Goal: Communication & Community: Participate in discussion

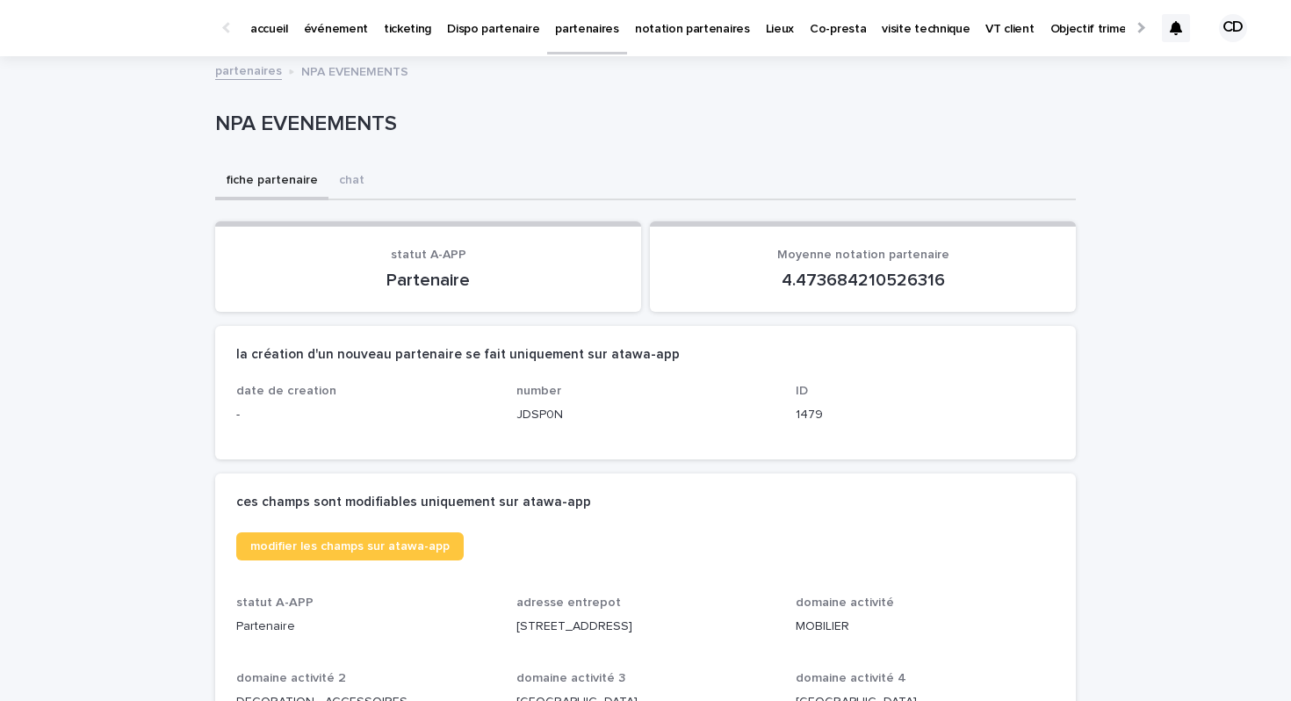
click at [1168, 35] on div at bounding box center [1176, 28] width 28 height 28
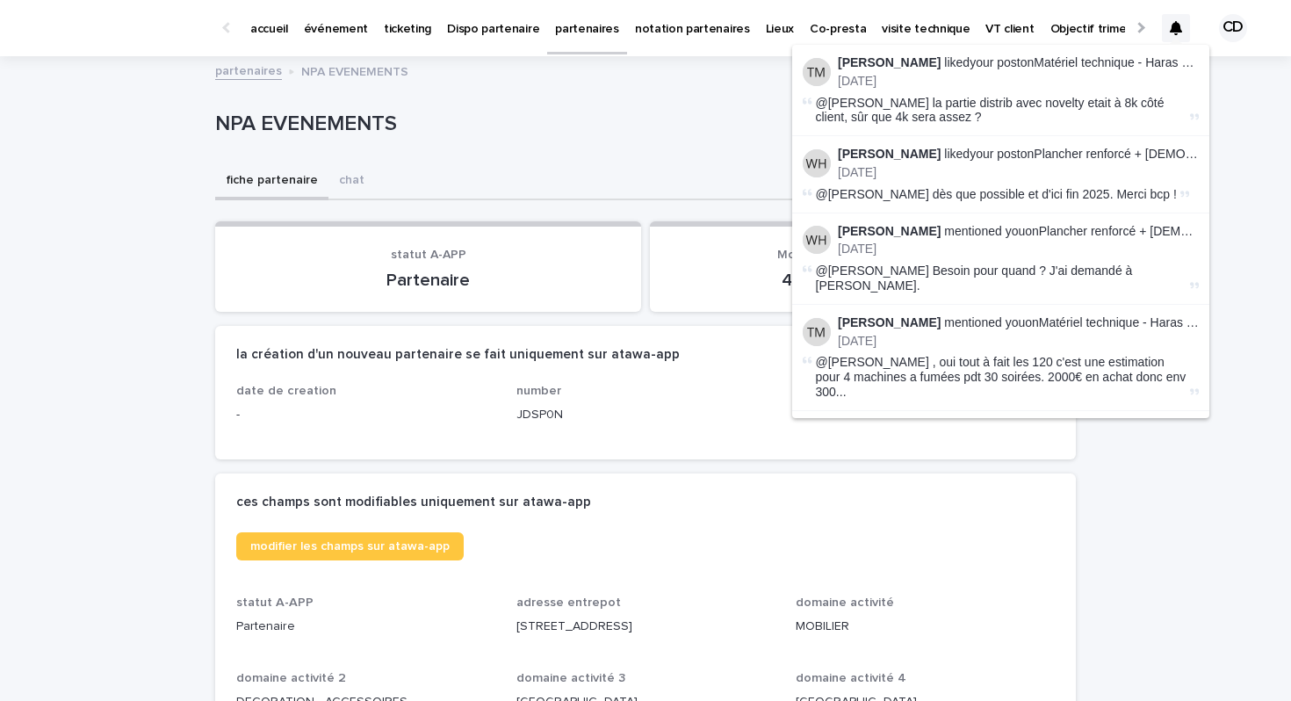
click at [514, 105] on div "NPA EVENEMENTS" at bounding box center [645, 128] width 861 height 70
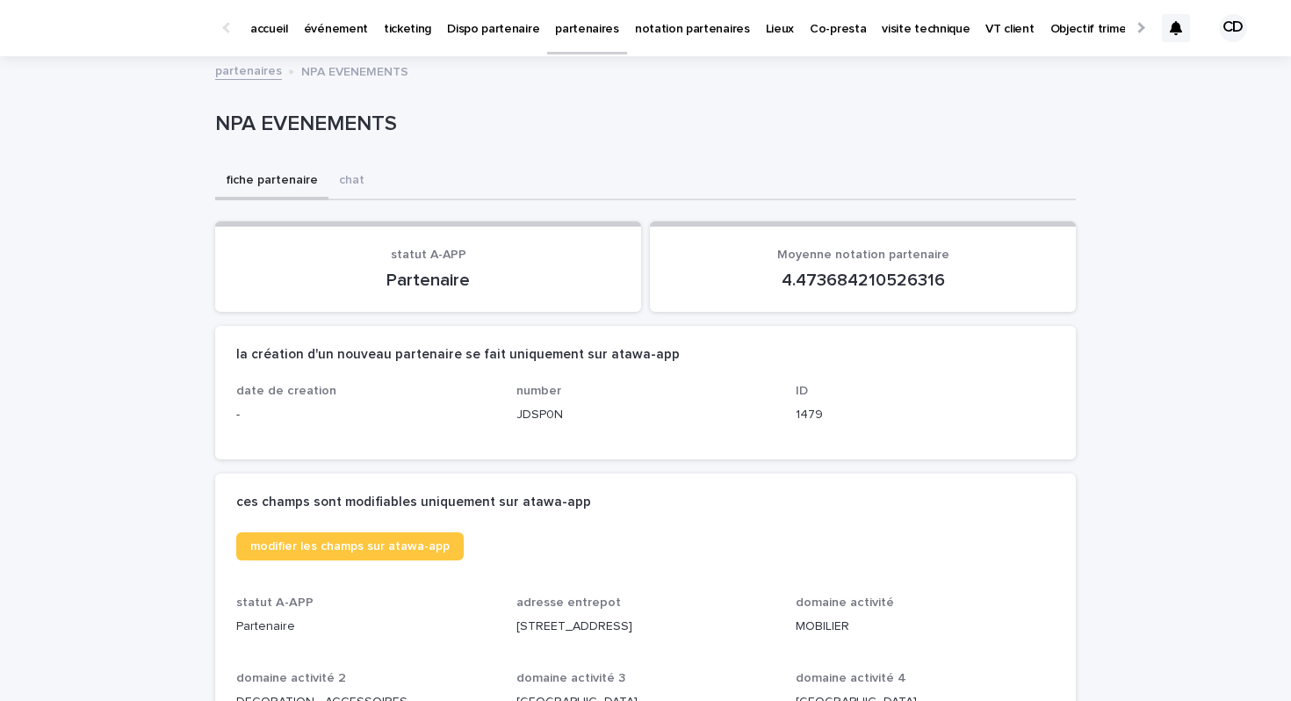
click at [330, 34] on p "événement" at bounding box center [336, 18] width 64 height 37
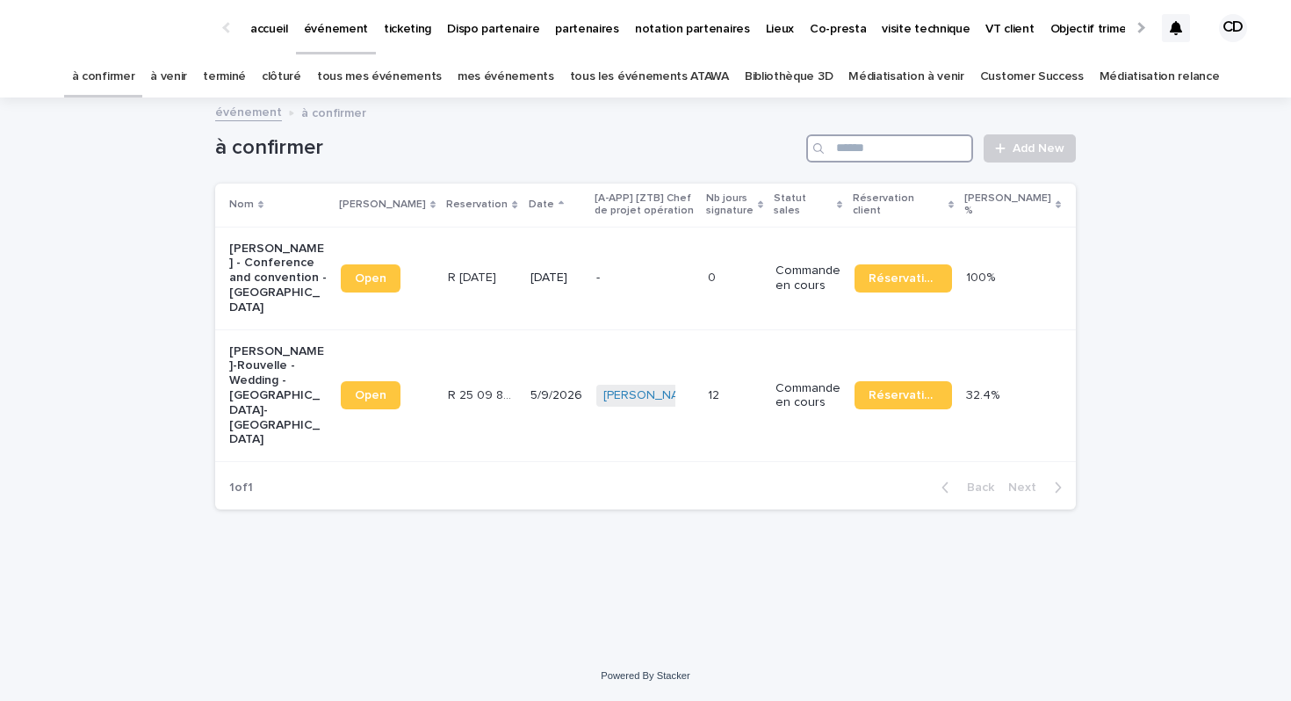
click at [903, 141] on input "Search" at bounding box center [889, 148] width 167 height 28
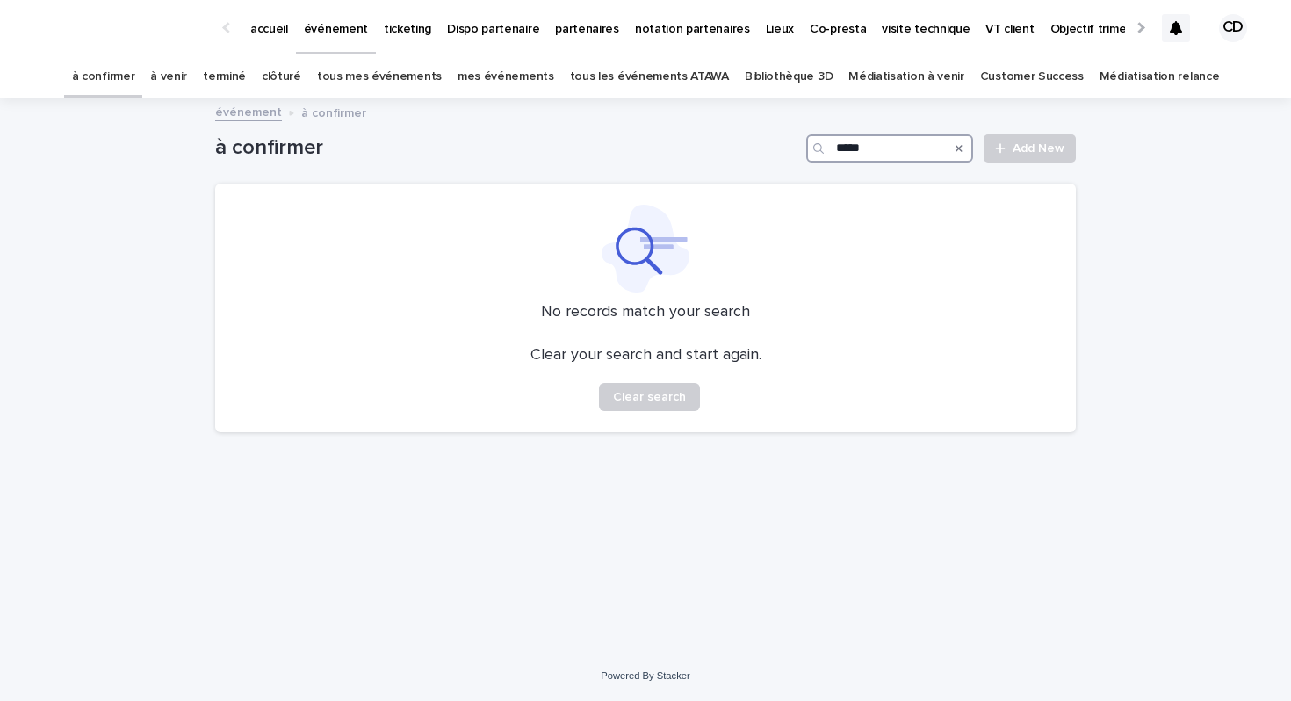
type input "*****"
click at [246, 78] on link "terminé" at bounding box center [224, 76] width 43 height 41
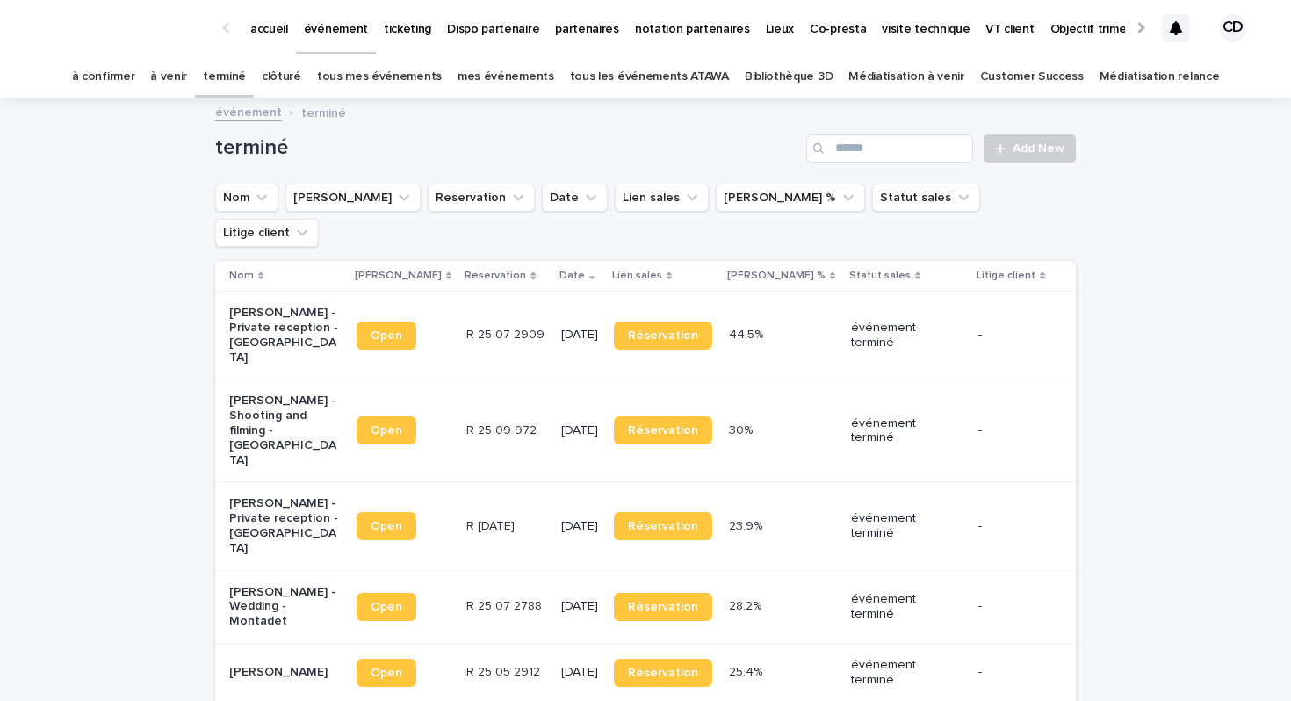
click at [279, 306] on p "[PERSON_NAME] - Private reception - [GEOGRAPHIC_DATA]" at bounding box center [284, 335] width 110 height 59
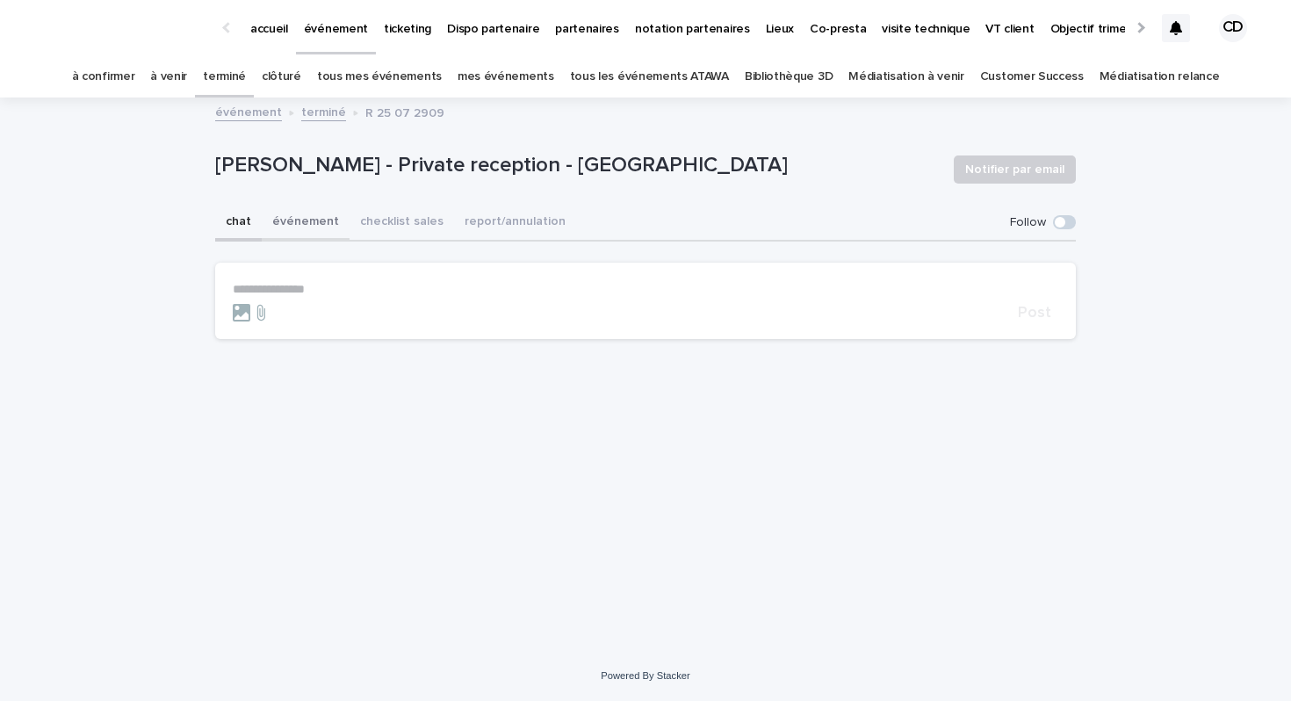
click at [309, 214] on button "événement" at bounding box center [306, 223] width 88 height 37
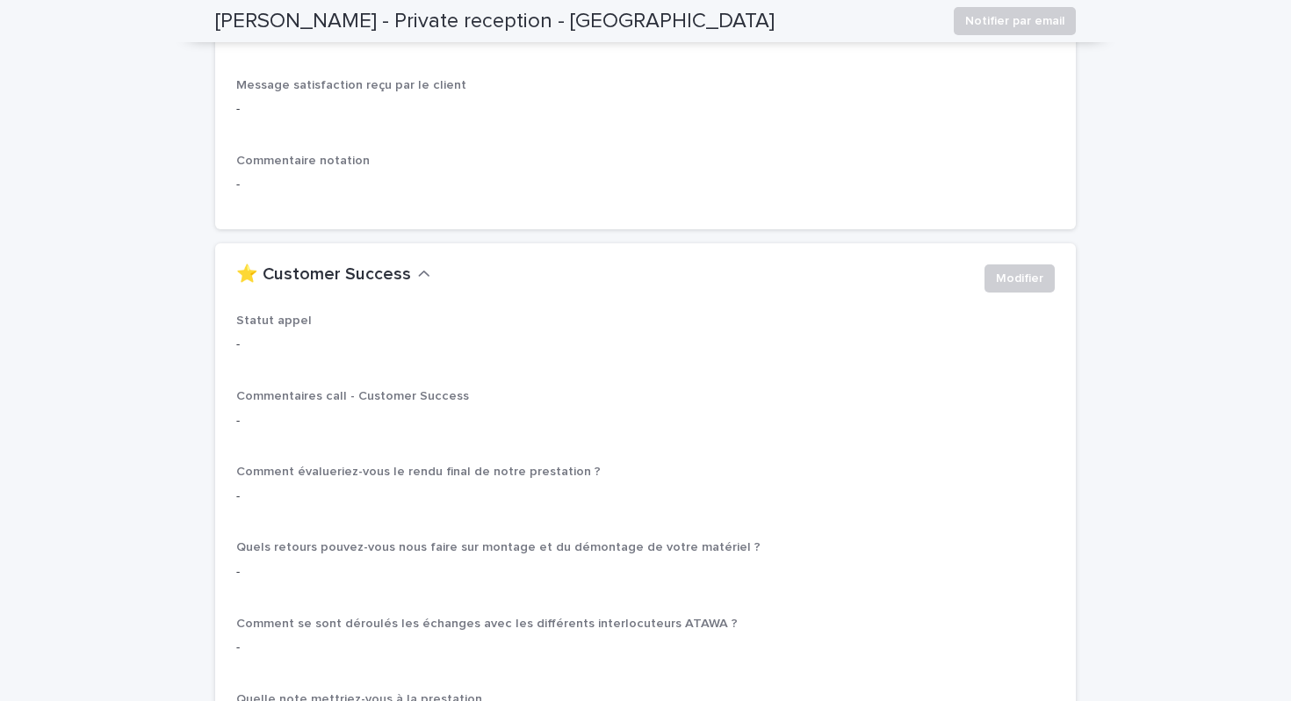
scroll to position [2190, 0]
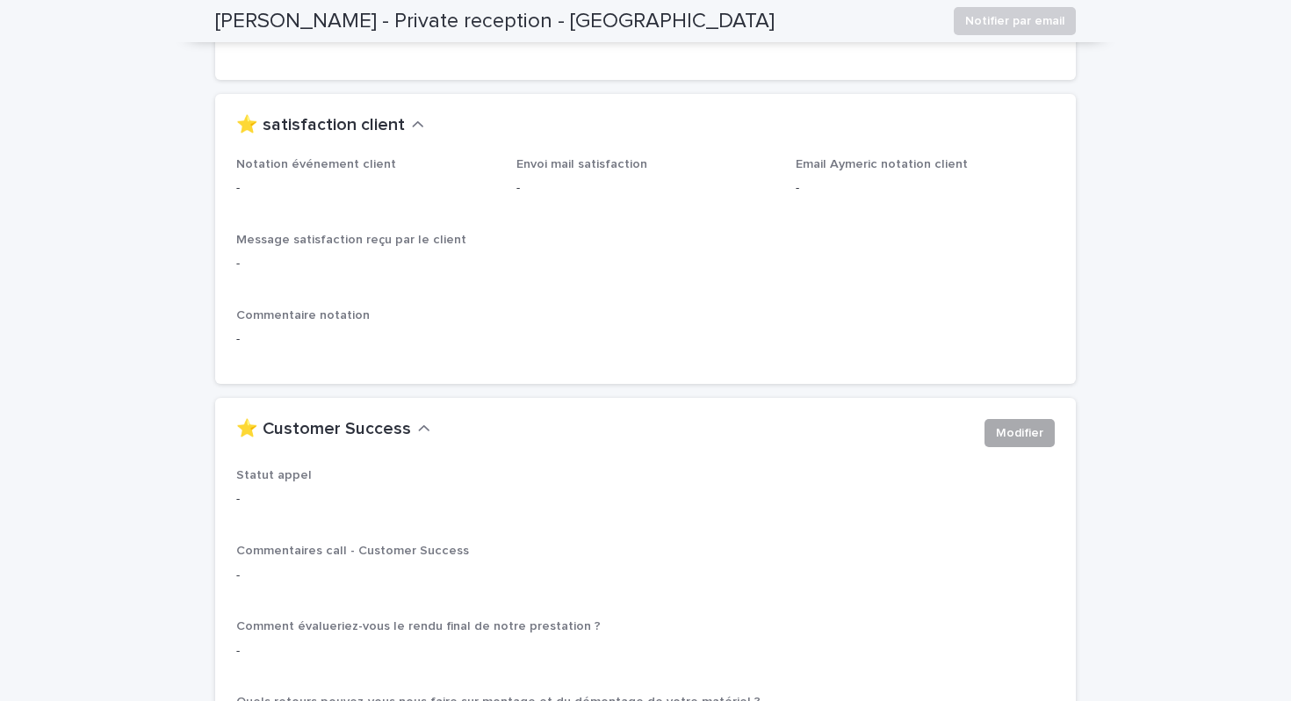
click at [1006, 424] on span "Modifier" at bounding box center [1019, 433] width 47 height 18
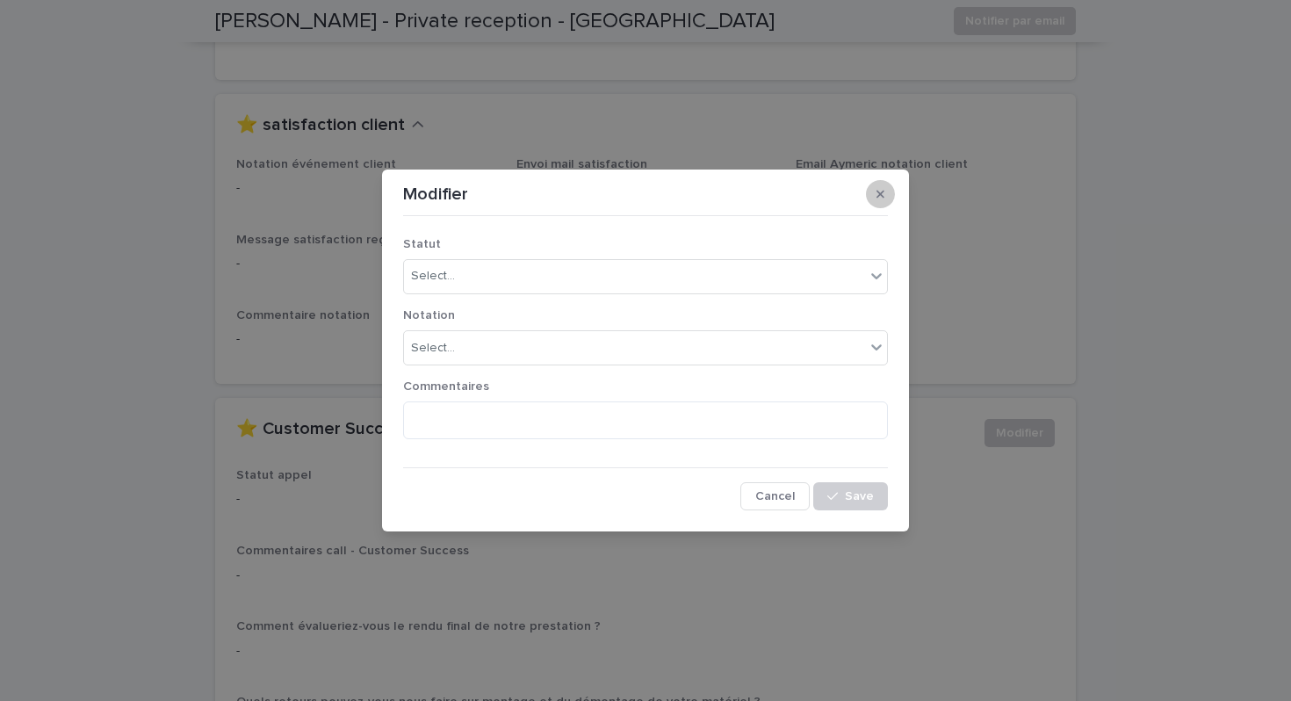
click at [883, 198] on icon "button" at bounding box center [880, 194] width 8 height 12
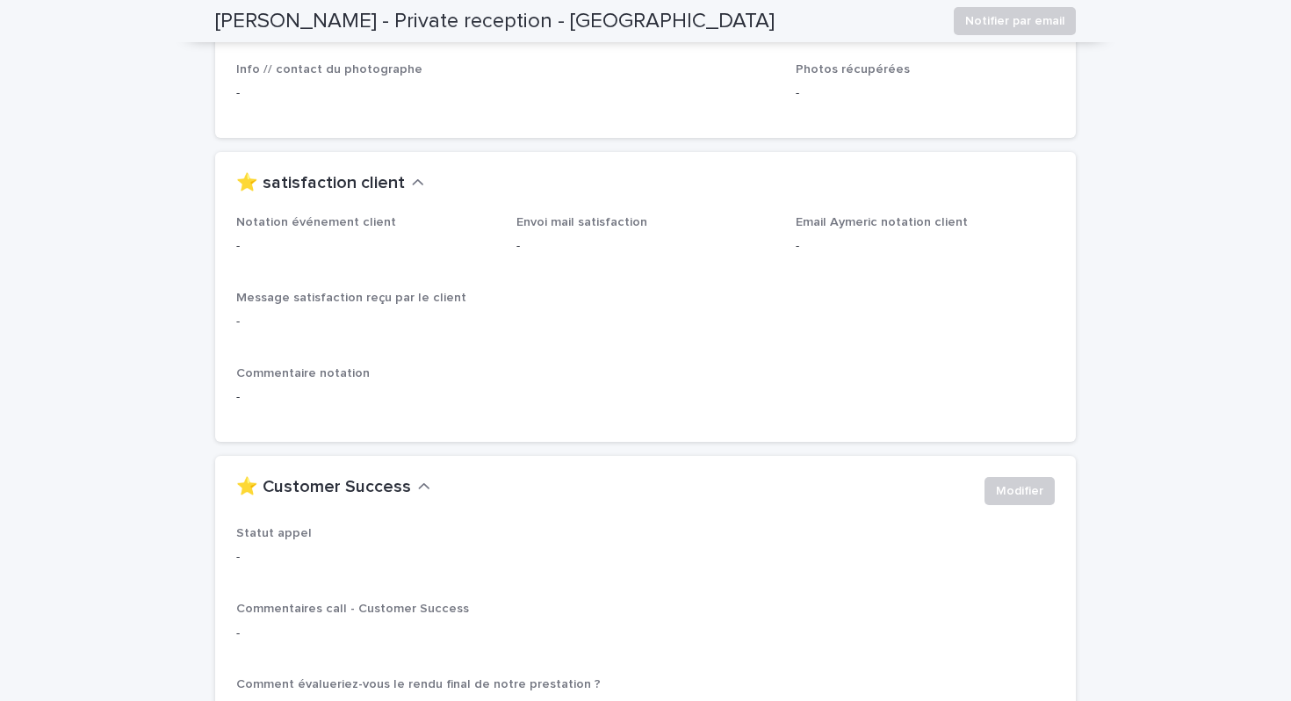
scroll to position [2129, 0]
click at [723, 294] on div "Message satisfaction reçu par le client -" at bounding box center [645, 321] width 819 height 54
click at [412, 178] on icon "button" at bounding box center [418, 186] width 12 height 16
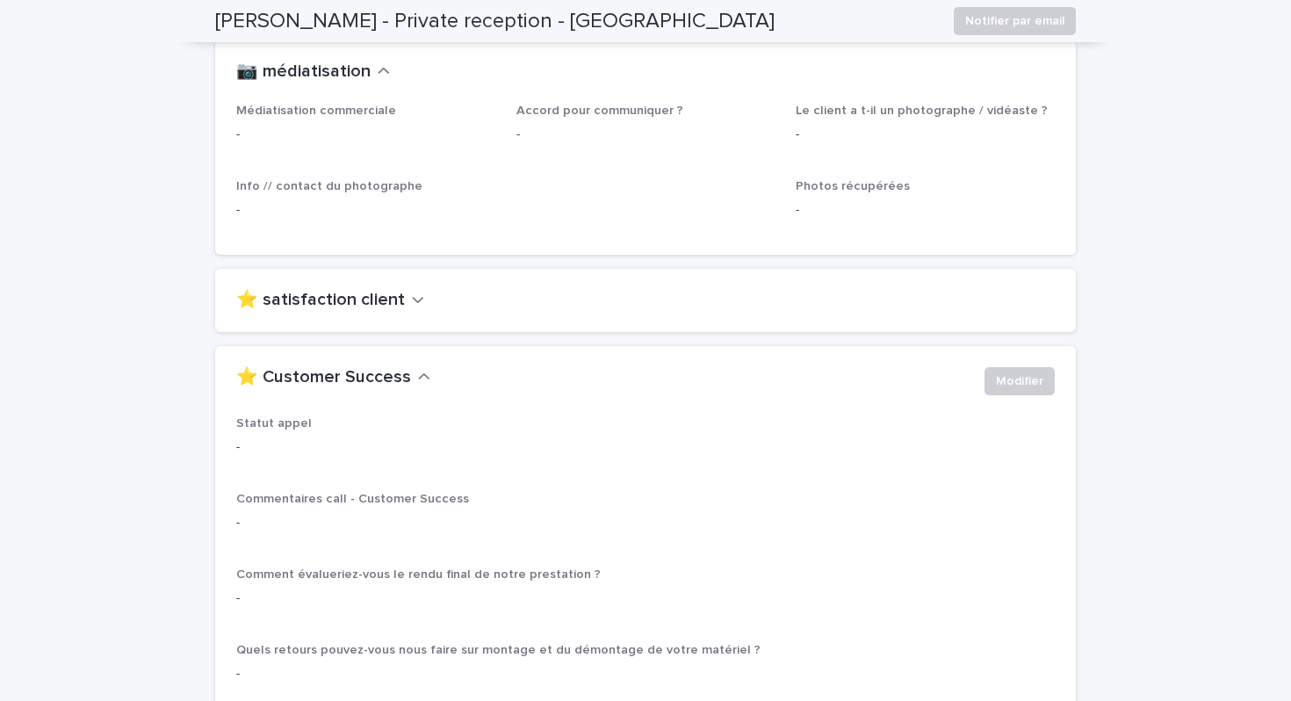
click at [398, 290] on button "⭐ satisfaction client" at bounding box center [330, 300] width 188 height 21
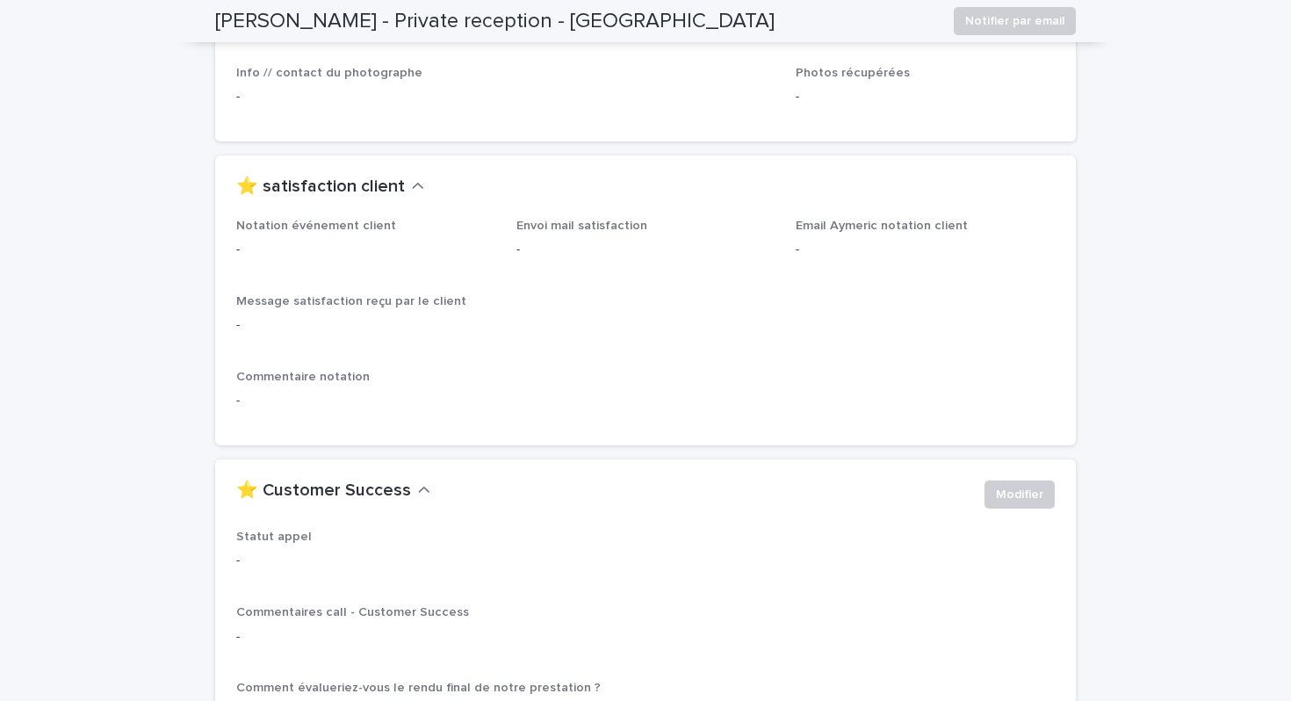
click at [371, 316] on p "-" at bounding box center [645, 325] width 819 height 18
click at [320, 248] on div "Notation événement client -" at bounding box center [365, 246] width 259 height 54
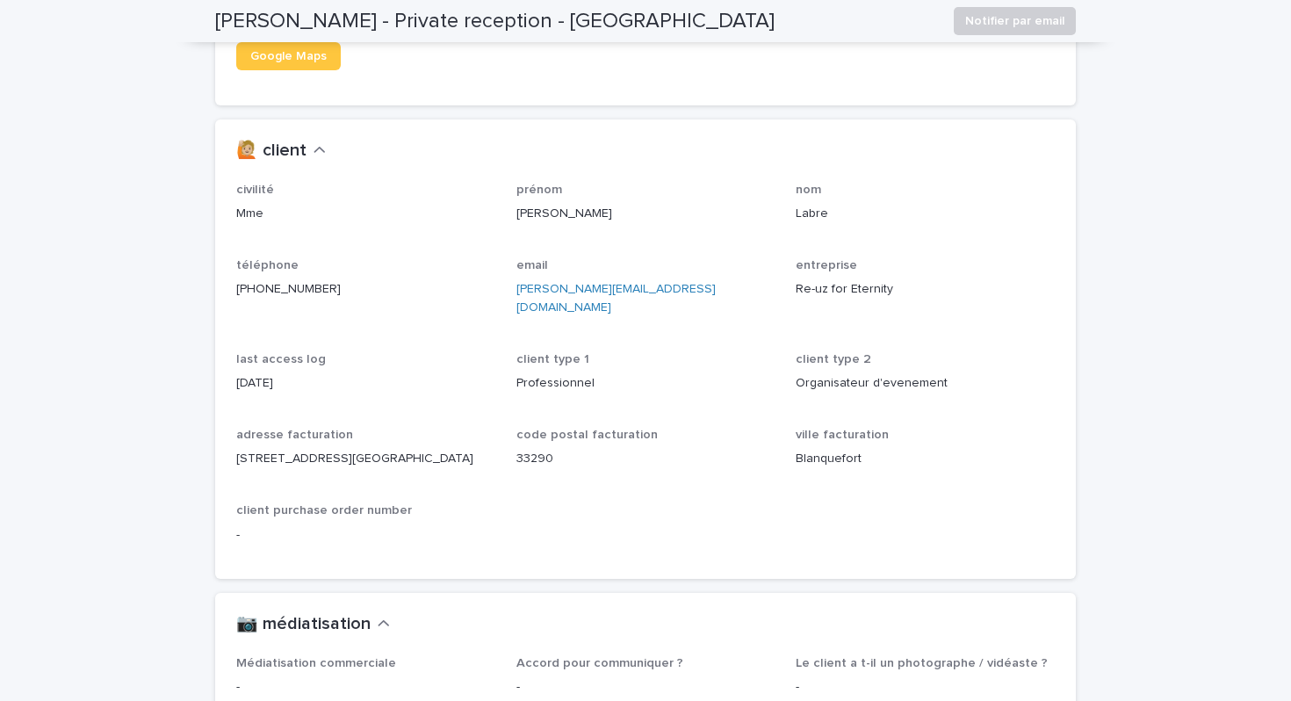
scroll to position [1464, 0]
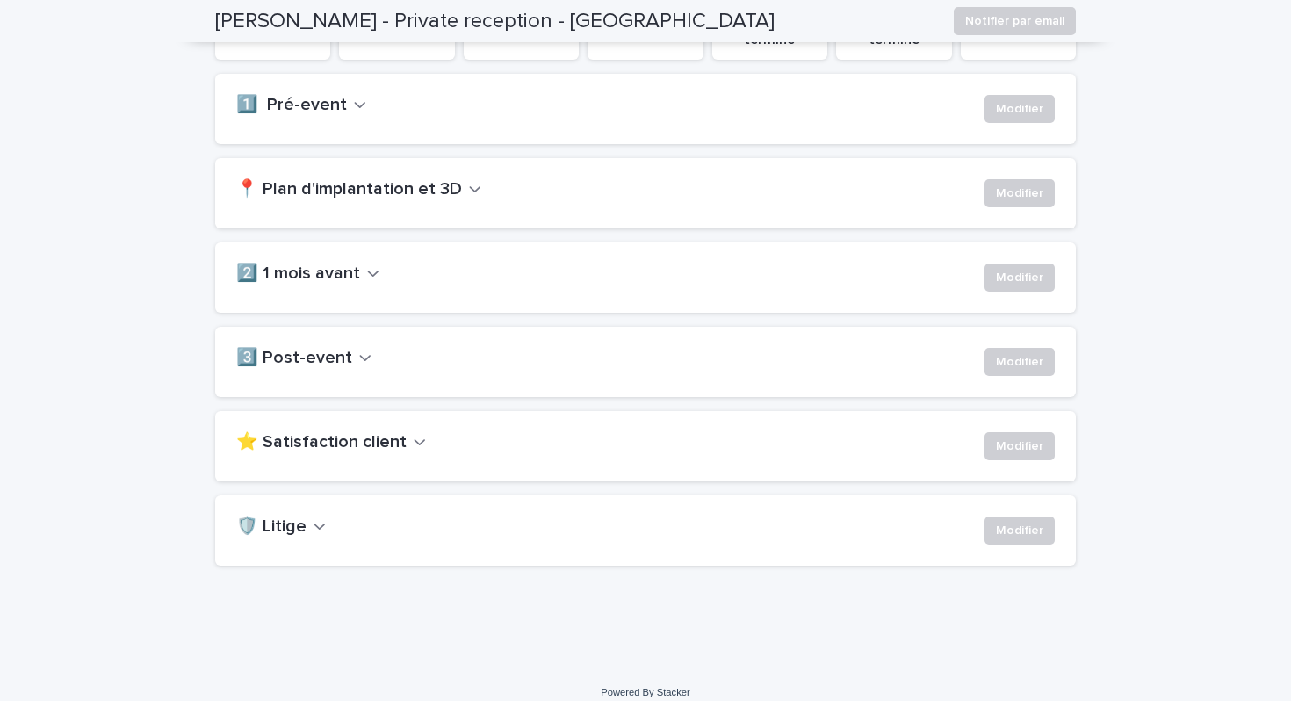
click at [343, 360] on button "3️⃣ Post-event" at bounding box center [303, 358] width 135 height 21
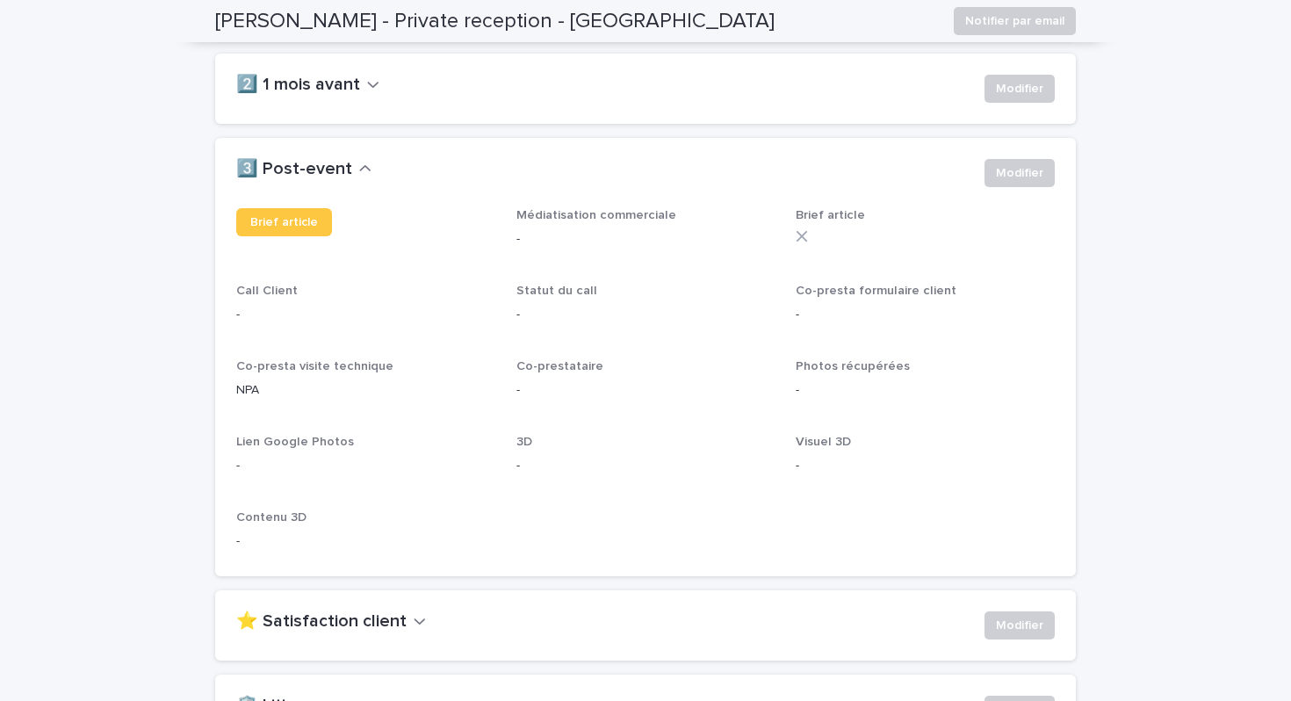
scroll to position [540, 0]
click at [1021, 180] on span "Modifier" at bounding box center [1019, 173] width 47 height 18
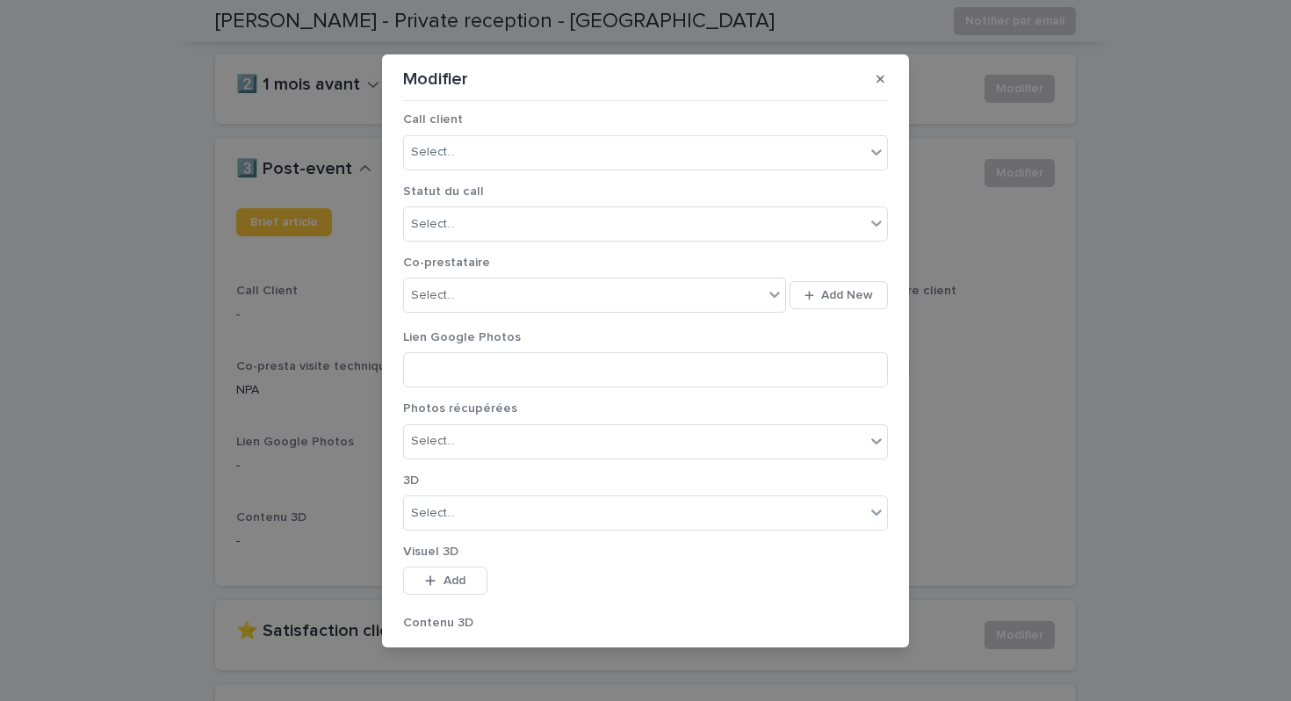
scroll to position [263, 0]
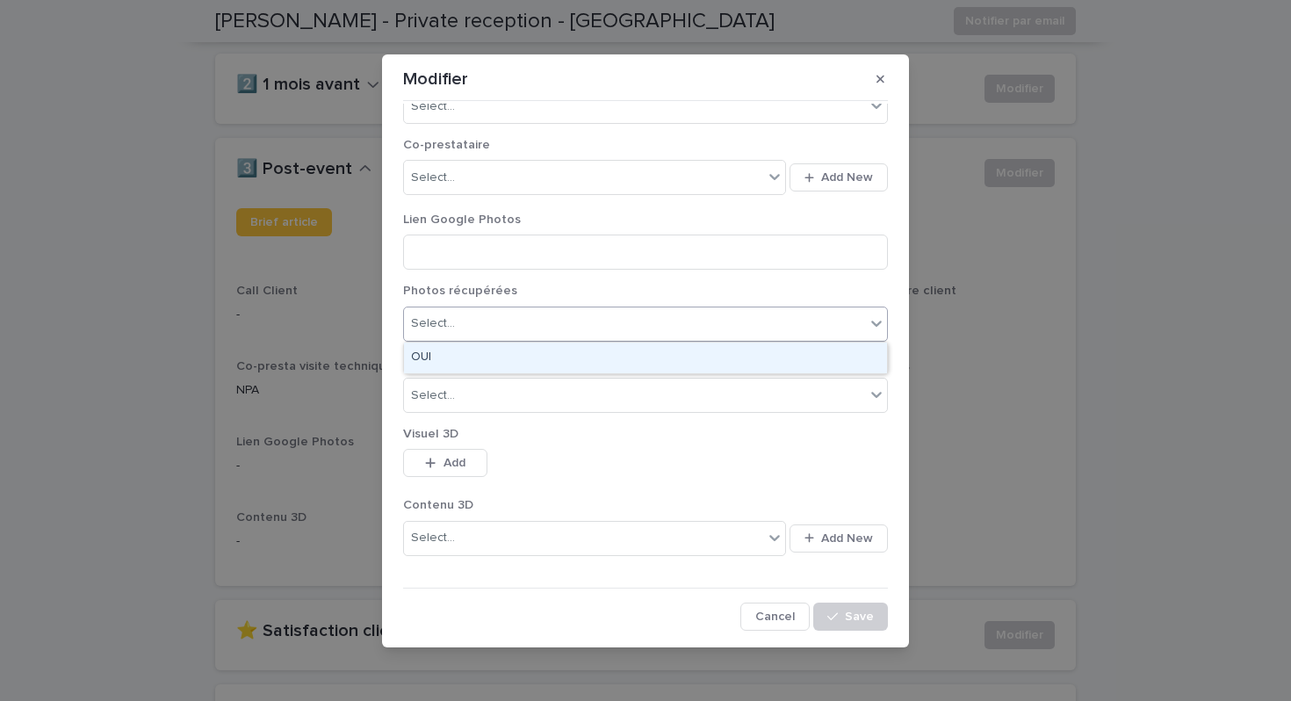
click at [684, 324] on div "Select..." at bounding box center [634, 323] width 461 height 29
click at [683, 335] on div "Select..." at bounding box center [634, 323] width 461 height 29
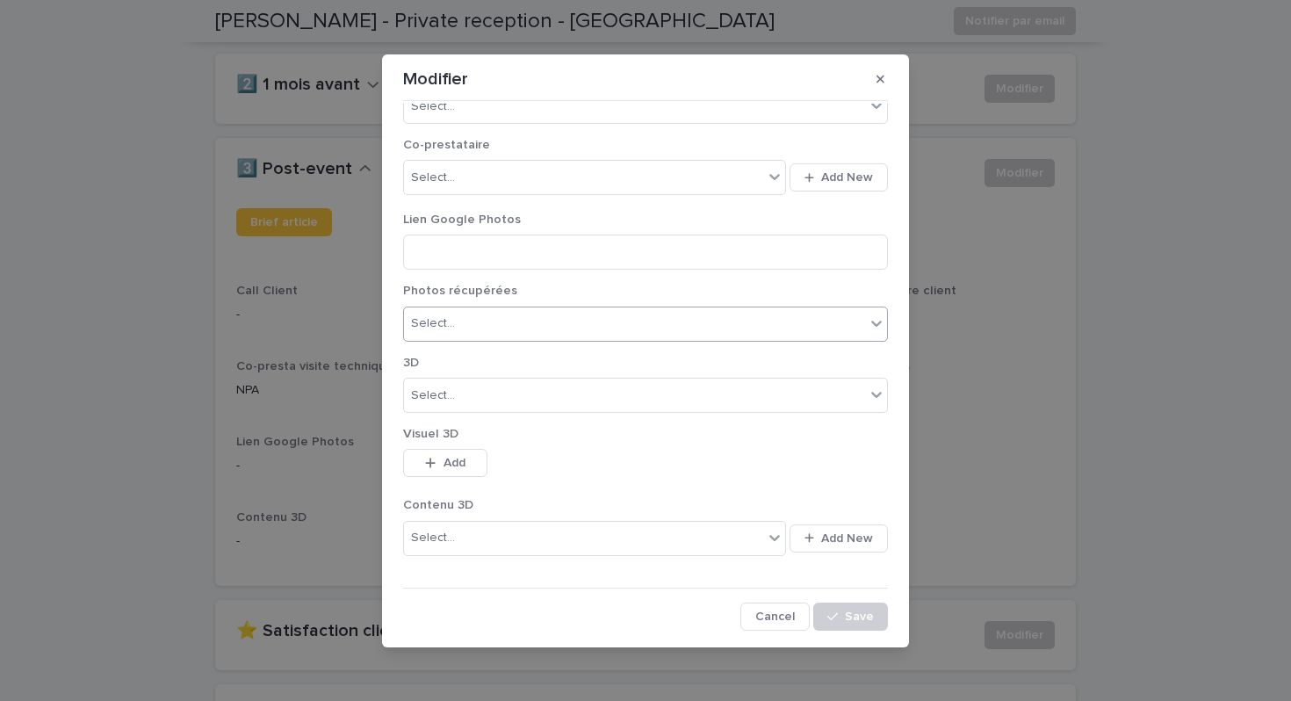
click at [683, 335] on div "Select..." at bounding box center [634, 323] width 461 height 29
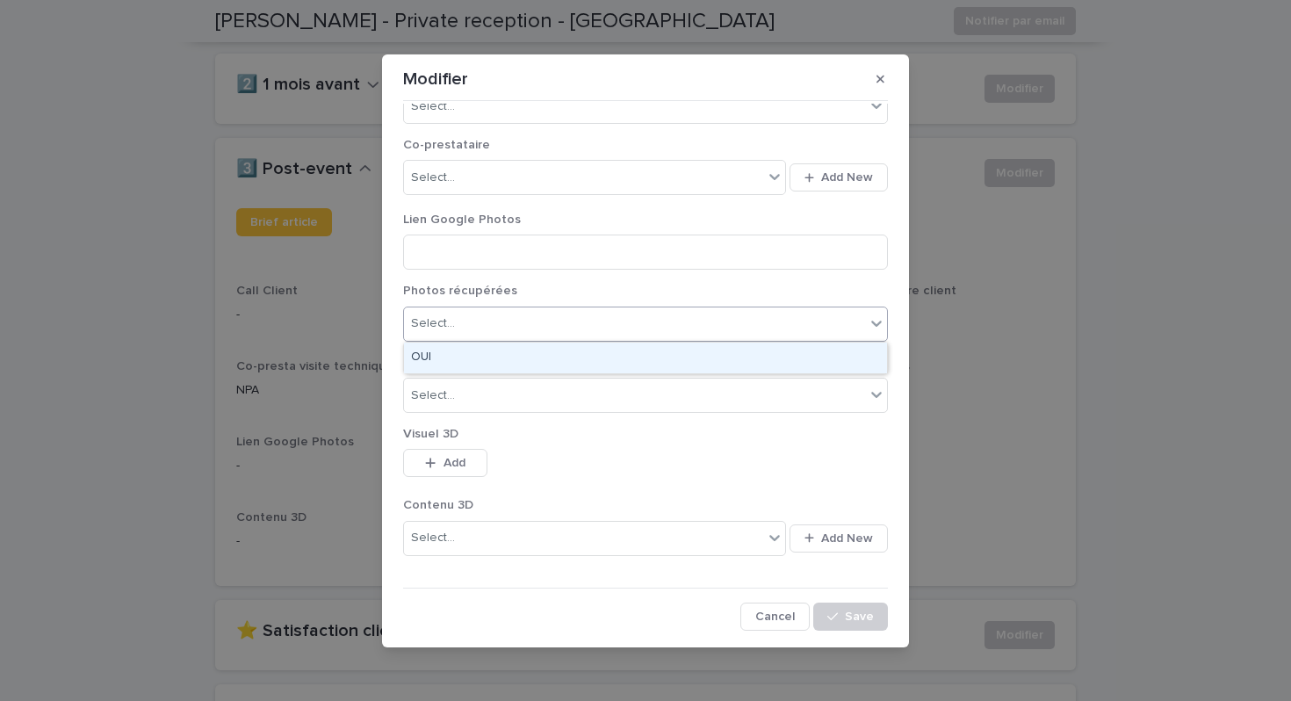
click at [673, 363] on div "OUI" at bounding box center [645, 358] width 483 height 31
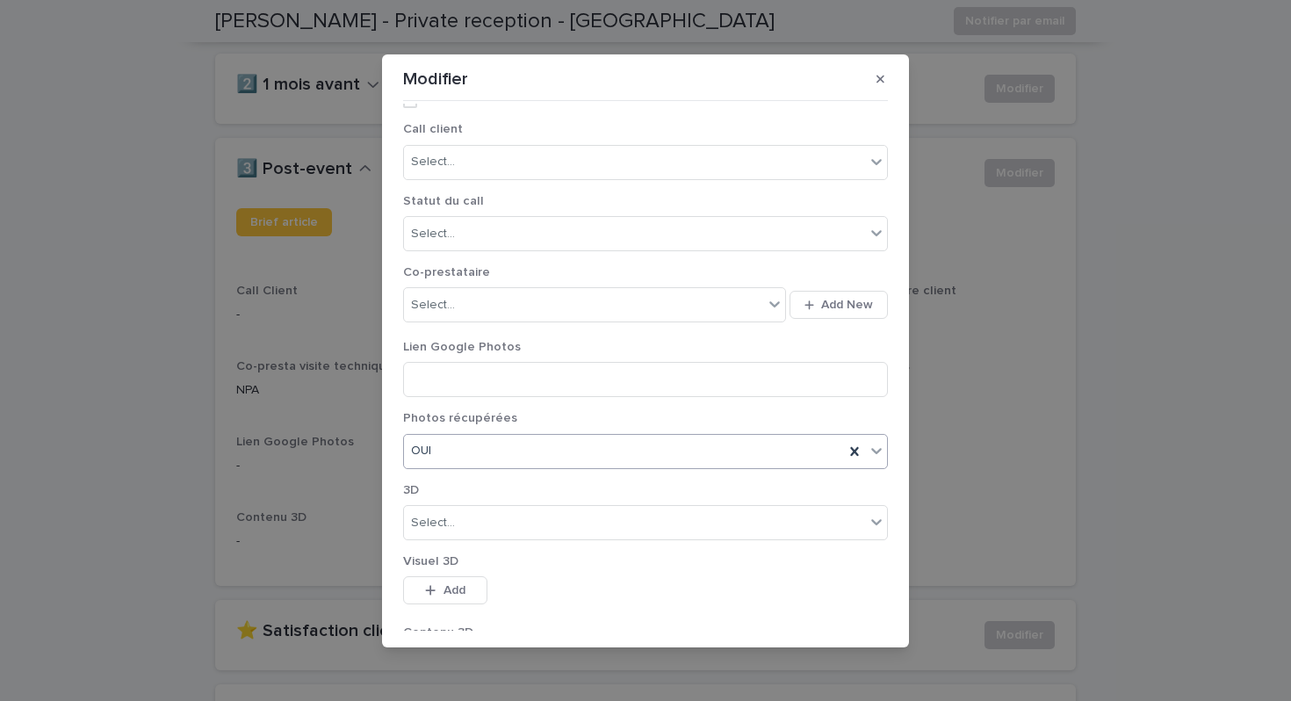
scroll to position [135, 0]
click at [678, 311] on div "Select..." at bounding box center [583, 306] width 359 height 29
type input "*"
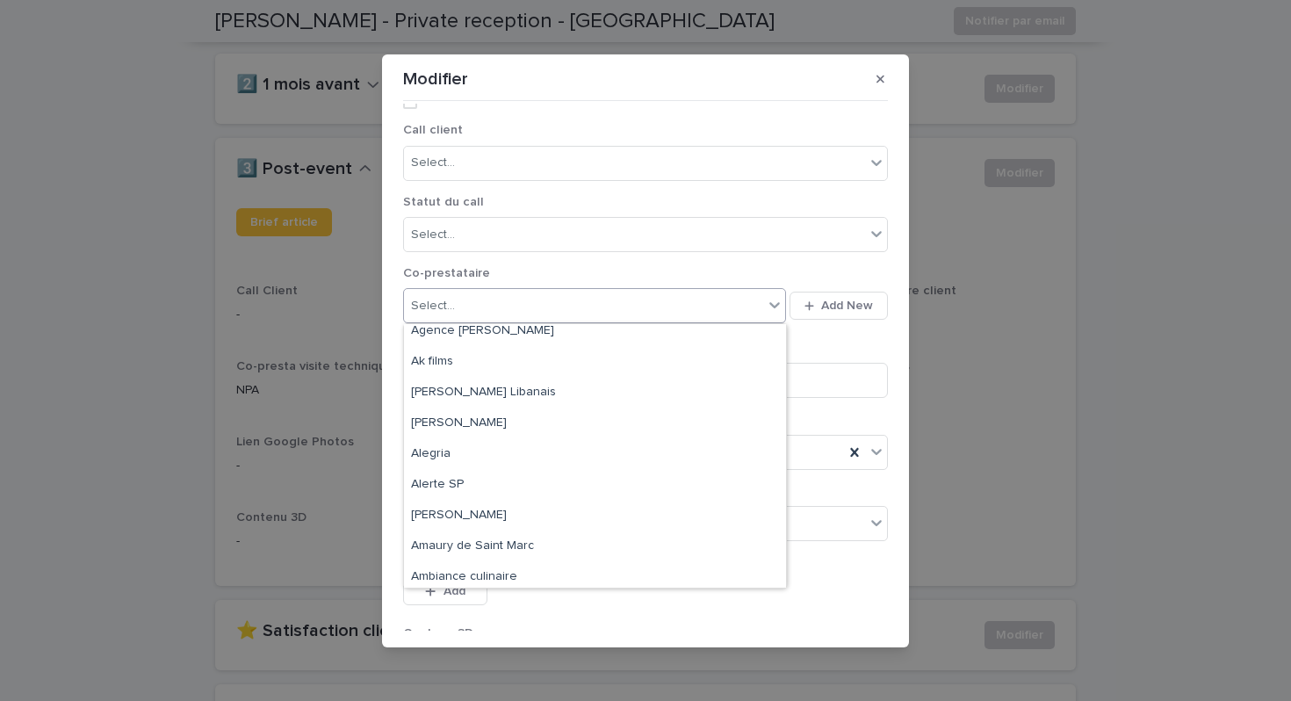
scroll to position [224, 0]
click at [801, 267] on p "Co-prestataire" at bounding box center [645, 273] width 485 height 15
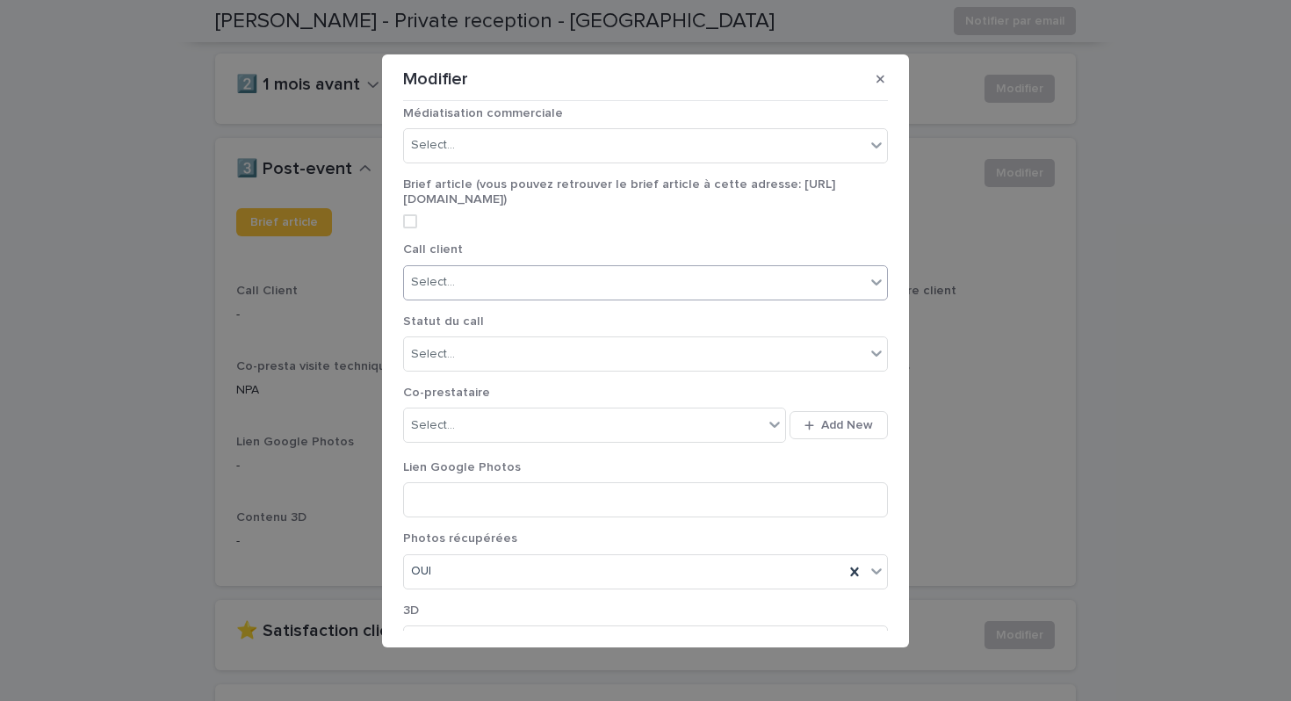
scroll to position [0, 0]
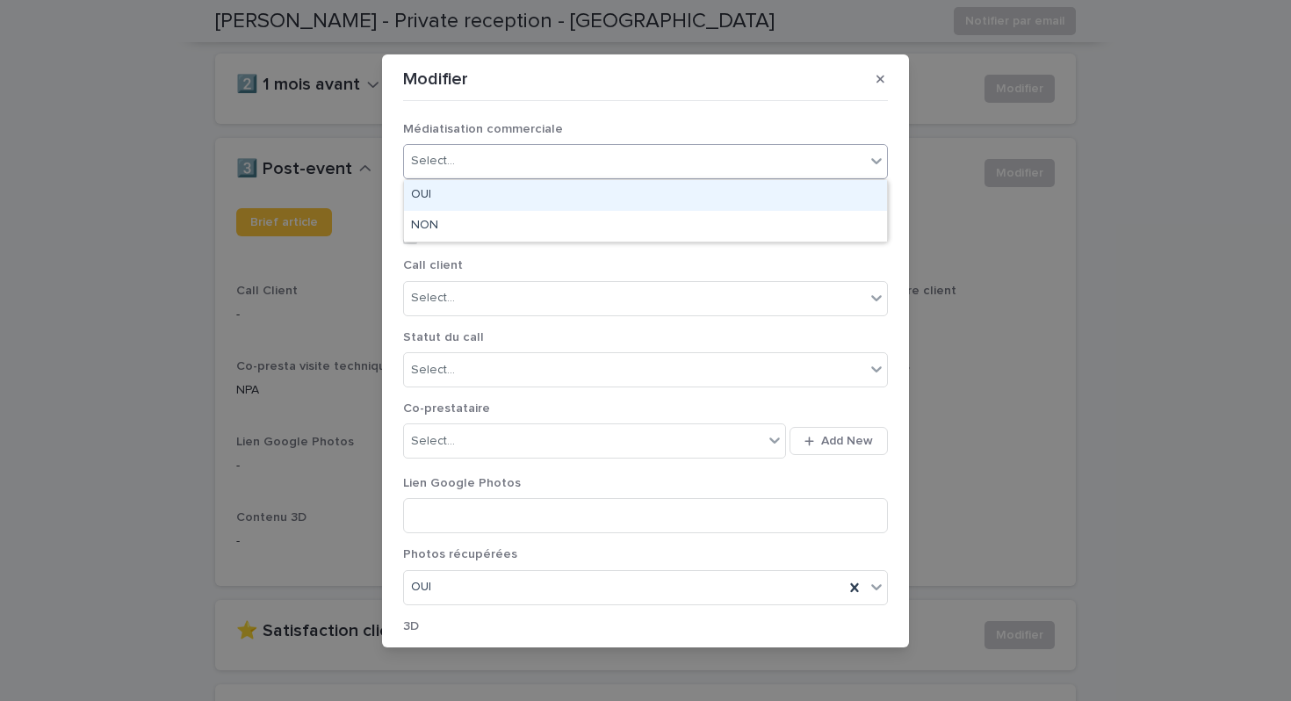
click at [761, 162] on div "Select..." at bounding box center [634, 161] width 461 height 29
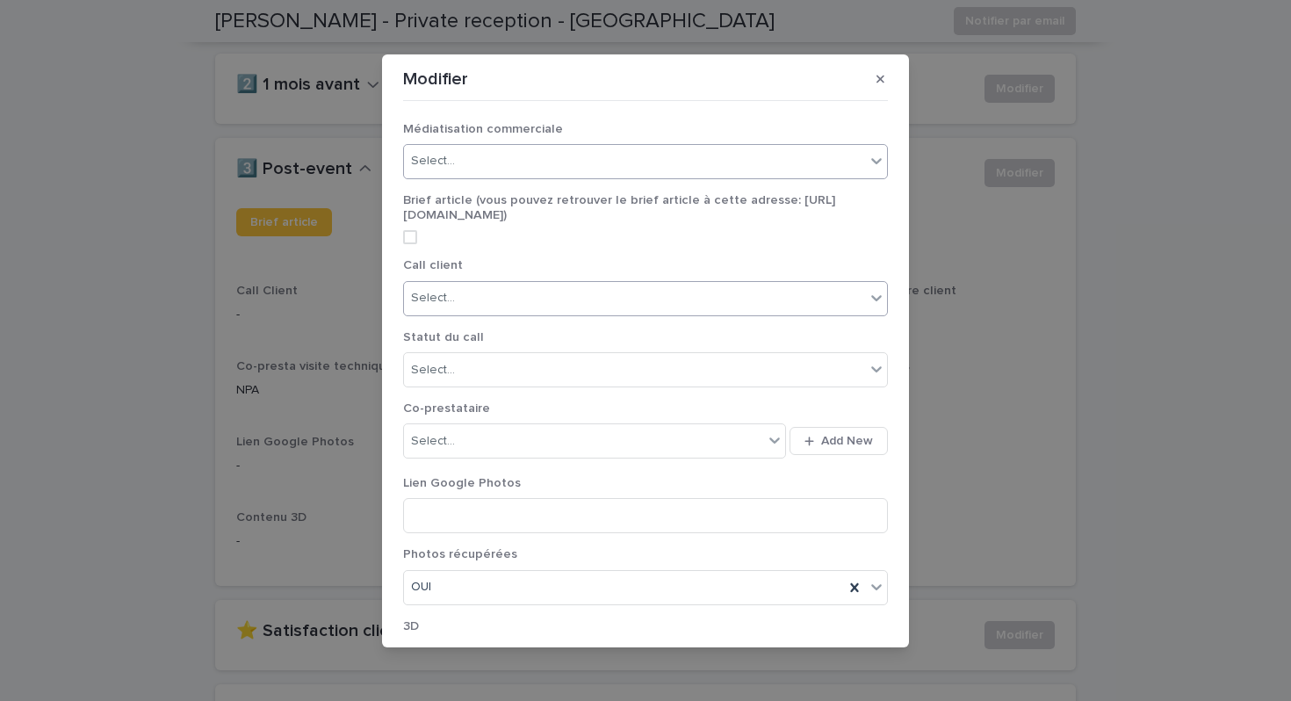
click at [717, 305] on div "Select..." at bounding box center [634, 298] width 461 height 29
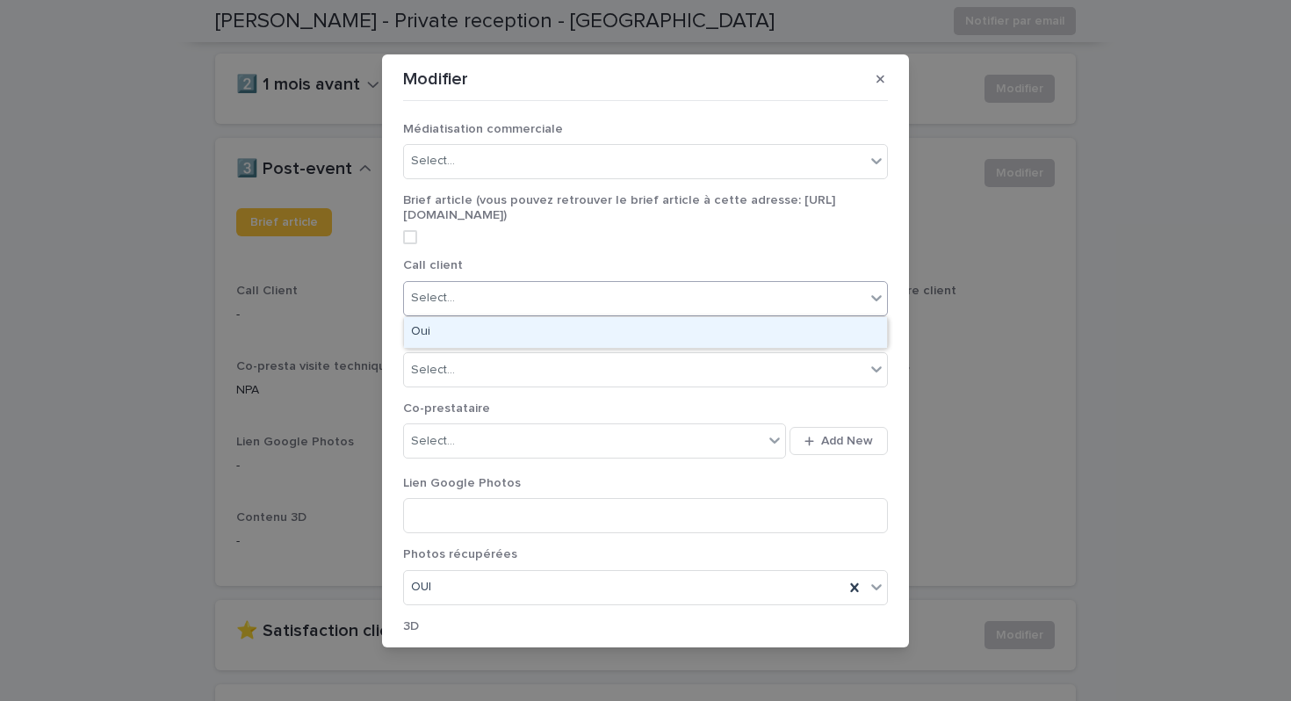
click at [717, 305] on div "Select..." at bounding box center [634, 298] width 461 height 29
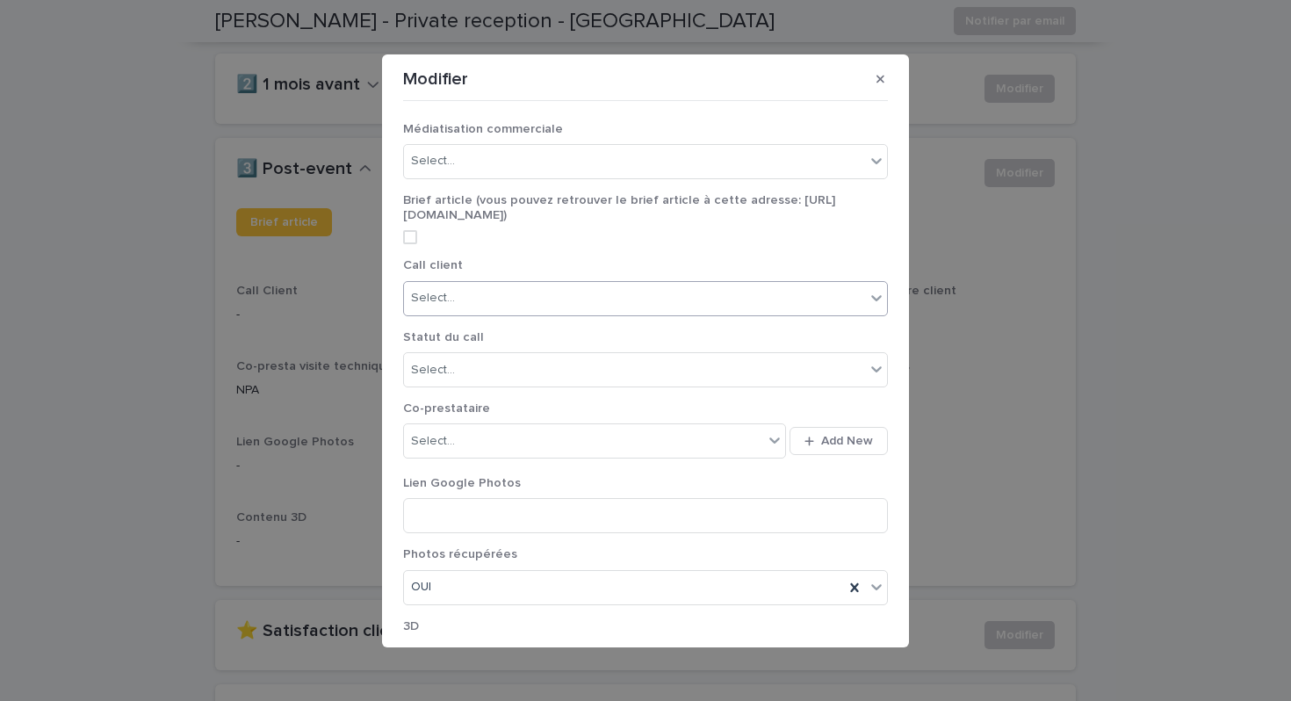
click at [698, 350] on div "Statut du call Select..." at bounding box center [645, 365] width 485 height 71
click at [690, 363] on div "Select..." at bounding box center [634, 370] width 461 height 29
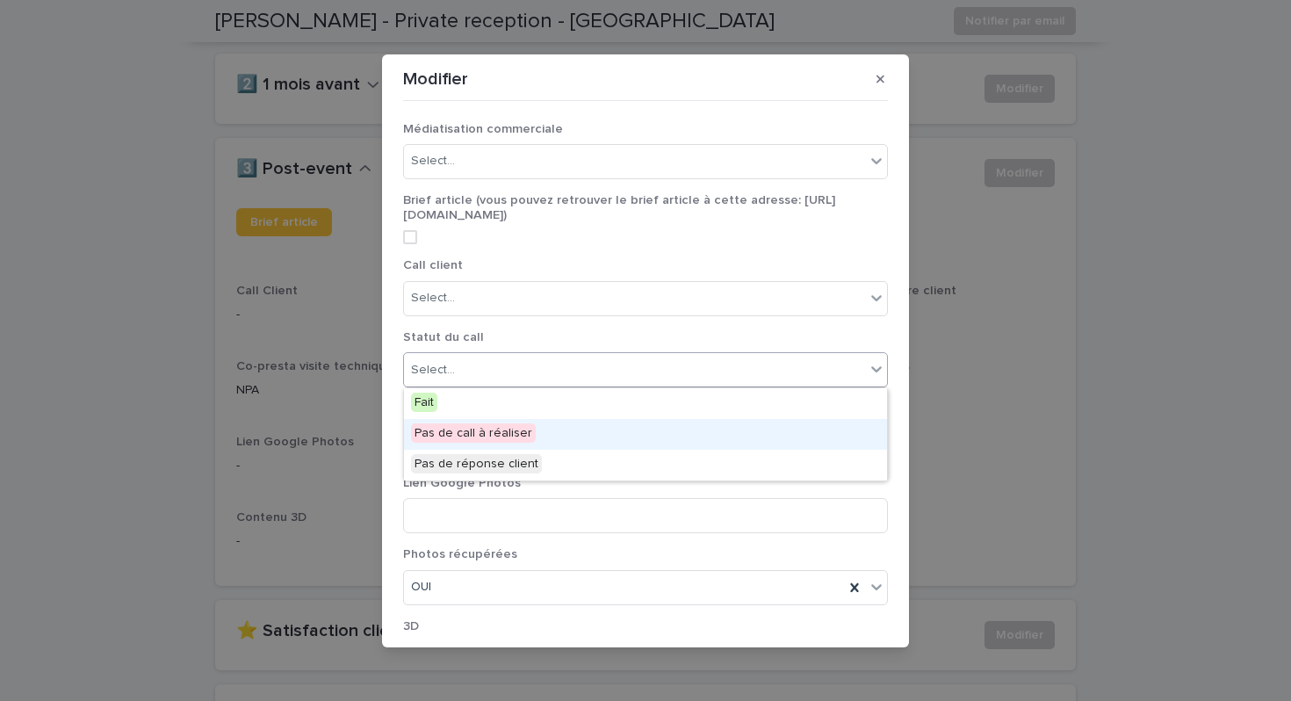
click at [660, 430] on div "Pas de call à réaliser" at bounding box center [645, 434] width 483 height 31
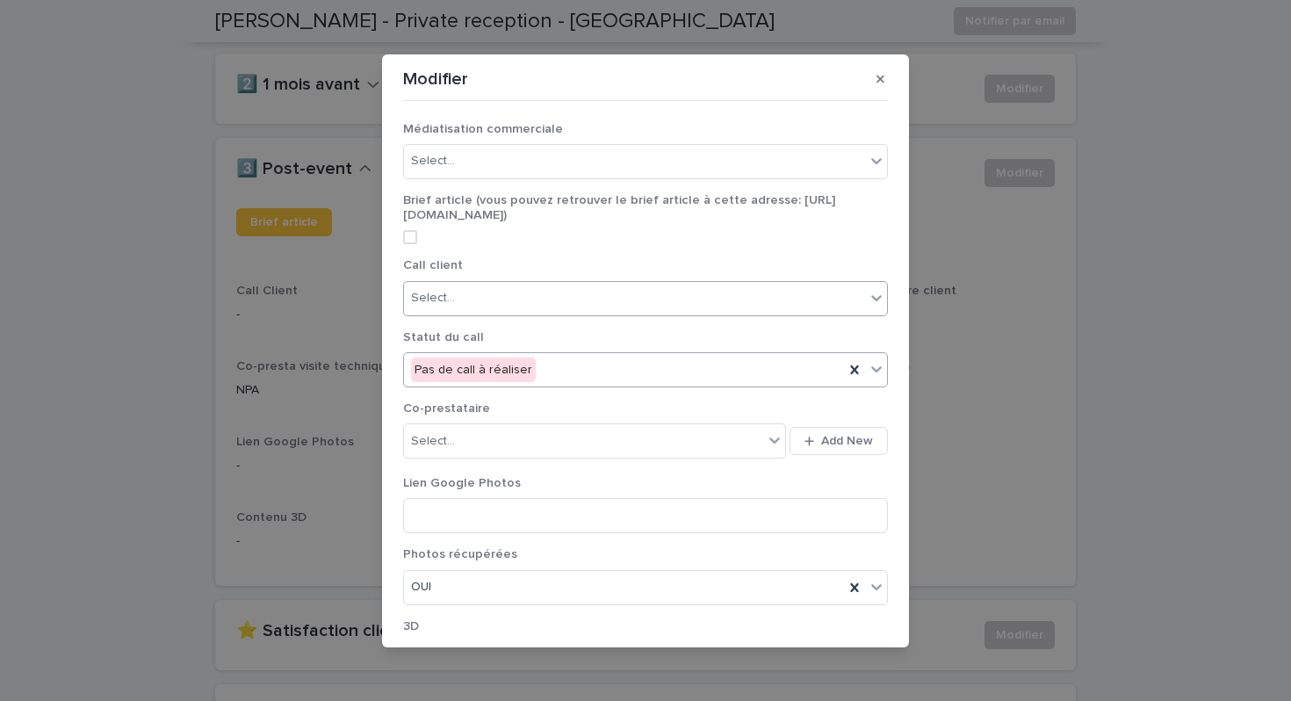
click at [682, 293] on div "Select..." at bounding box center [634, 298] width 461 height 29
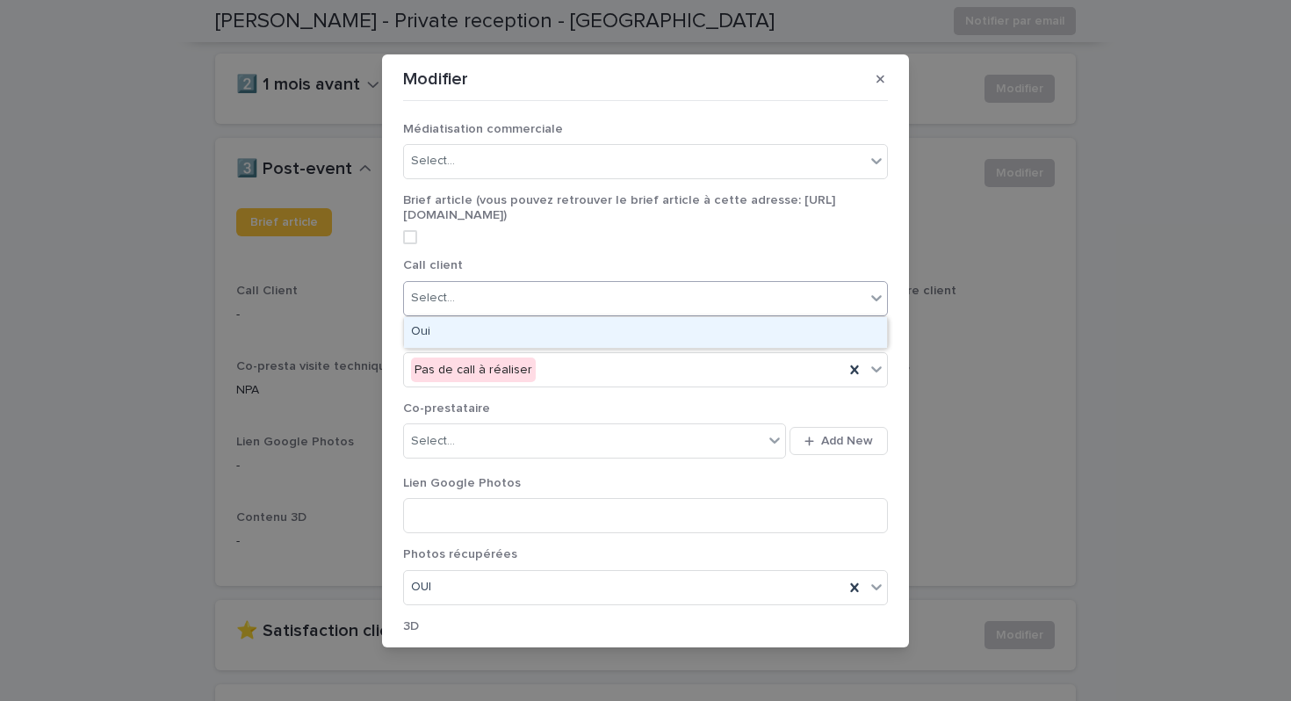
click at [682, 293] on div "Select..." at bounding box center [634, 298] width 461 height 29
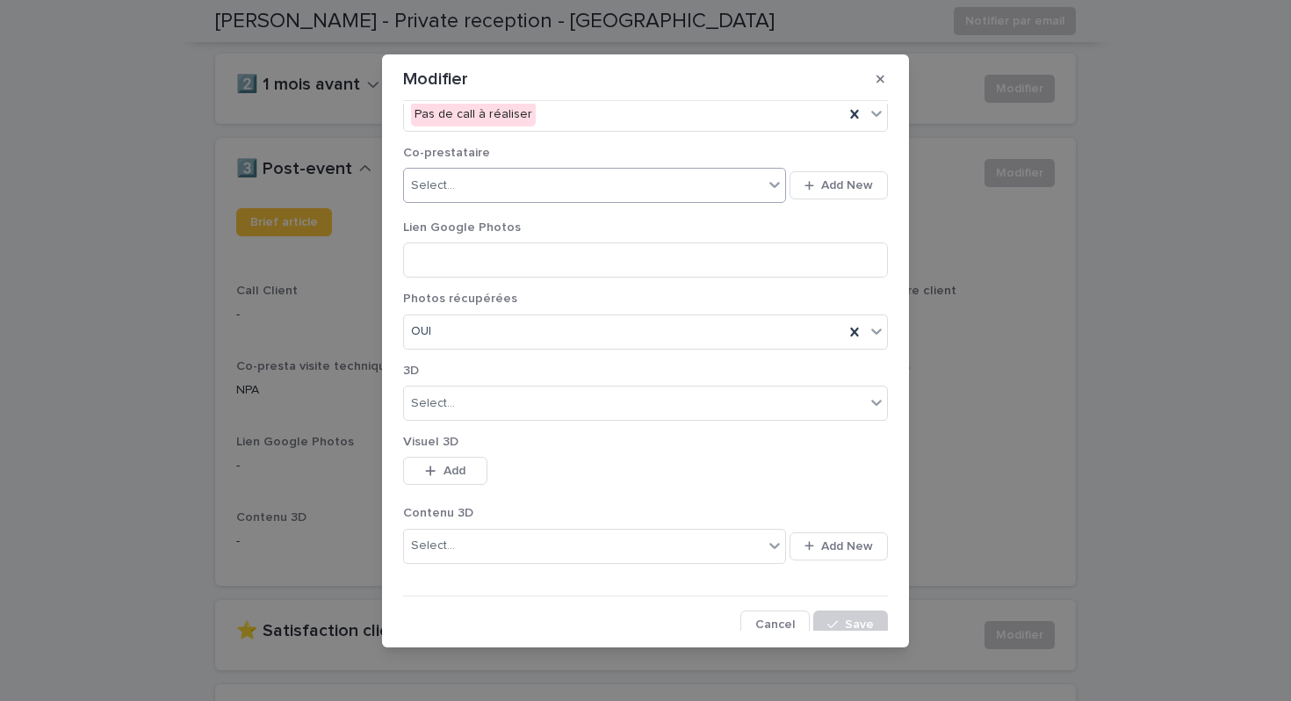
scroll to position [263, 0]
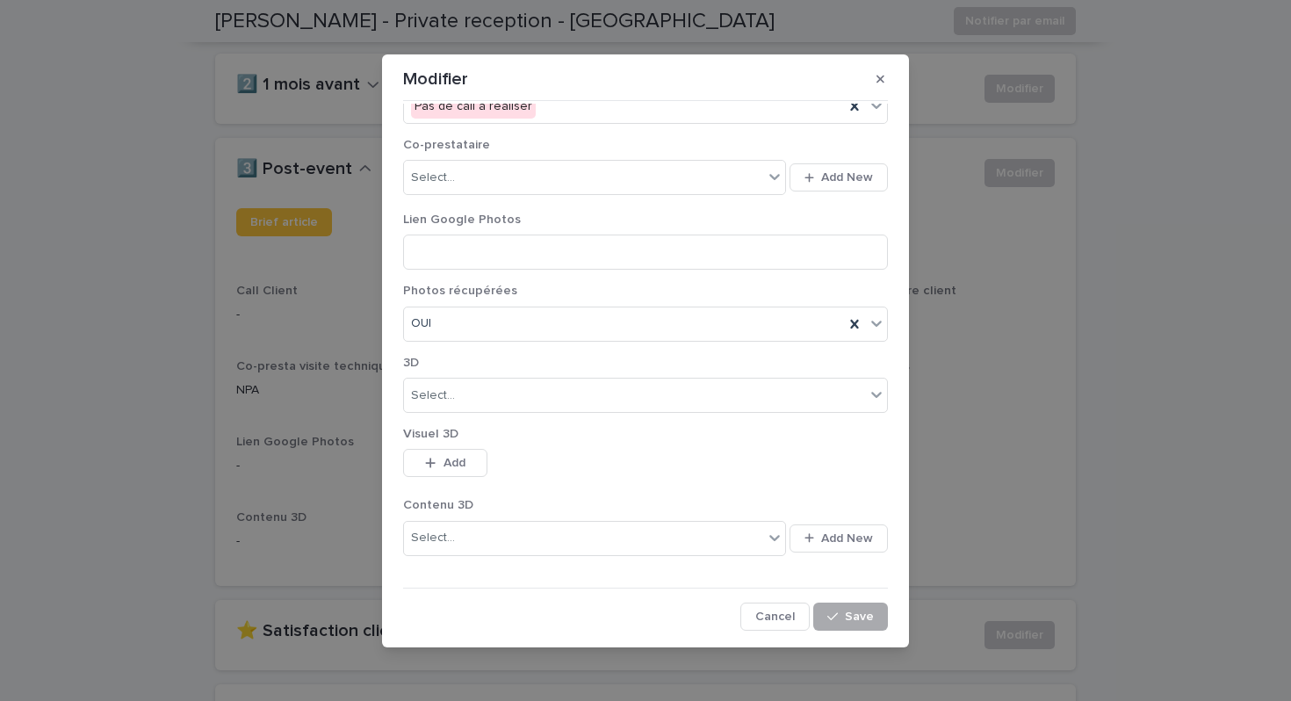
click at [860, 624] on button "Save" at bounding box center [850, 616] width 75 height 28
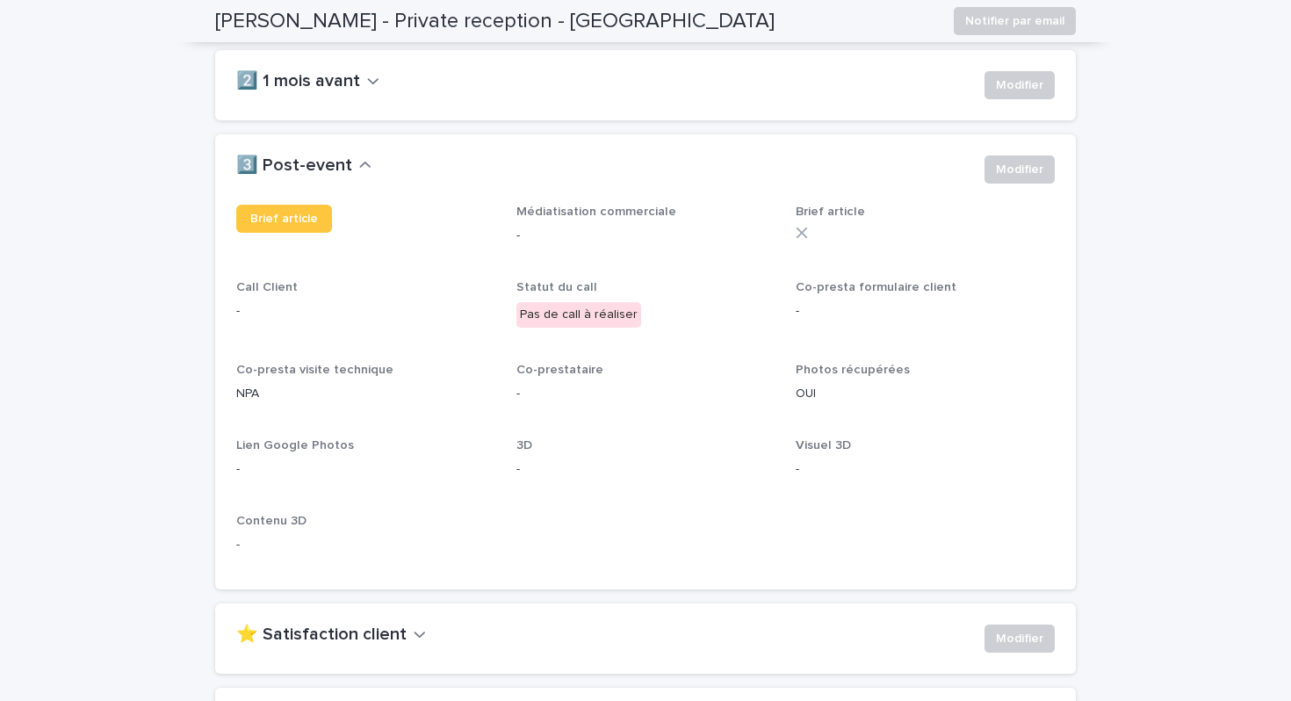
click at [581, 390] on p "-" at bounding box center [645, 394] width 259 height 18
click at [994, 169] on button "Modifier" at bounding box center [1020, 169] width 70 height 28
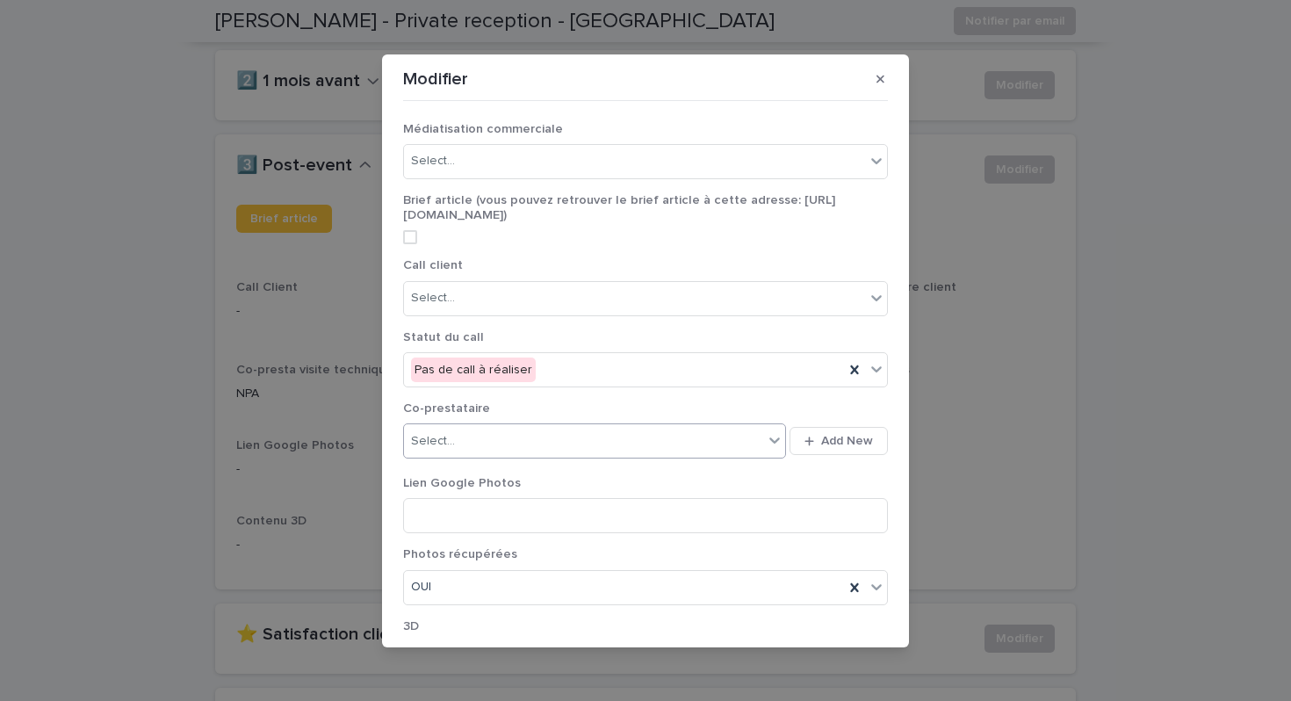
click at [658, 446] on div "Select..." at bounding box center [583, 441] width 359 height 29
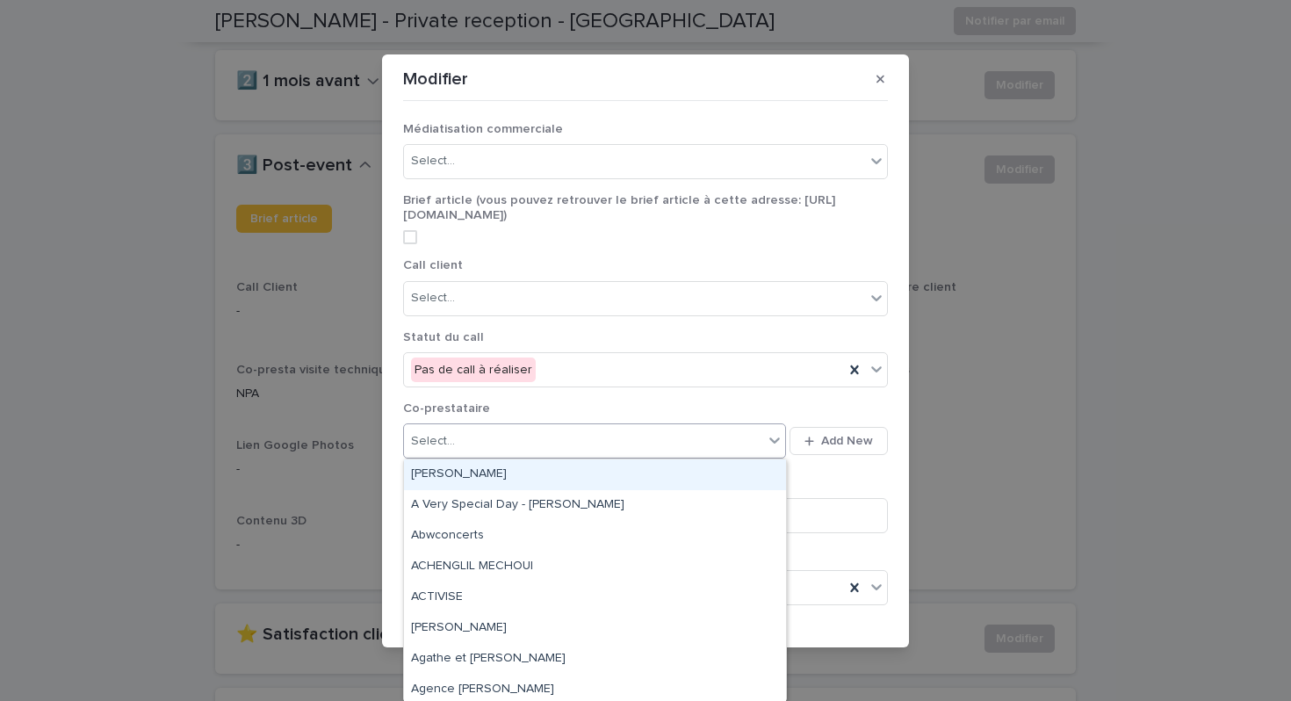
type input "*"
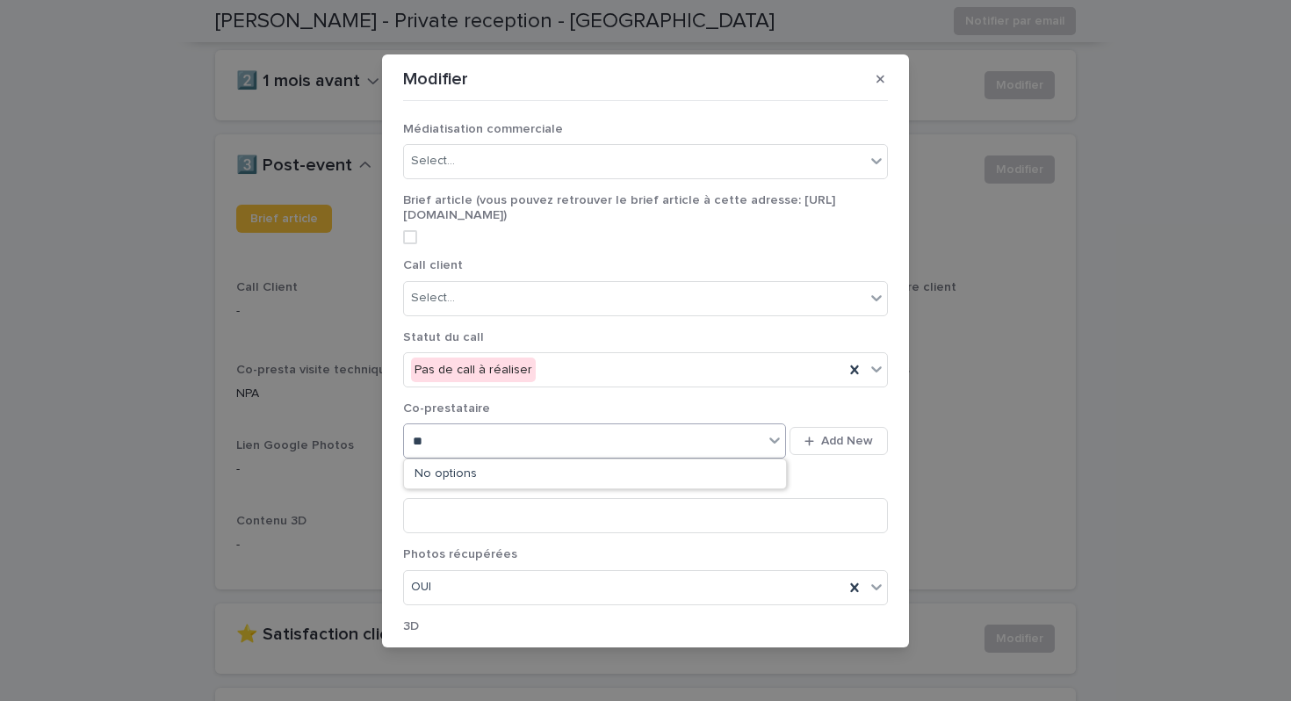
type input "*"
click at [885, 70] on button "button" at bounding box center [880, 79] width 29 height 28
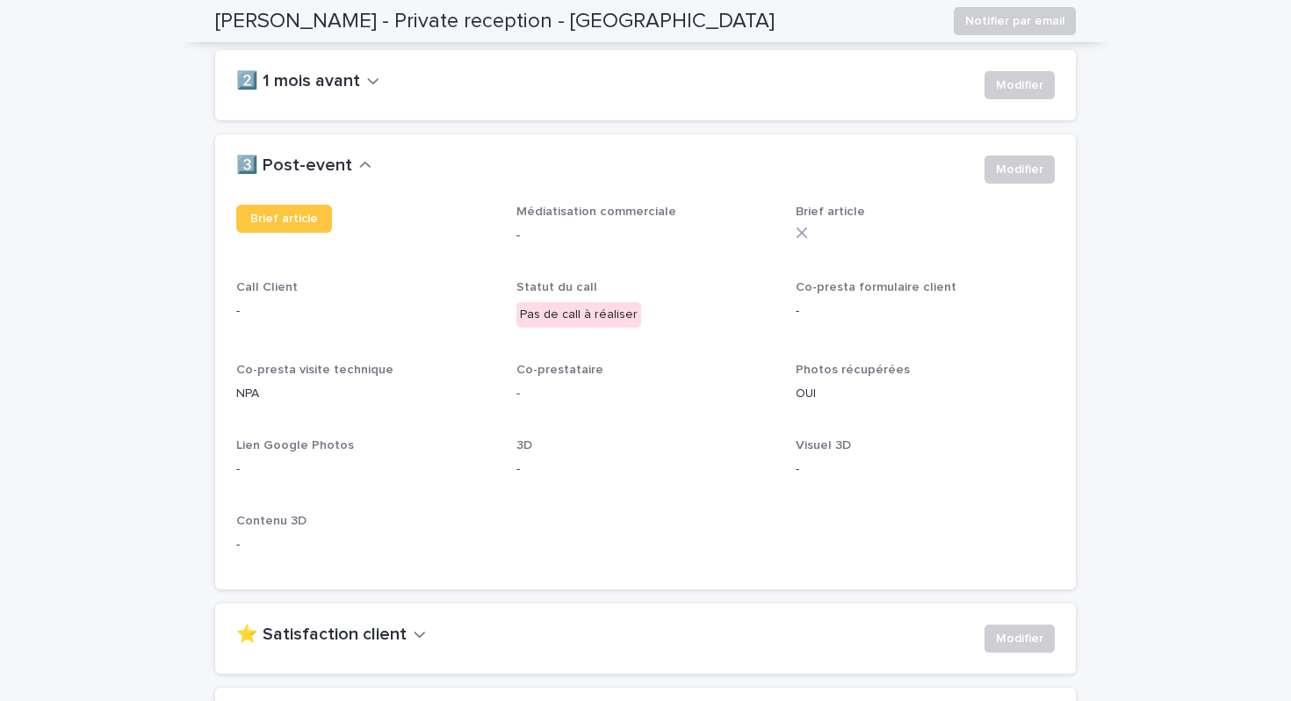
scroll to position [752, 0]
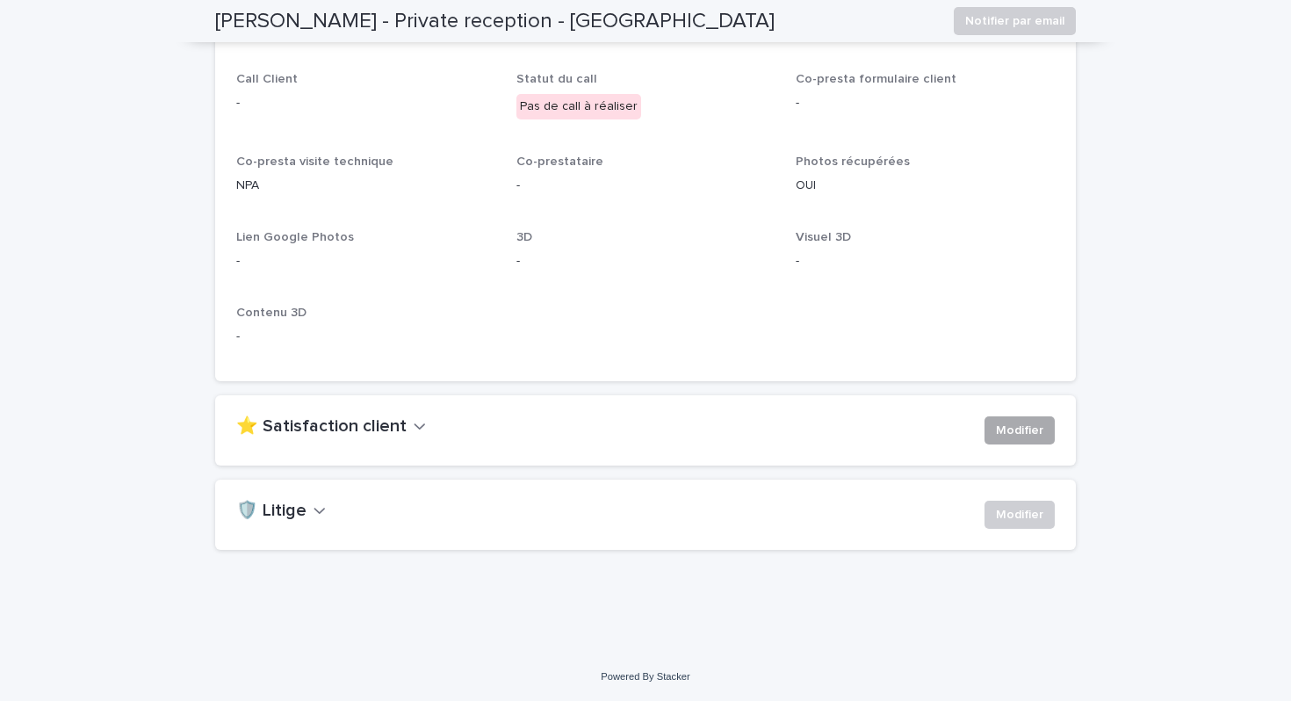
click at [1006, 436] on span "Modifier" at bounding box center [1019, 431] width 47 height 18
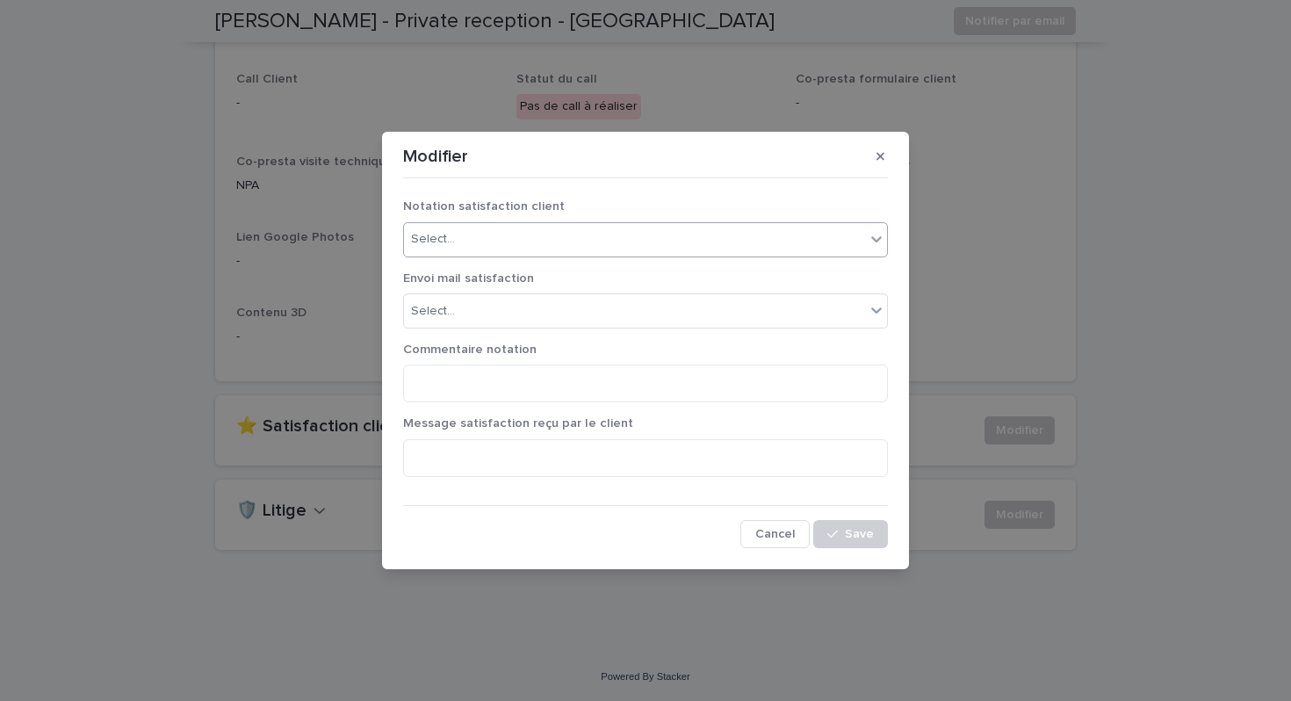
click at [691, 245] on div "Select..." at bounding box center [634, 239] width 461 height 29
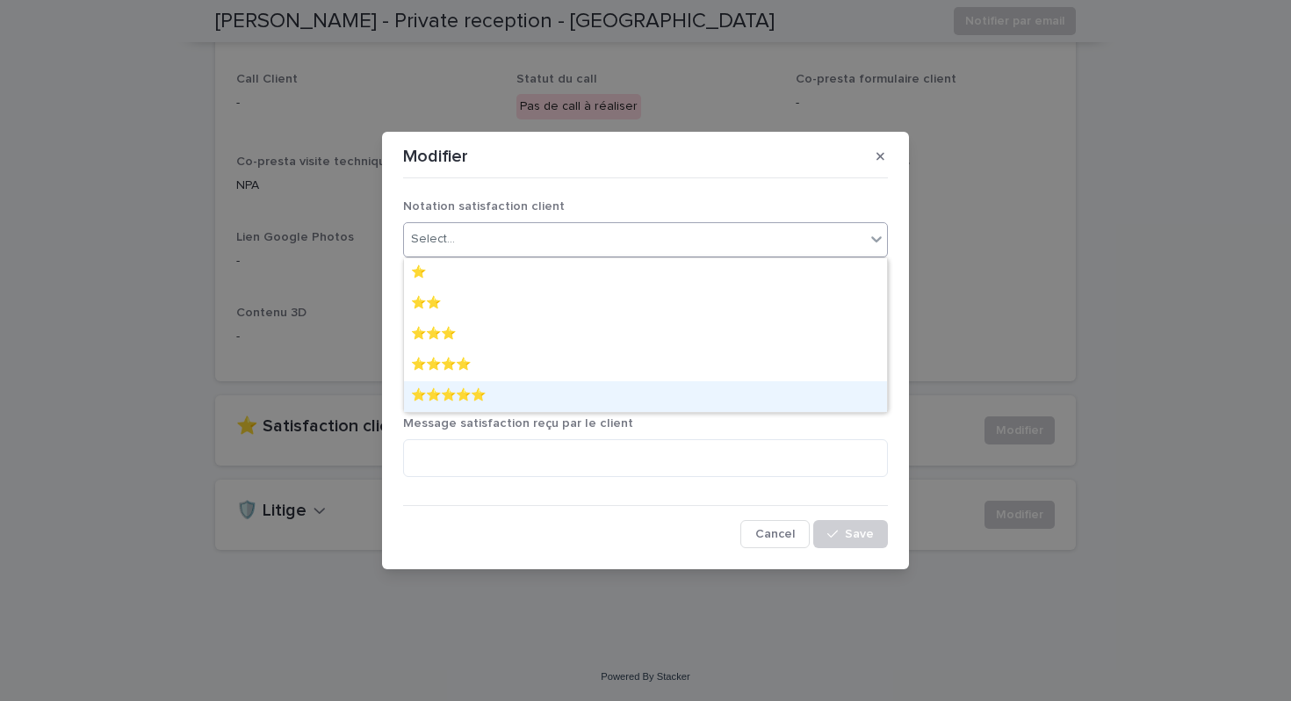
click at [635, 393] on div "⭐️⭐️⭐️⭐️⭐️" at bounding box center [645, 396] width 483 height 31
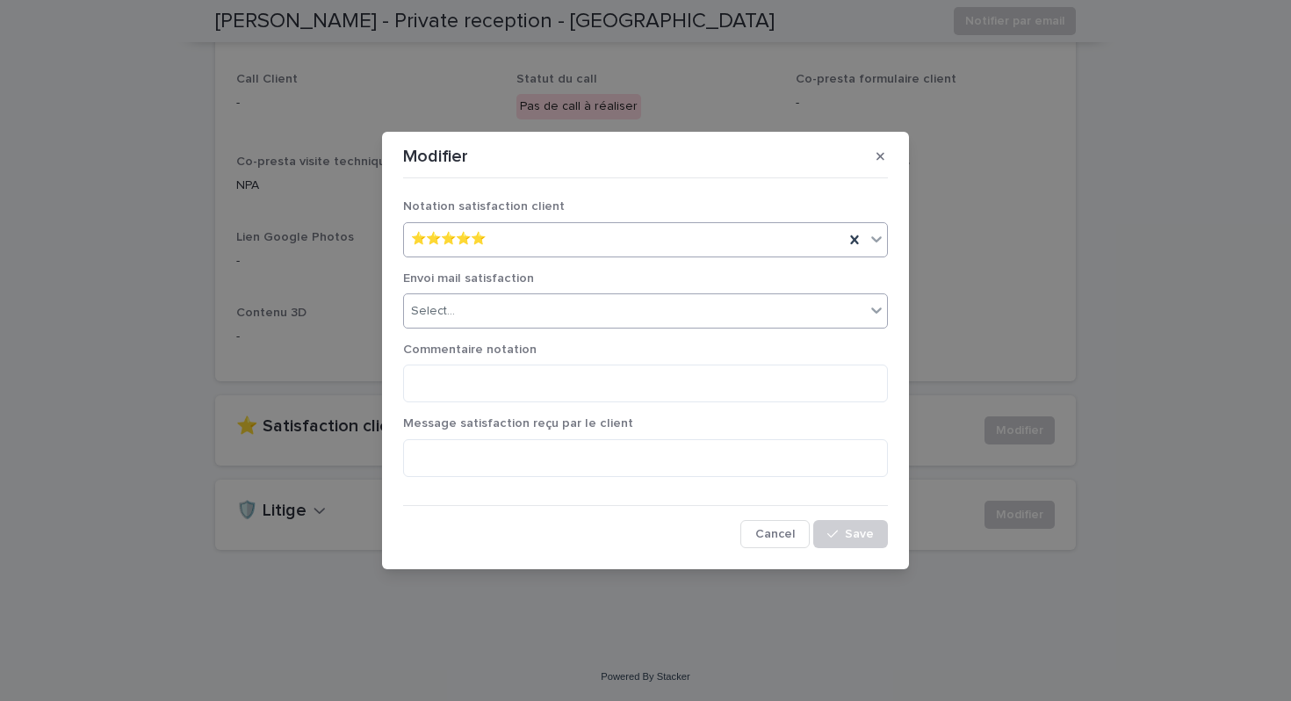
click at [606, 322] on div "Select..." at bounding box center [634, 311] width 461 height 29
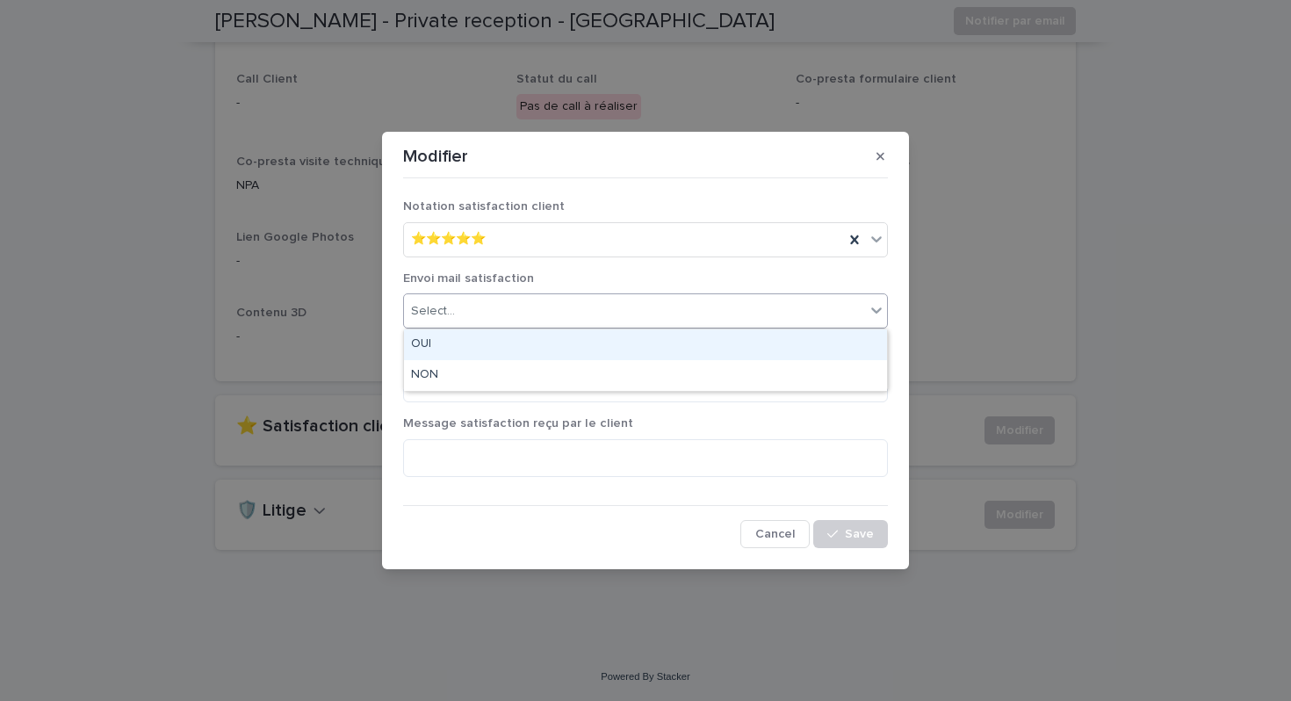
click at [601, 346] on div "OUI" at bounding box center [645, 344] width 483 height 31
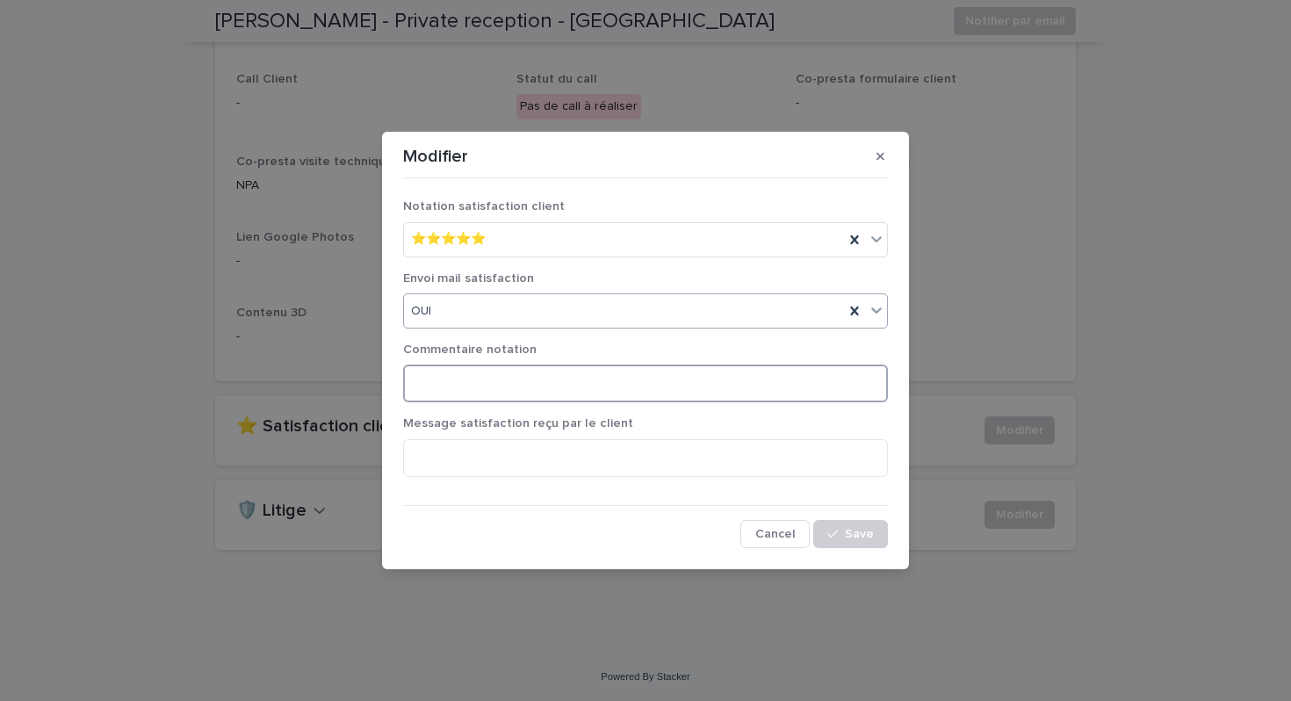
click at [586, 376] on textarea at bounding box center [645, 383] width 485 height 38
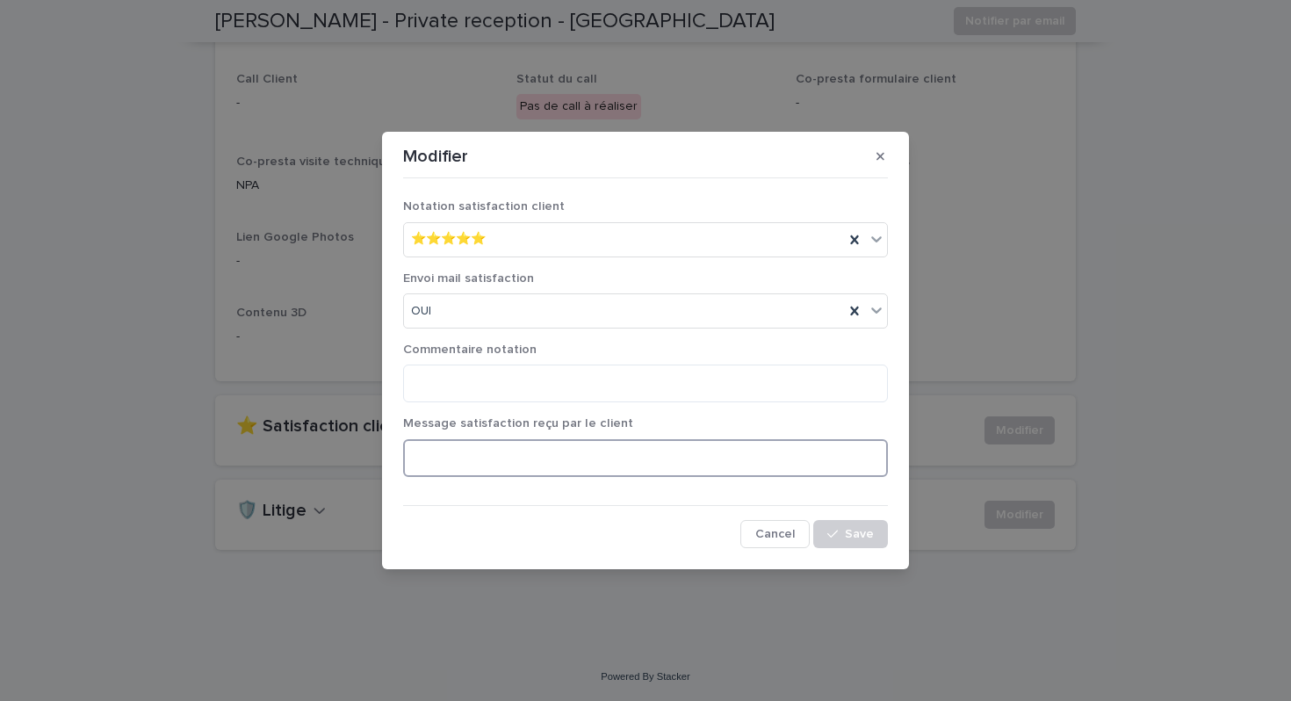
click at [559, 458] on textarea at bounding box center [645, 458] width 485 height 38
paste textarea "**********"
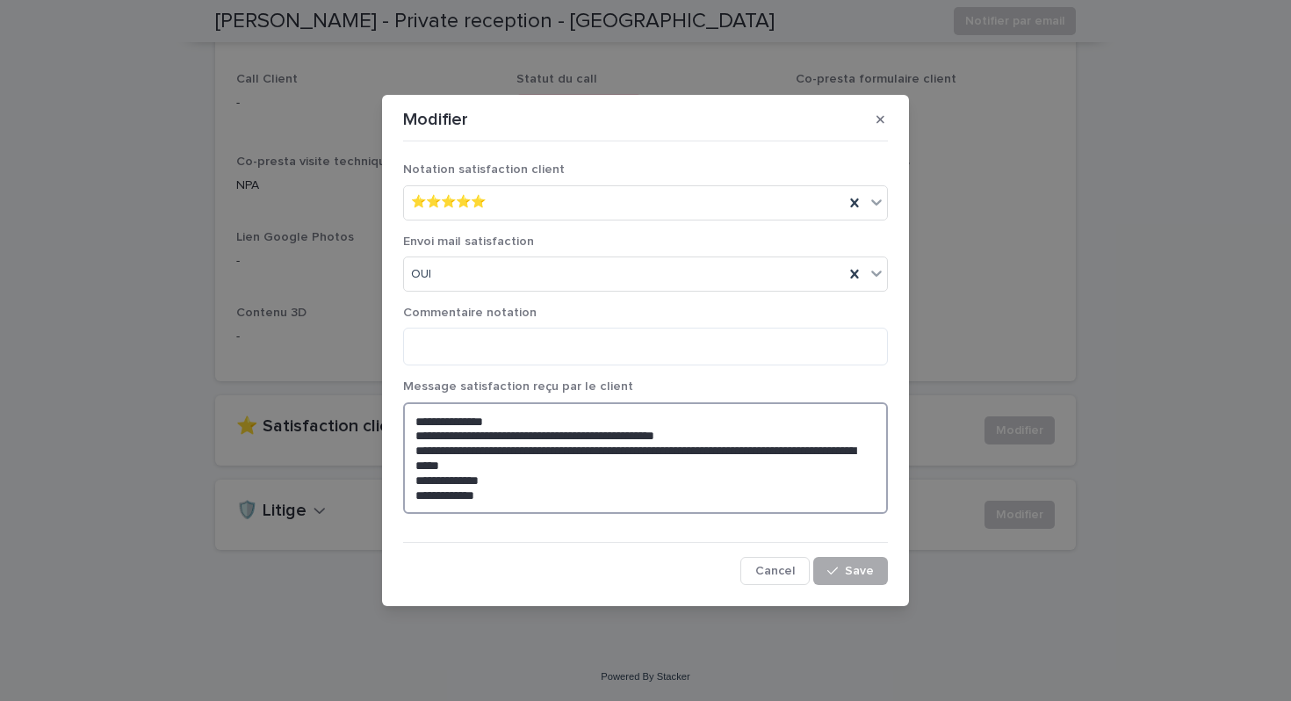
type textarea "**********"
click at [851, 573] on span "Save" at bounding box center [859, 571] width 29 height 12
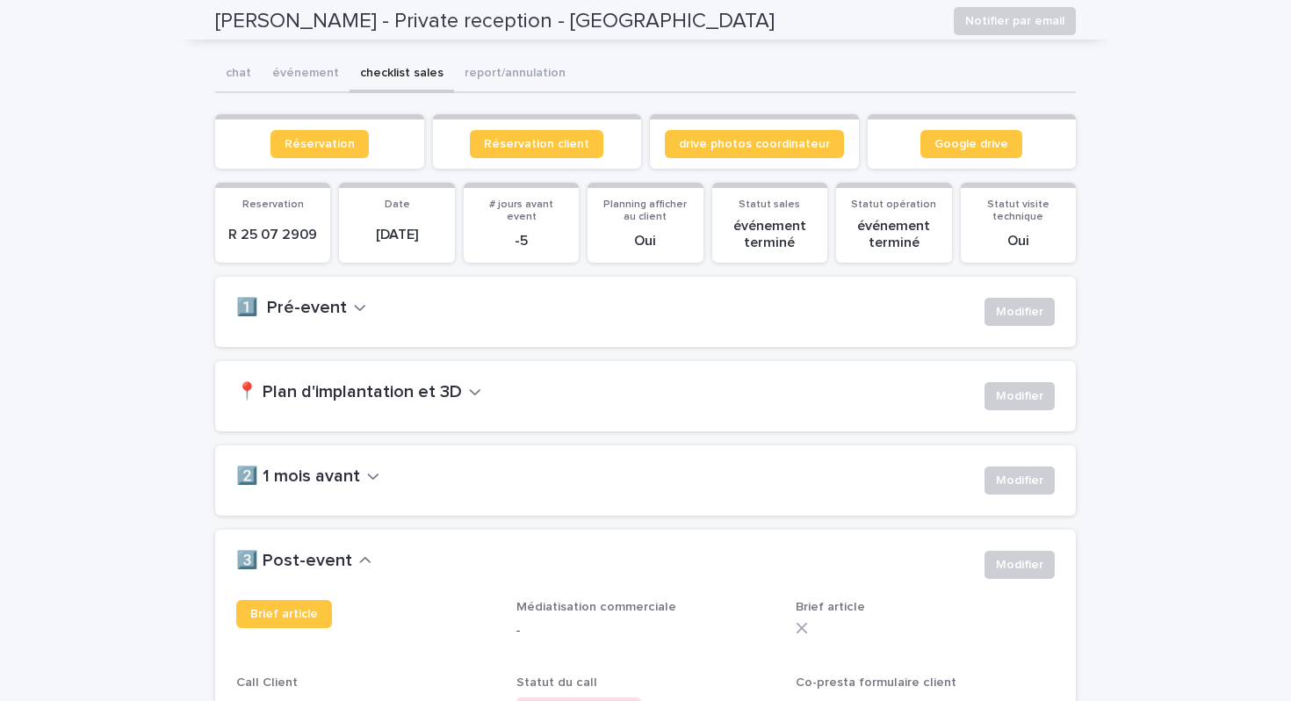
scroll to position [0, 0]
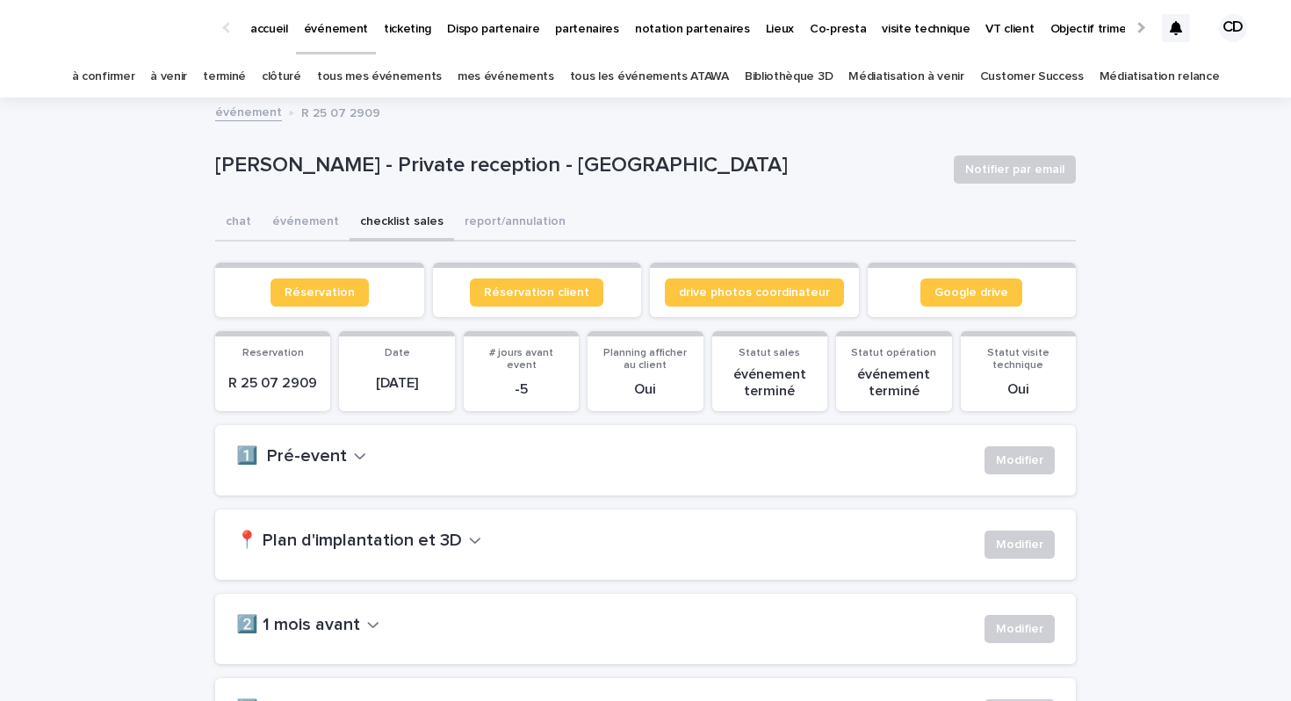
click at [1184, 31] on div at bounding box center [1176, 28] width 28 height 28
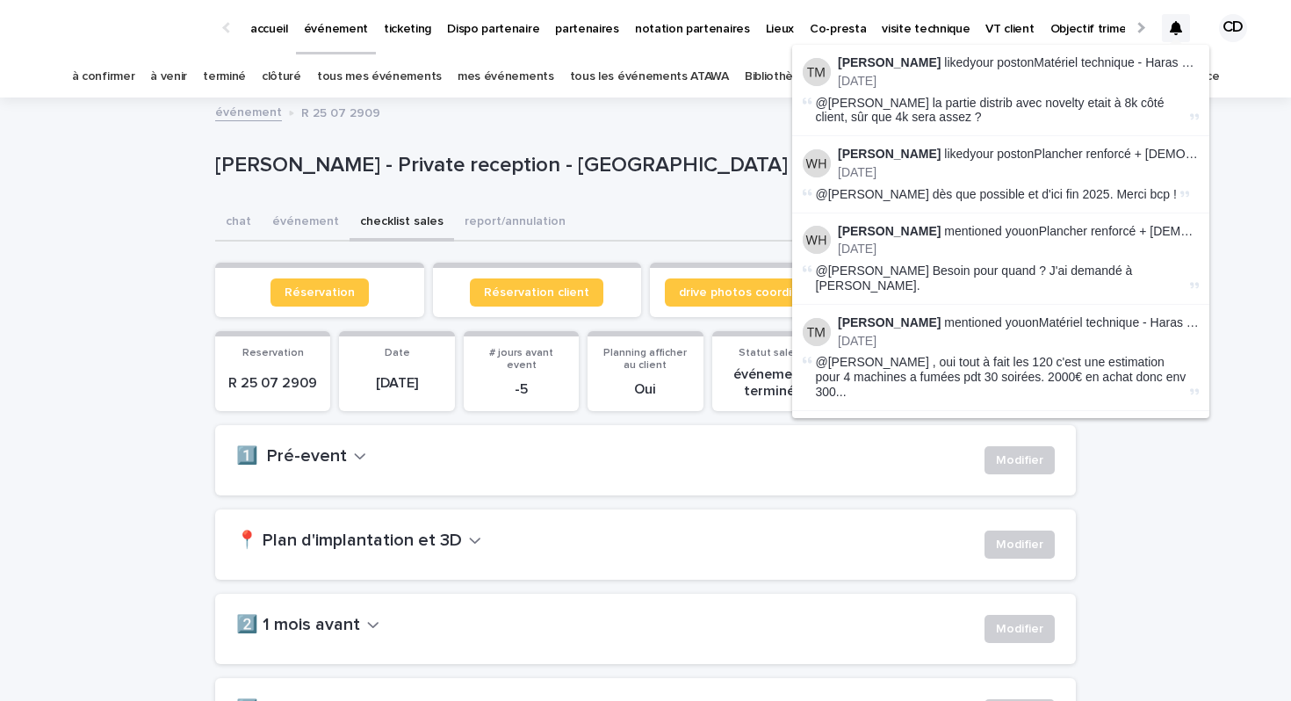
click at [262, 32] on p "accueil" at bounding box center [269, 18] width 38 height 37
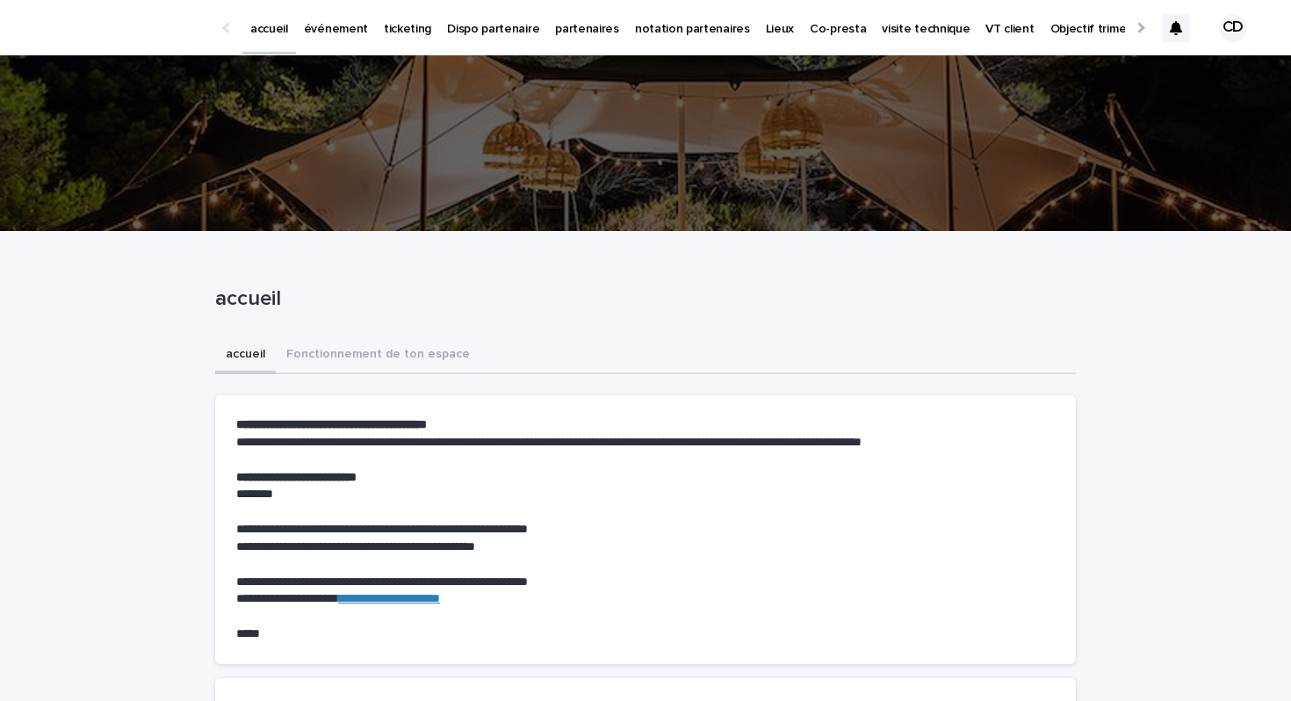
click at [1173, 25] on icon at bounding box center [1176, 28] width 12 height 14
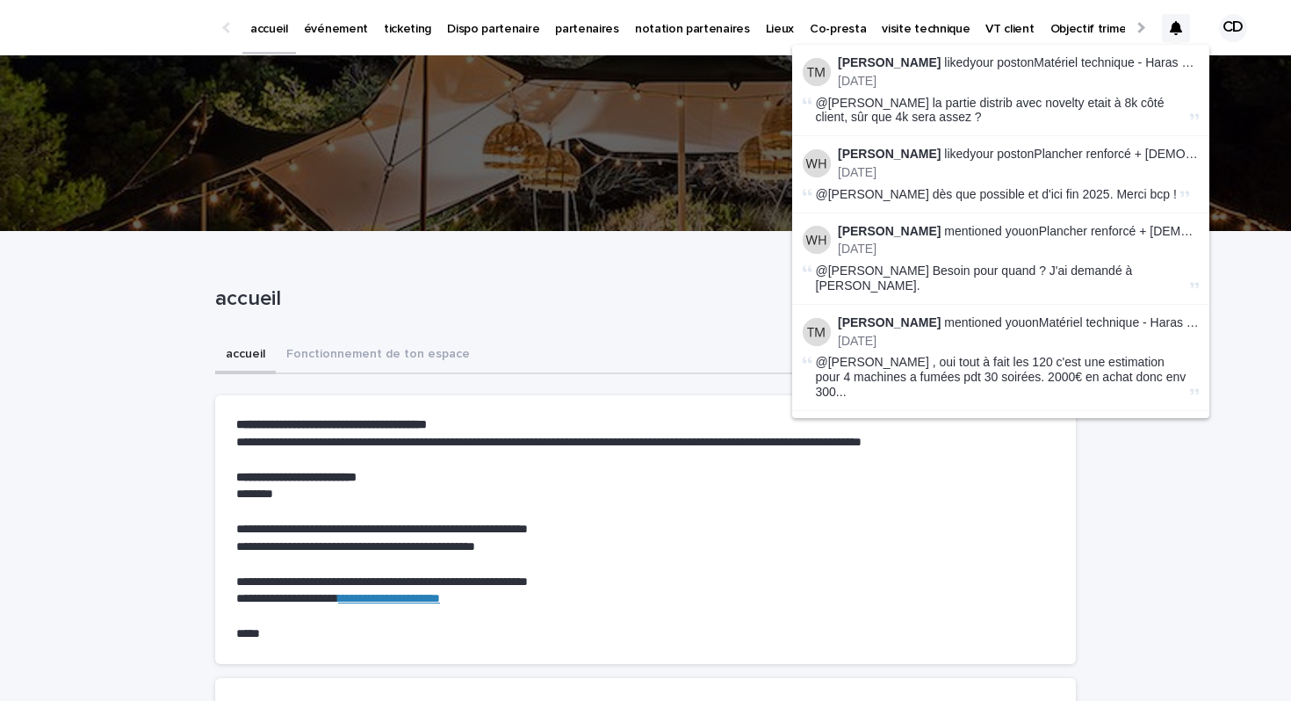
click at [1173, 25] on icon at bounding box center [1176, 28] width 12 height 14
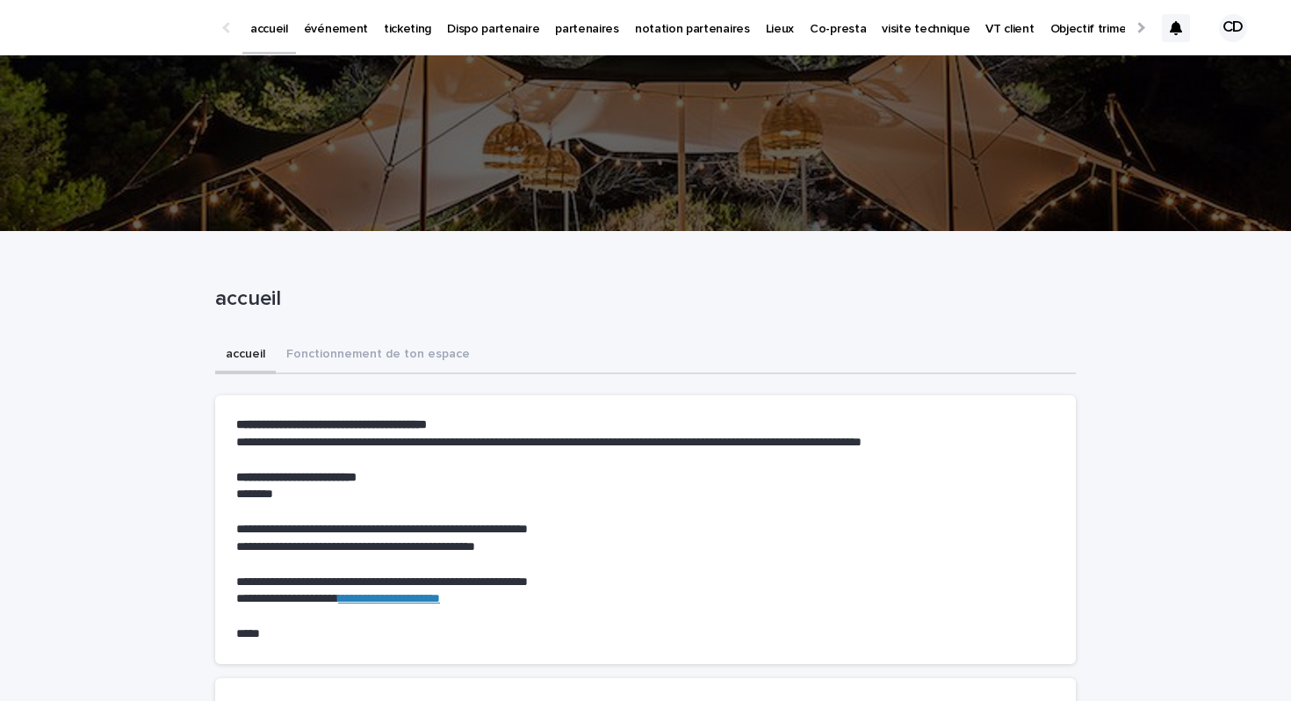
click at [324, 35] on p "événement" at bounding box center [336, 18] width 64 height 37
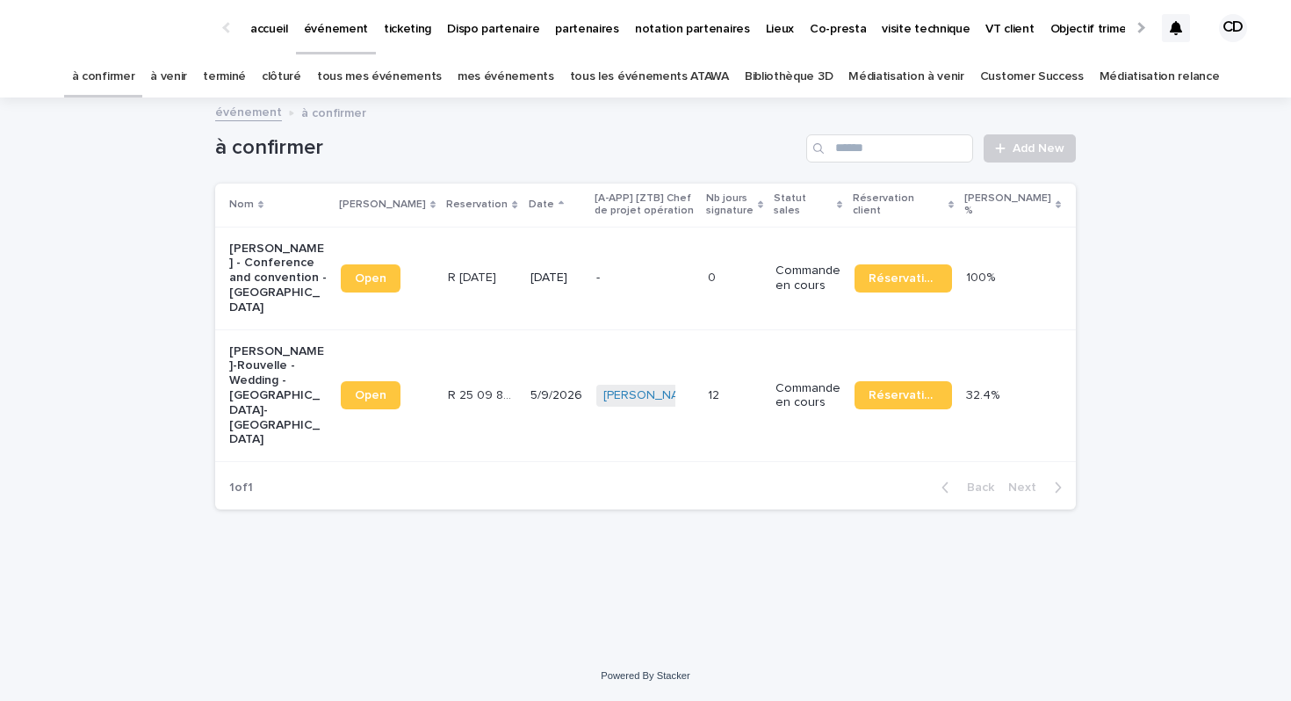
click at [1179, 32] on icon at bounding box center [1176, 28] width 12 height 14
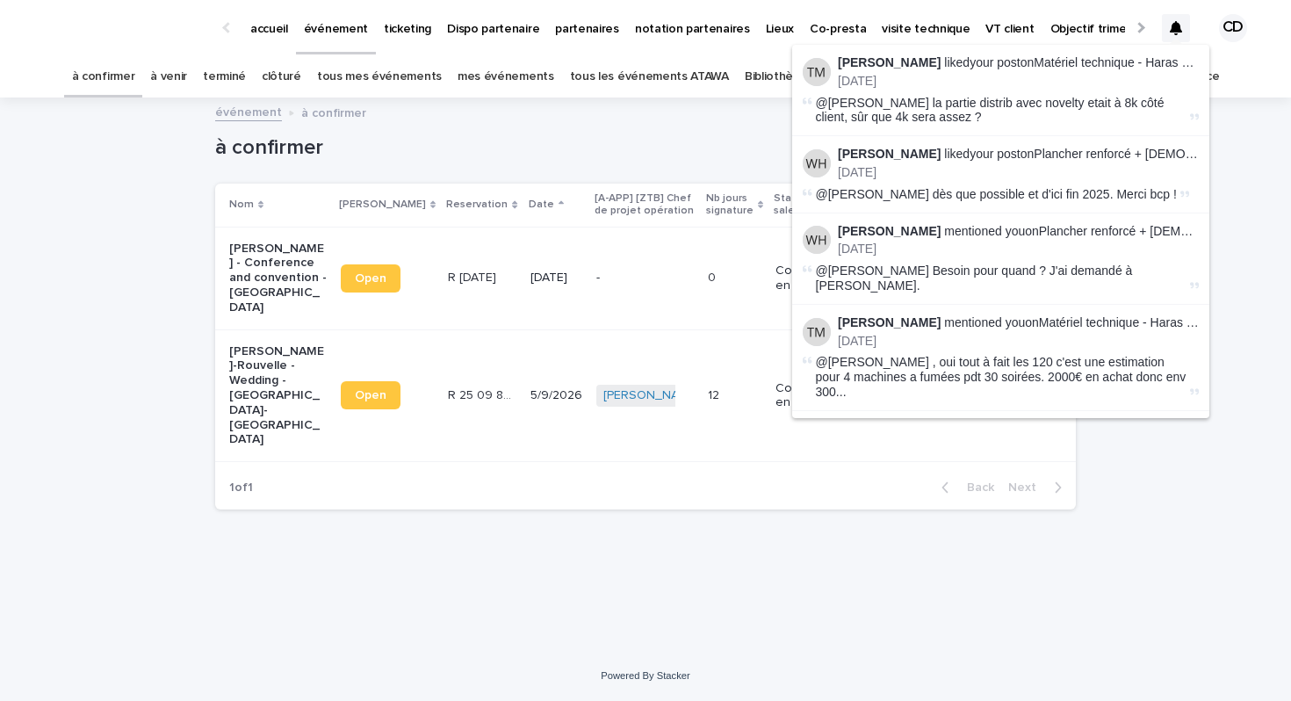
click at [1179, 32] on icon at bounding box center [1176, 28] width 12 height 14
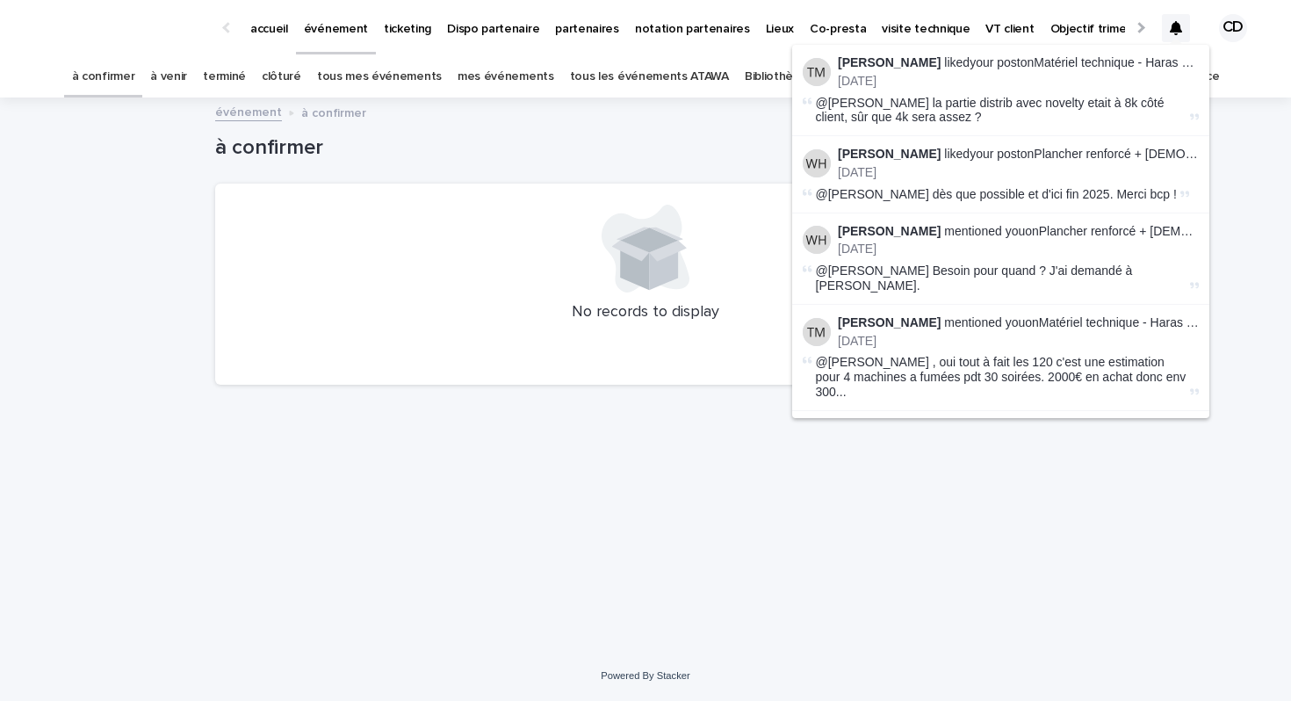
click at [579, 138] on h1 "à confirmer" at bounding box center [507, 147] width 584 height 25
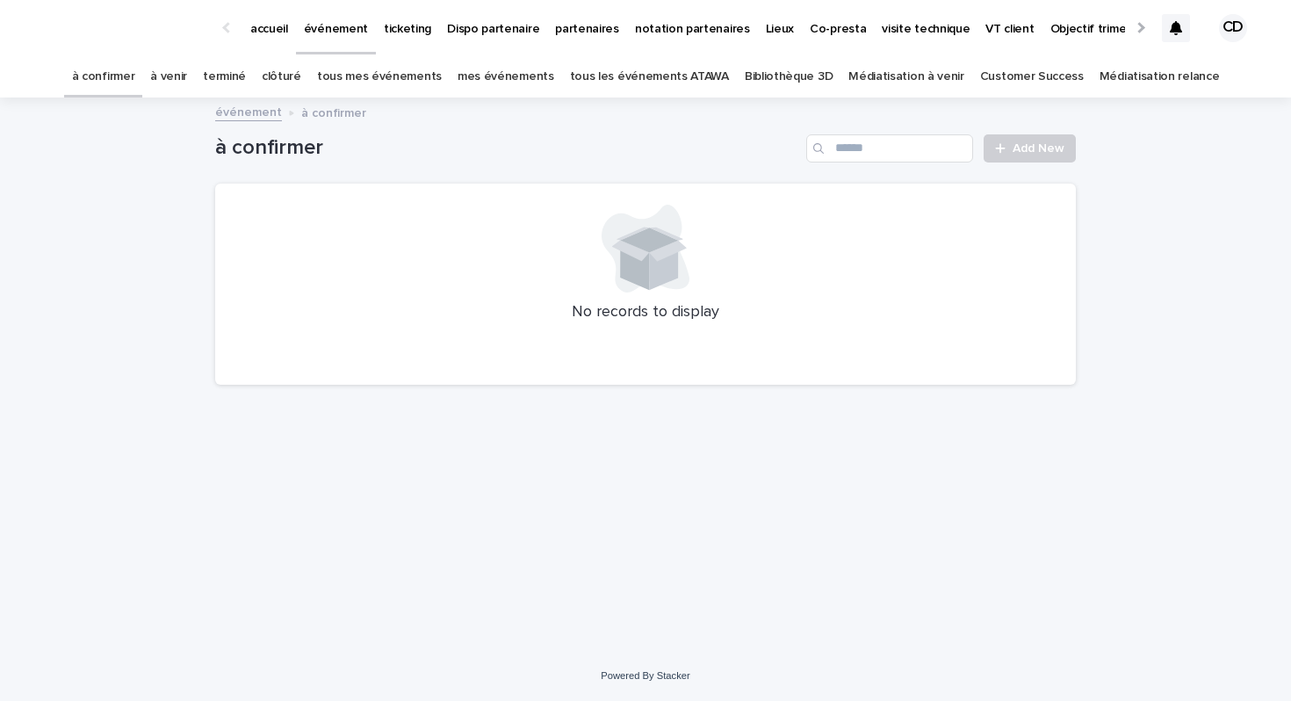
click at [187, 74] on link "à venir" at bounding box center [168, 76] width 37 height 41
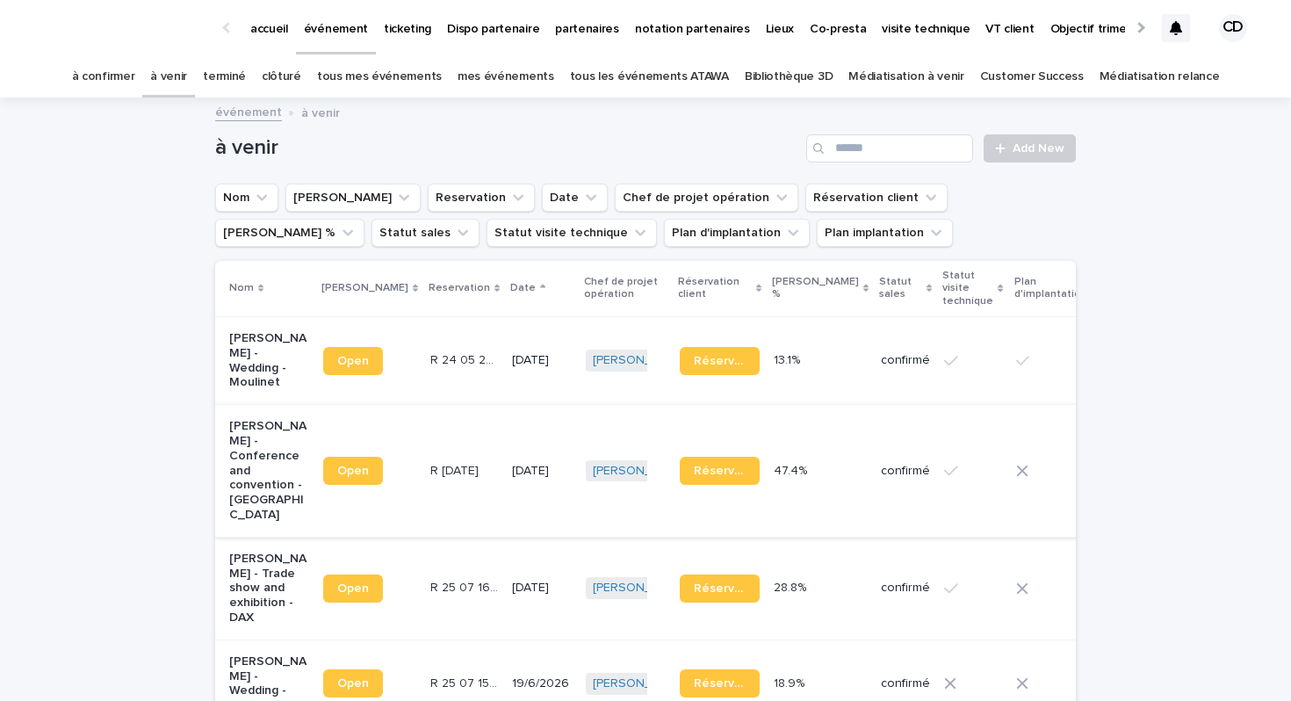
scroll to position [17, 0]
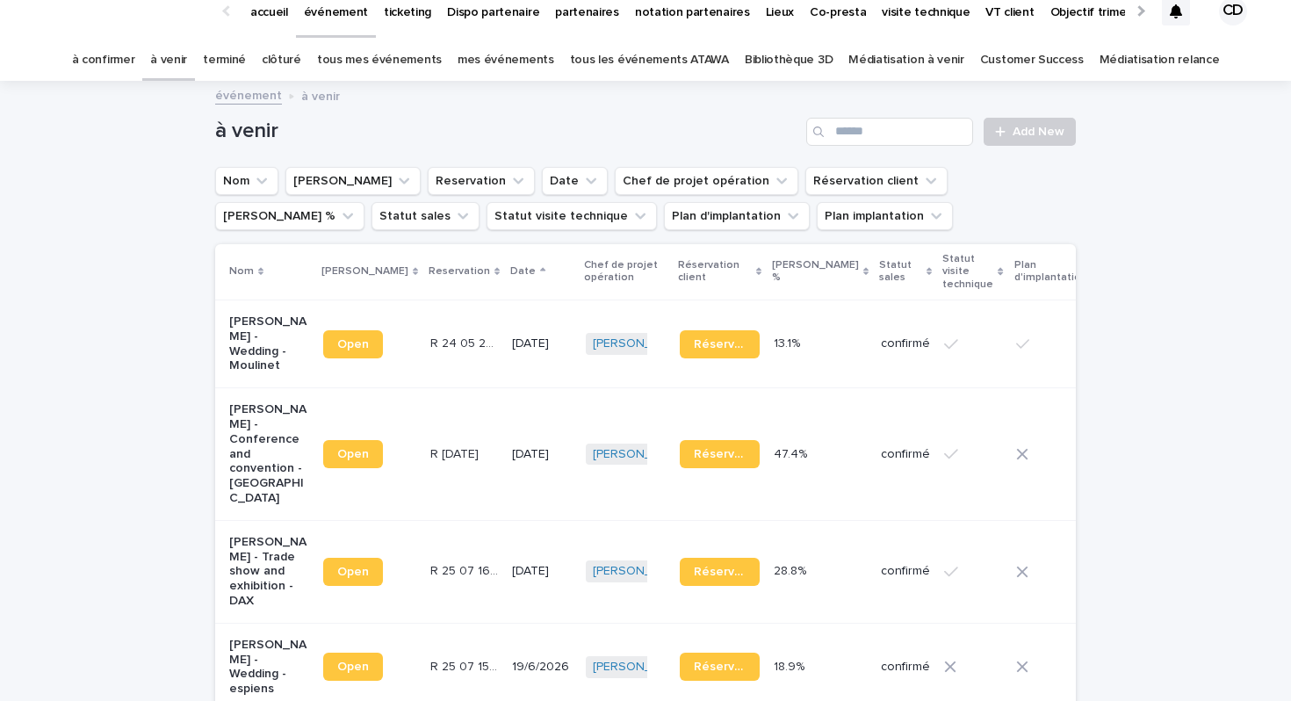
click at [257, 457] on p "[PERSON_NAME] - Conference and convention - [GEOGRAPHIC_DATA]" at bounding box center [269, 454] width 80 height 104
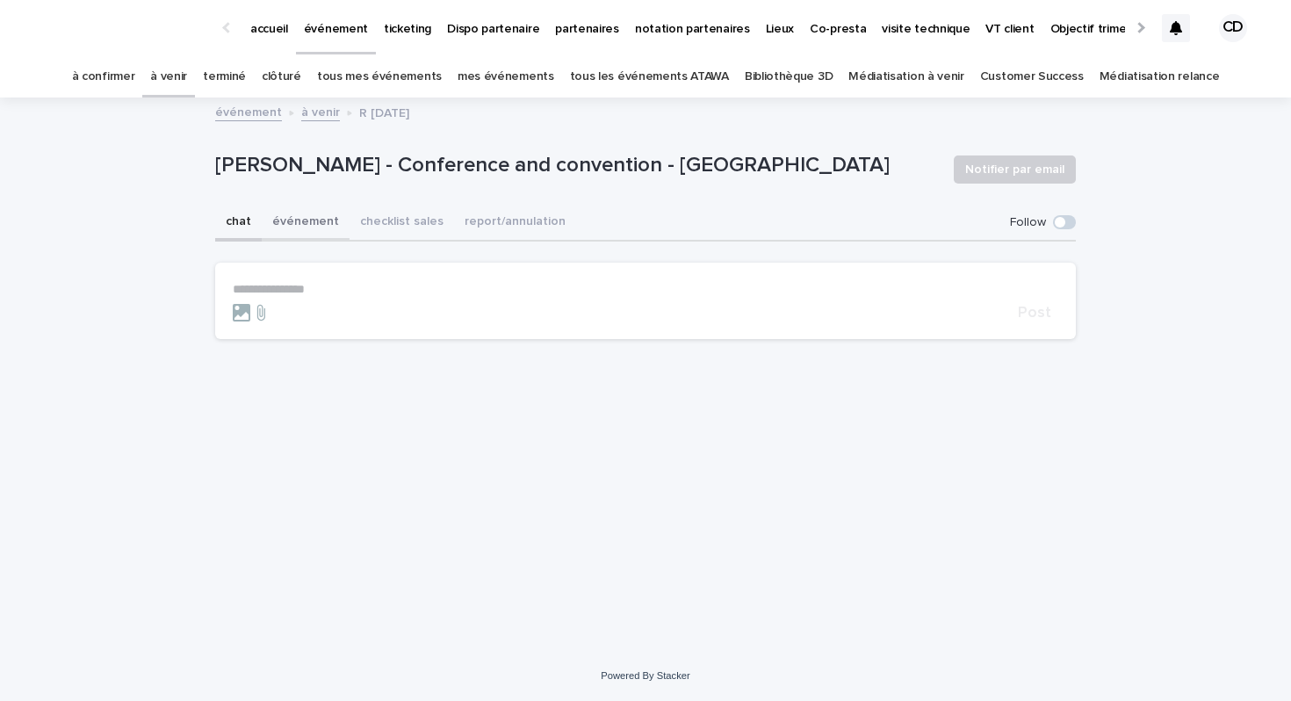
click at [320, 222] on button "événement" at bounding box center [306, 223] width 88 height 37
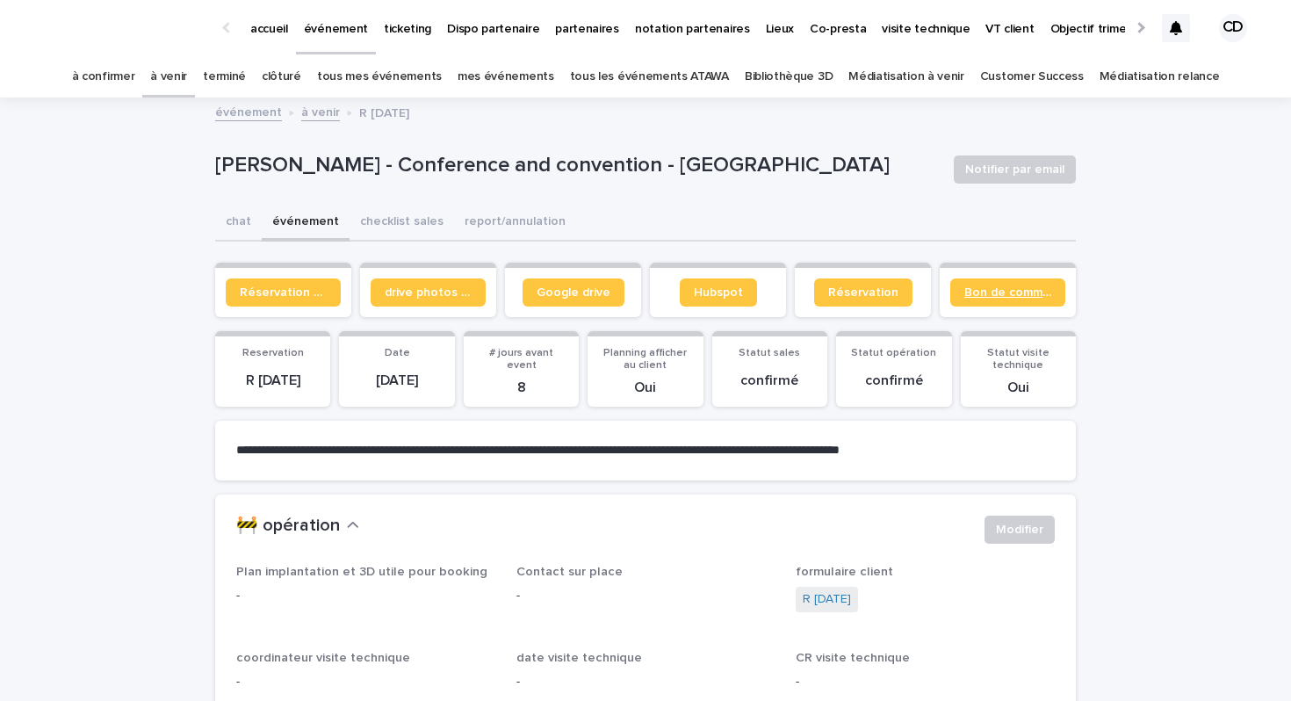
click at [1014, 297] on span "Bon de commande" at bounding box center [1007, 292] width 87 height 12
click at [979, 296] on span "Bon de commande" at bounding box center [1007, 292] width 87 height 12
click at [795, 69] on link "Bibliothèque 3D" at bounding box center [789, 76] width 88 height 41
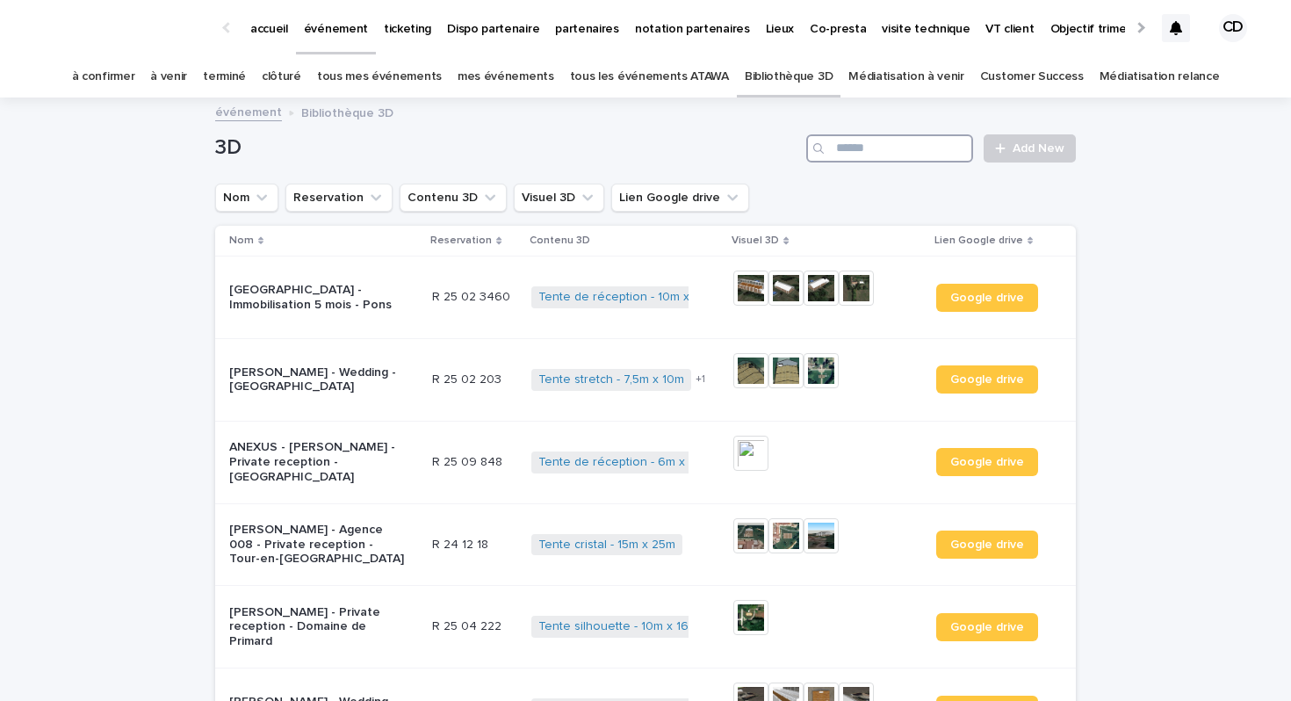
click at [924, 155] on input "Search" at bounding box center [889, 148] width 167 height 28
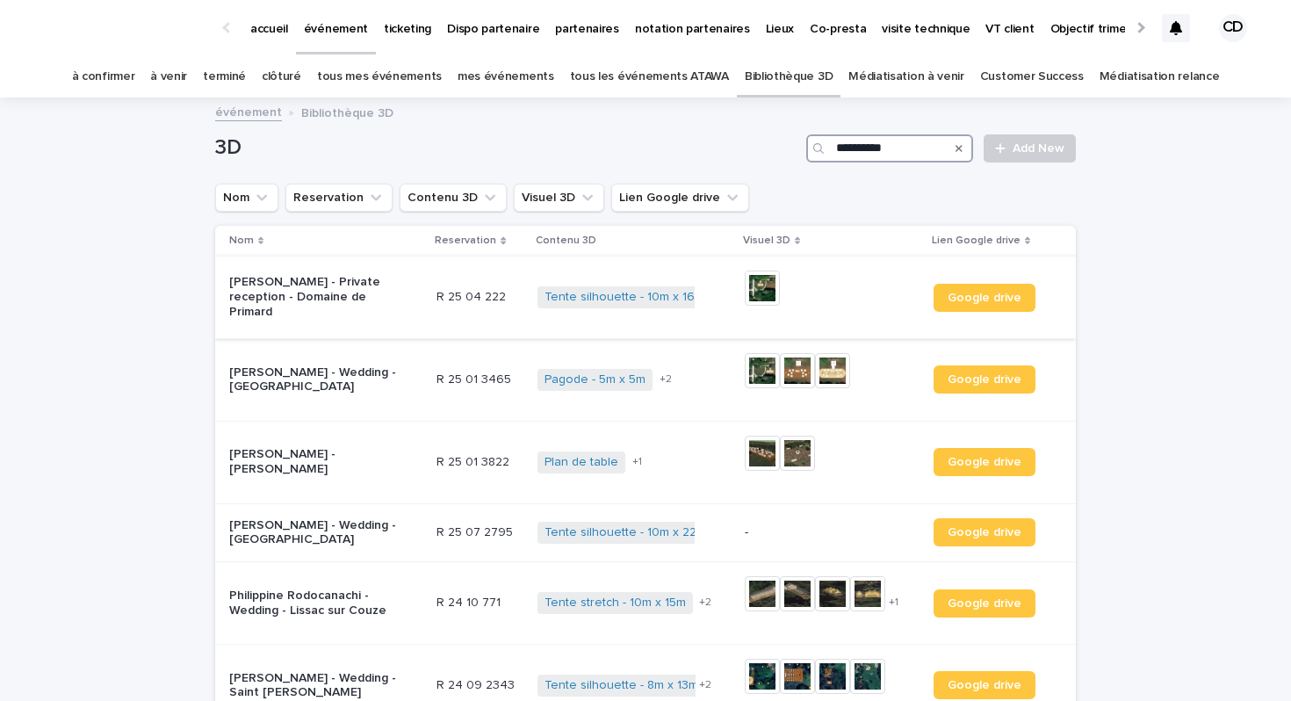
type input "**********"
click at [772, 291] on img at bounding box center [762, 288] width 35 height 35
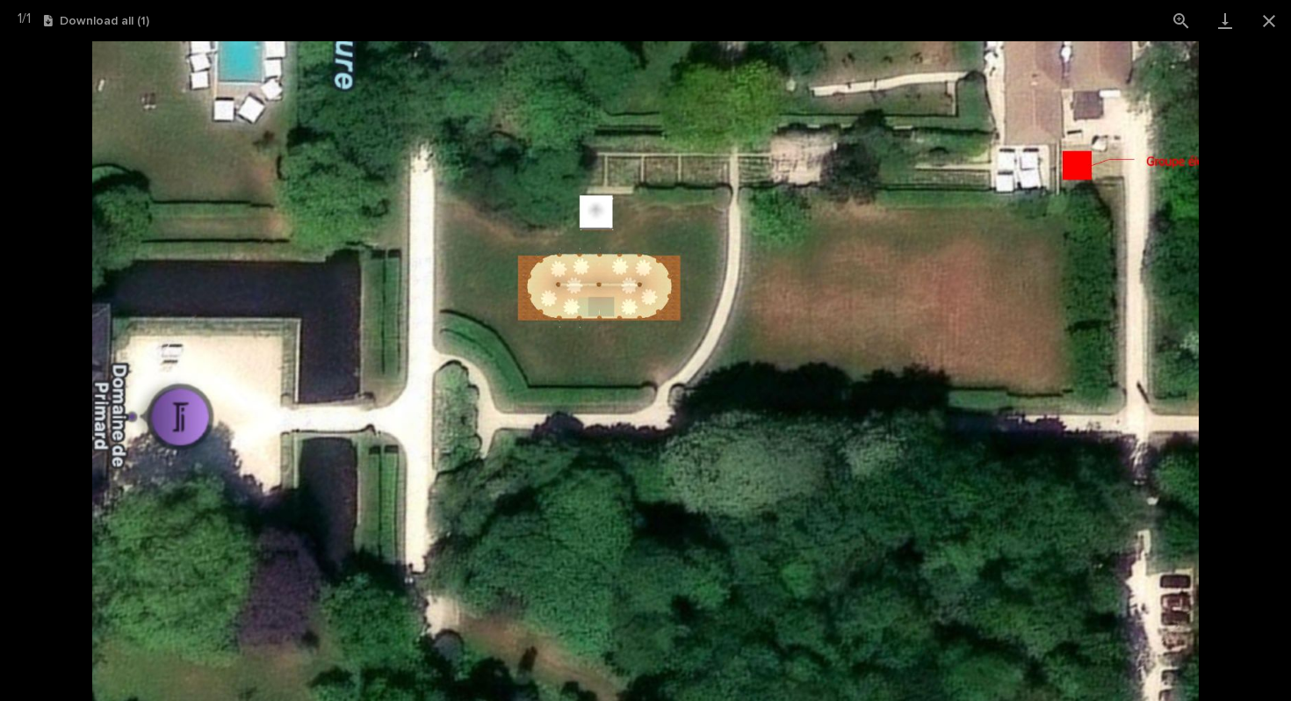
click at [51, 194] on picture at bounding box center [645, 371] width 1291 height 660
click at [1269, 23] on button "Close gallery" at bounding box center [1269, 20] width 44 height 41
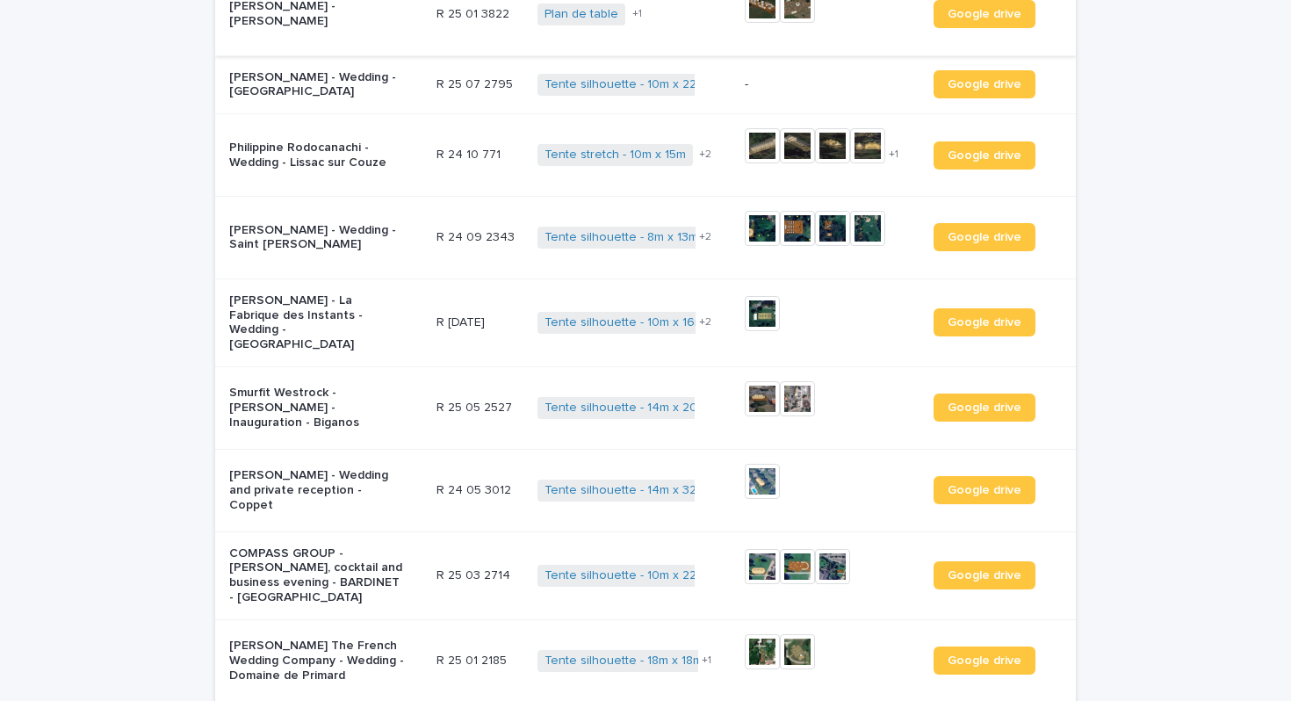
scroll to position [458, 0]
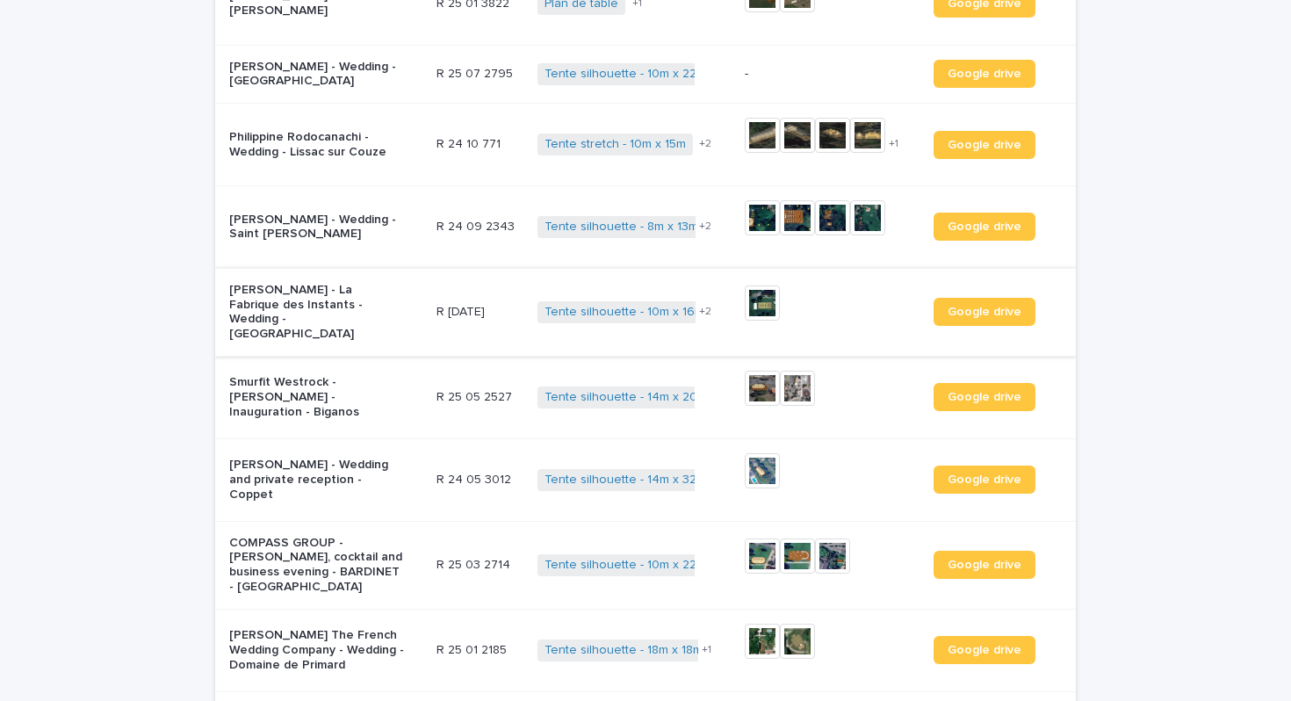
click at [760, 310] on img at bounding box center [762, 302] width 35 height 35
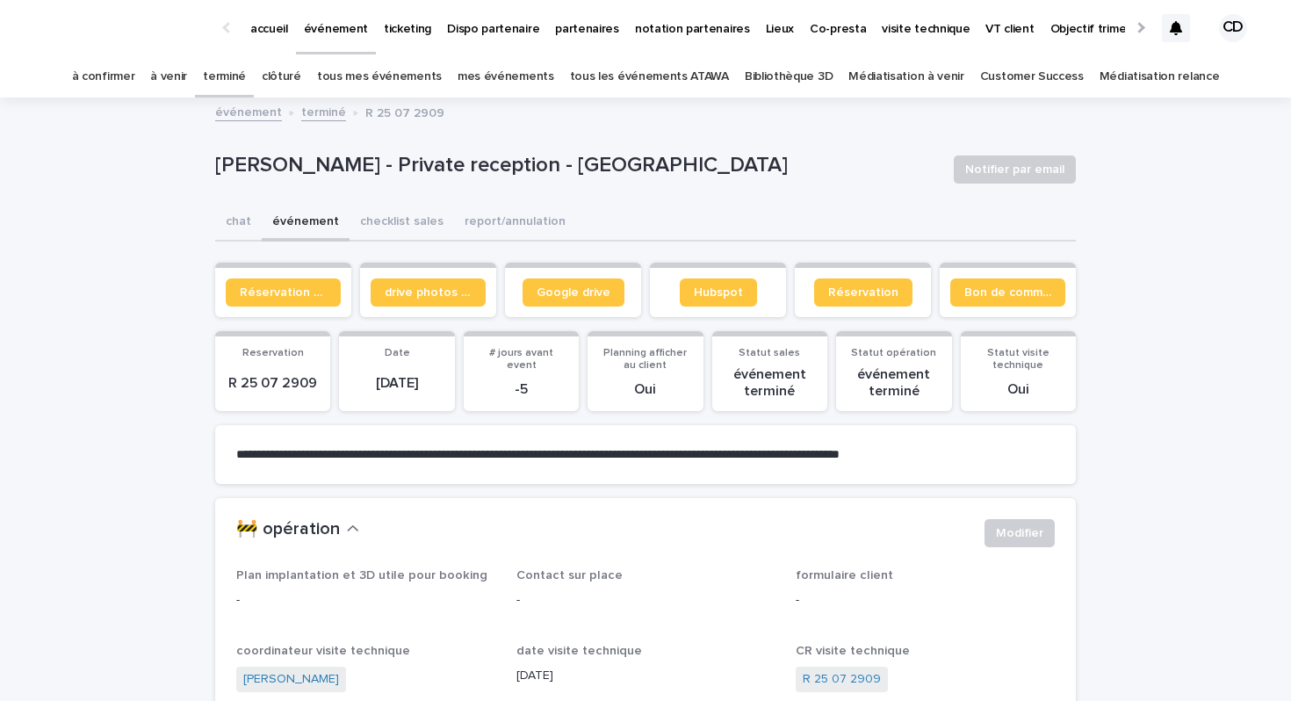
click at [1173, 32] on icon at bounding box center [1176, 28] width 12 height 14
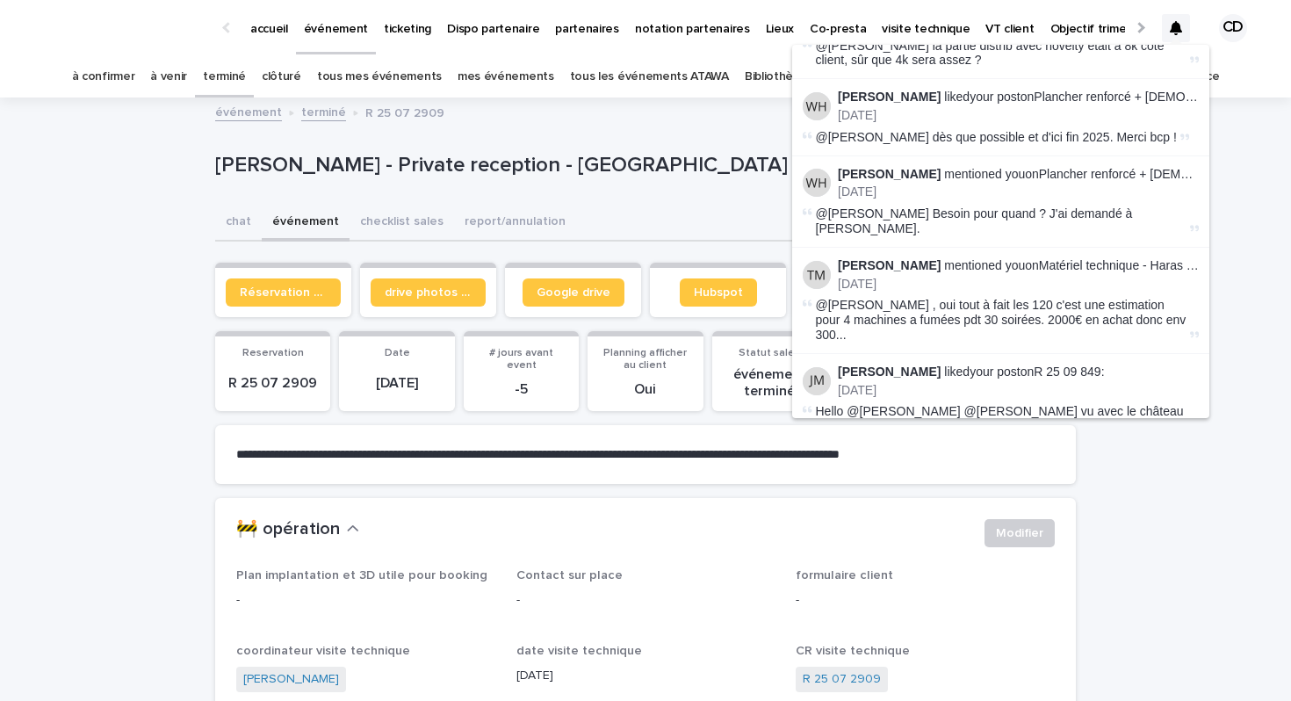
scroll to position [79, 0]
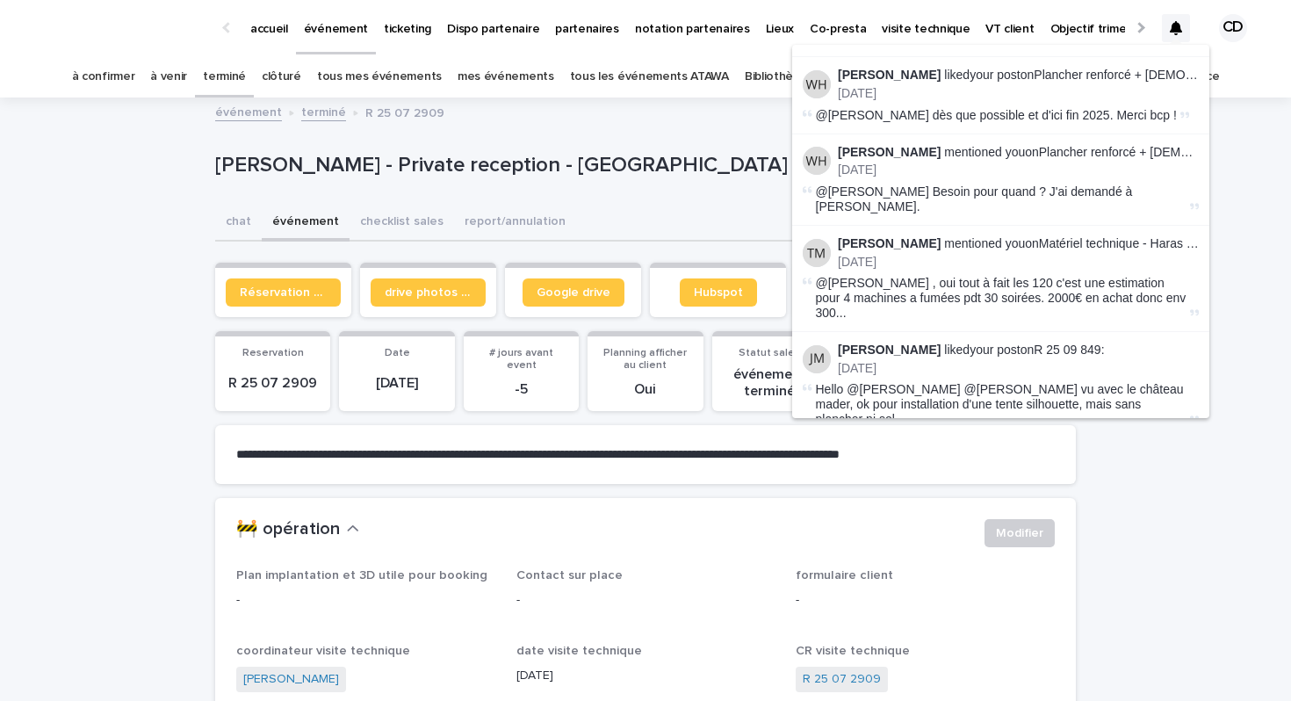
click at [1019, 382] on span "Hello @Julia Majerus @Julien Mathieu vu avec le château mader, ok pour installa…" at bounding box center [1001, 404] width 371 height 44
click at [887, 343] on strong "[PERSON_NAME]" at bounding box center [889, 350] width 103 height 14
click at [1055, 343] on p "Julien Mathieu liked your post on R 25 09 849 :" at bounding box center [1018, 350] width 361 height 15
click at [504, 83] on link "mes événements" at bounding box center [506, 76] width 97 height 41
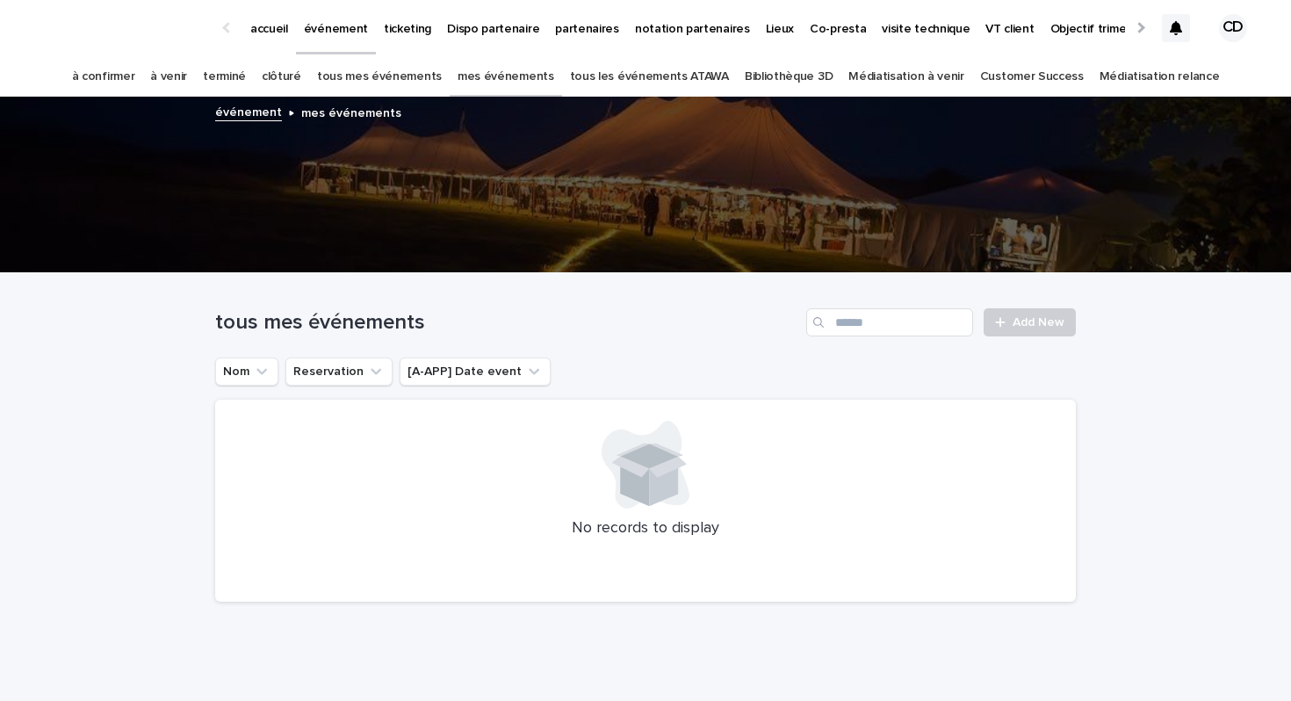
click at [650, 71] on link "tous les événements ATAWA" at bounding box center [649, 76] width 159 height 41
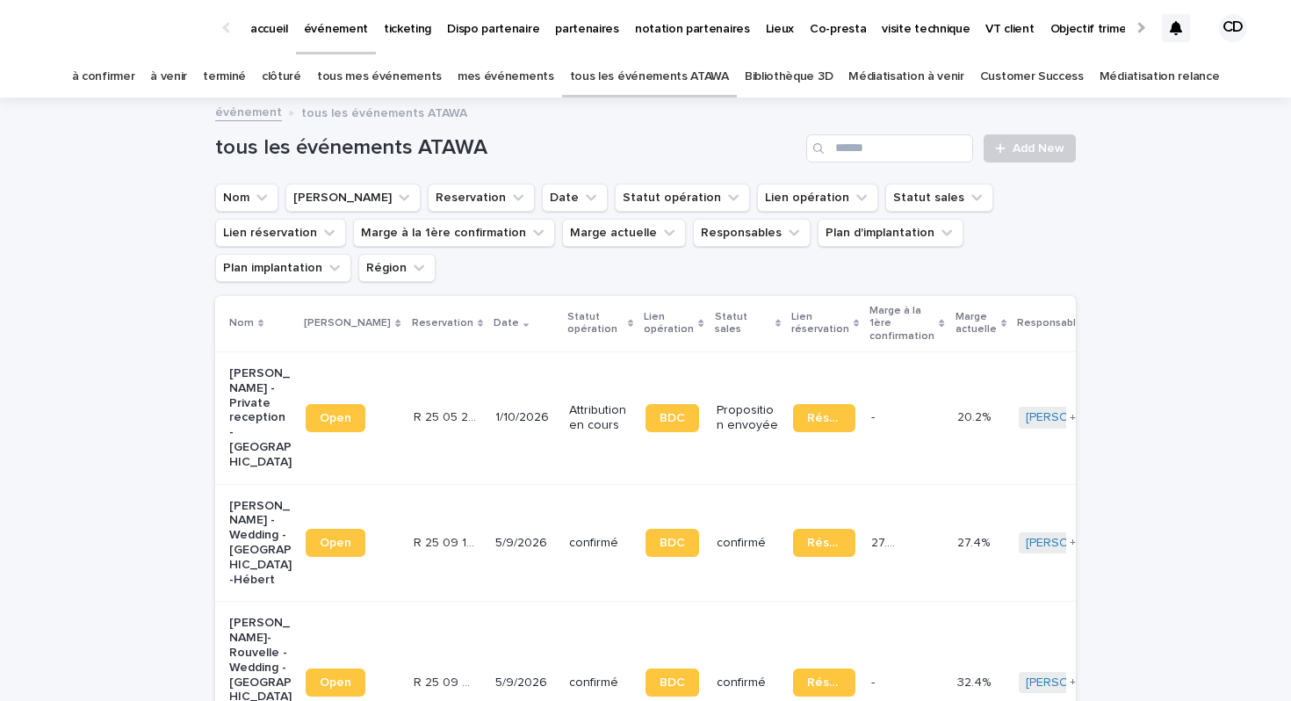
click at [187, 77] on link "à venir" at bounding box center [168, 76] width 37 height 41
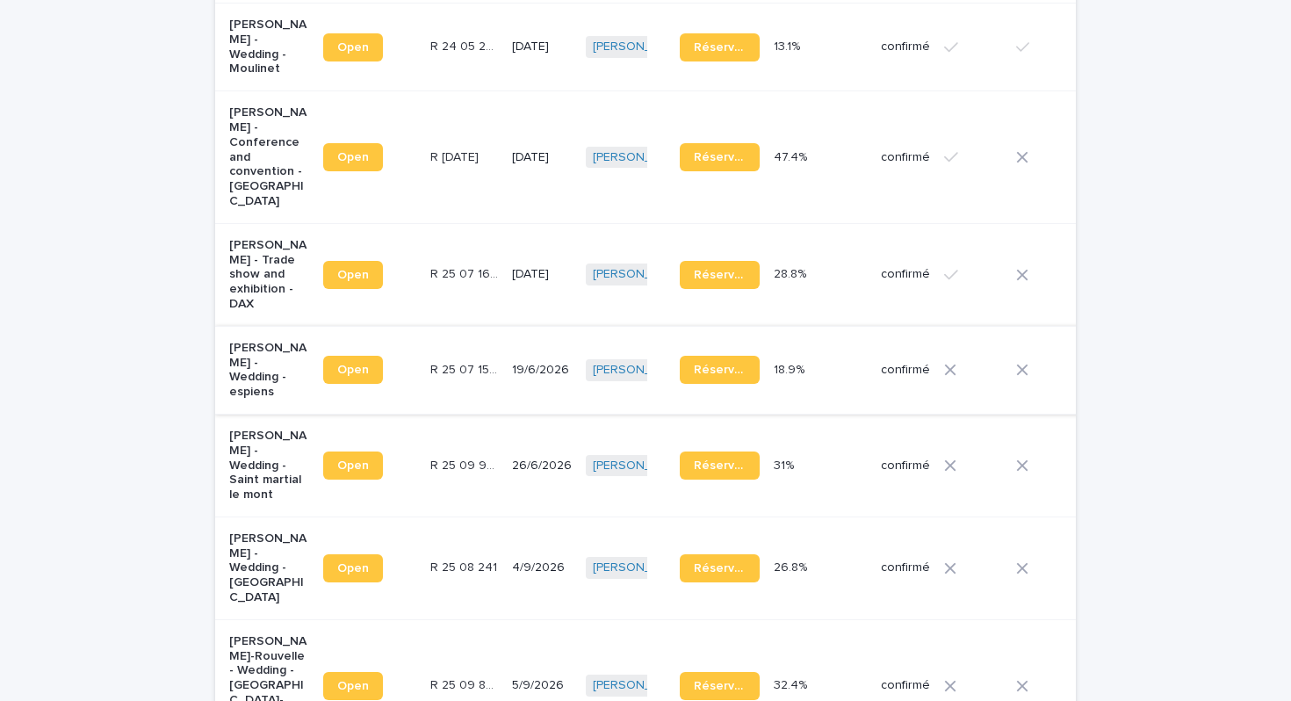
scroll to position [348, 0]
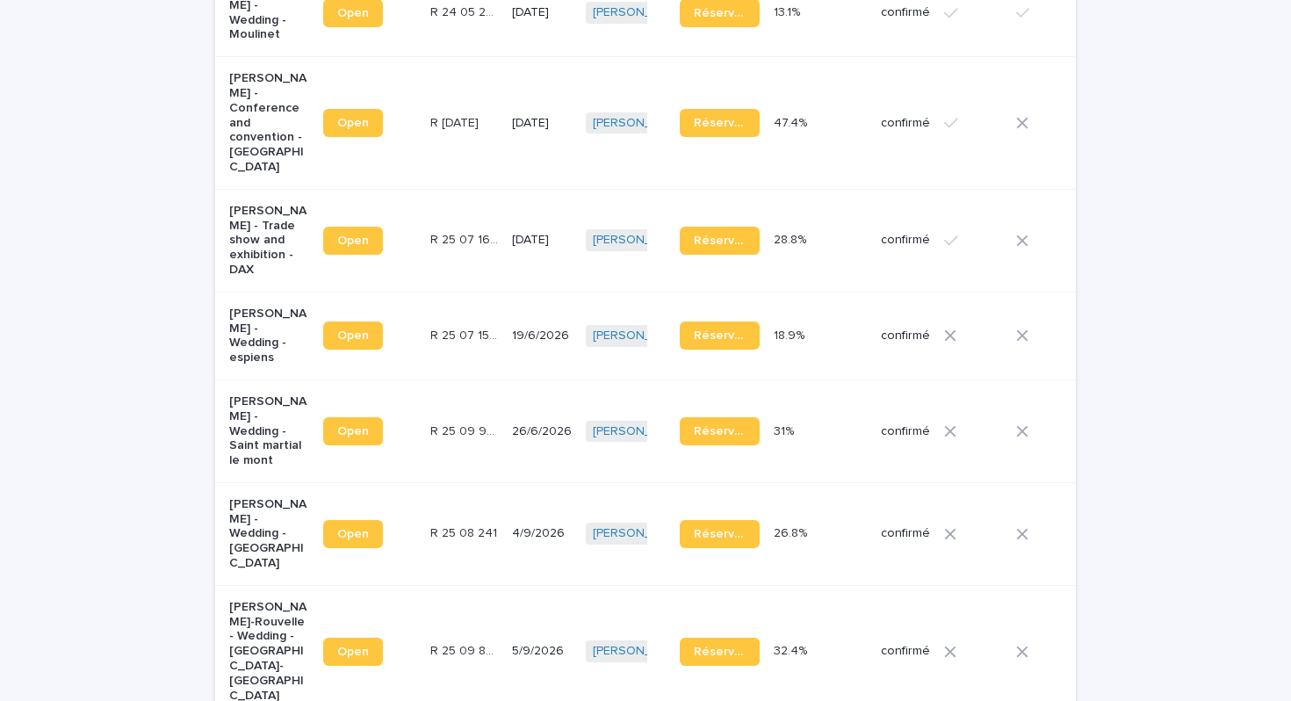
click at [245, 626] on p "[PERSON_NAME]-Rouvelle - Wedding - [GEOGRAPHIC_DATA]-[GEOGRAPHIC_DATA]" at bounding box center [269, 652] width 80 height 104
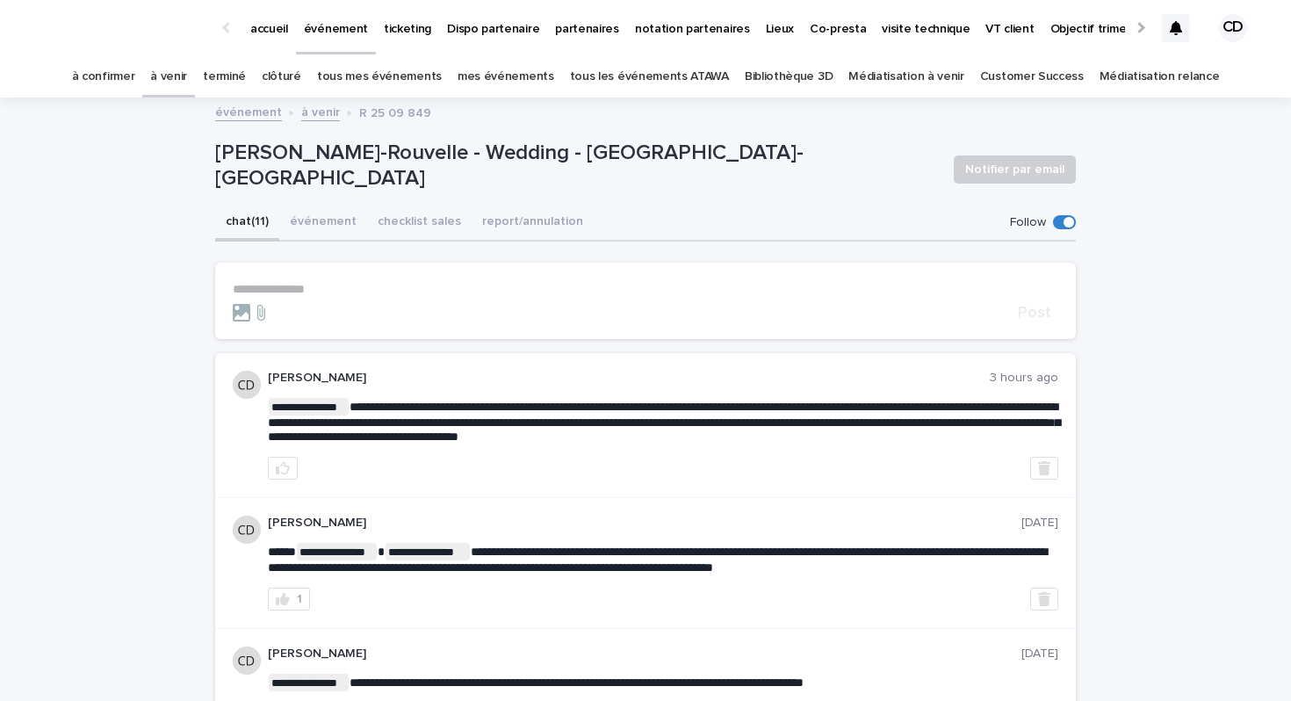
click at [374, 284] on p "**********" at bounding box center [646, 289] width 826 height 15
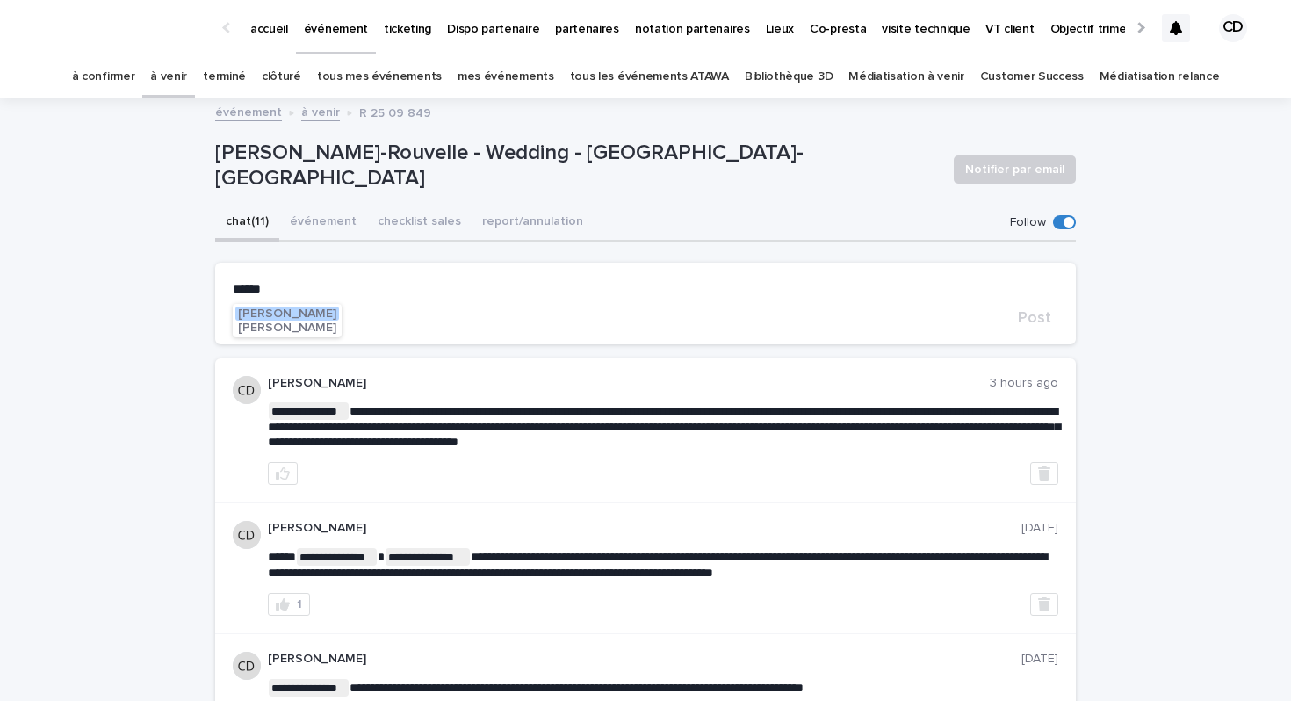
click at [291, 310] on span "[PERSON_NAME]" at bounding box center [287, 313] width 98 height 12
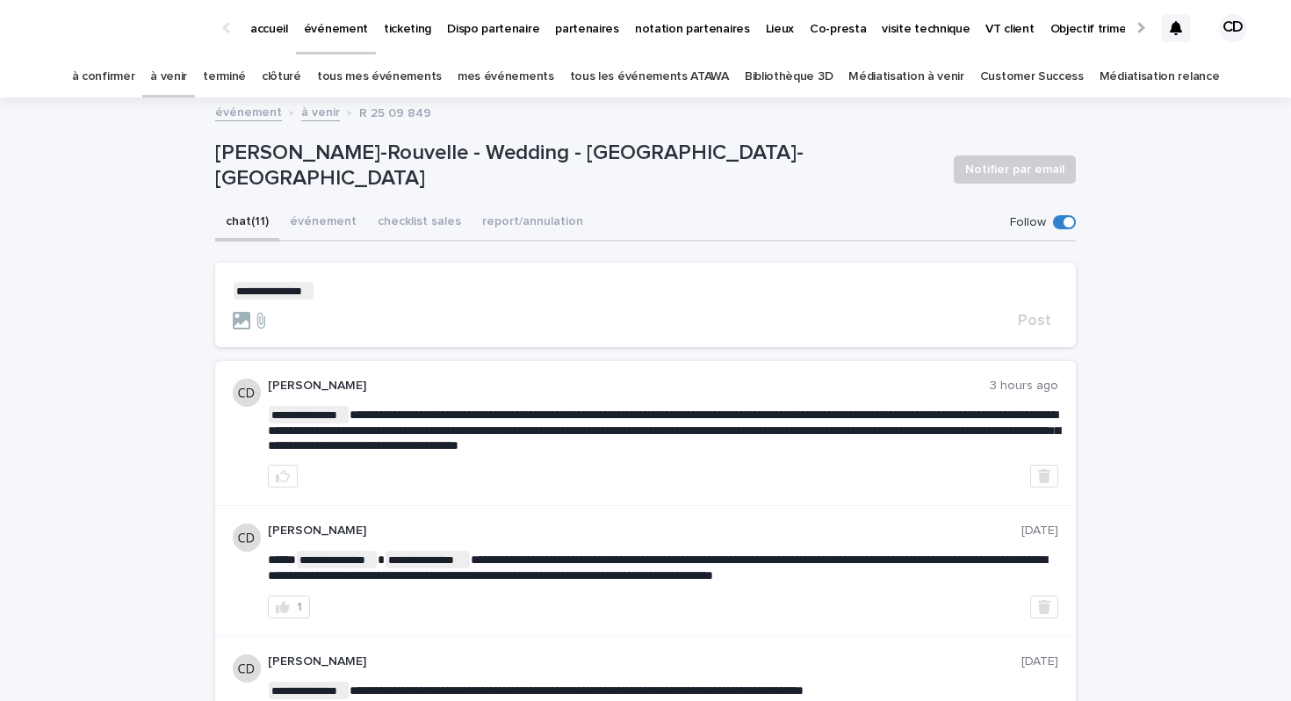
click at [335, 290] on p "**********" at bounding box center [646, 291] width 826 height 18
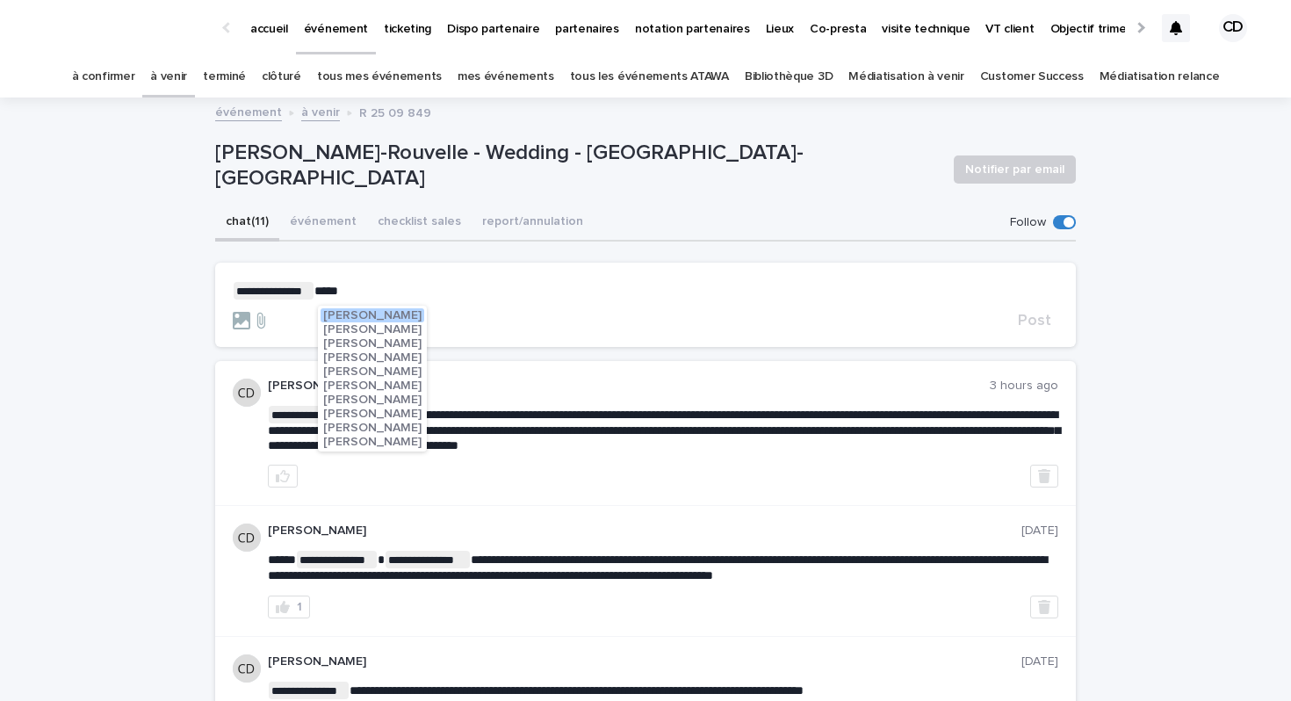
click at [362, 439] on span "[PERSON_NAME]" at bounding box center [372, 442] width 98 height 12
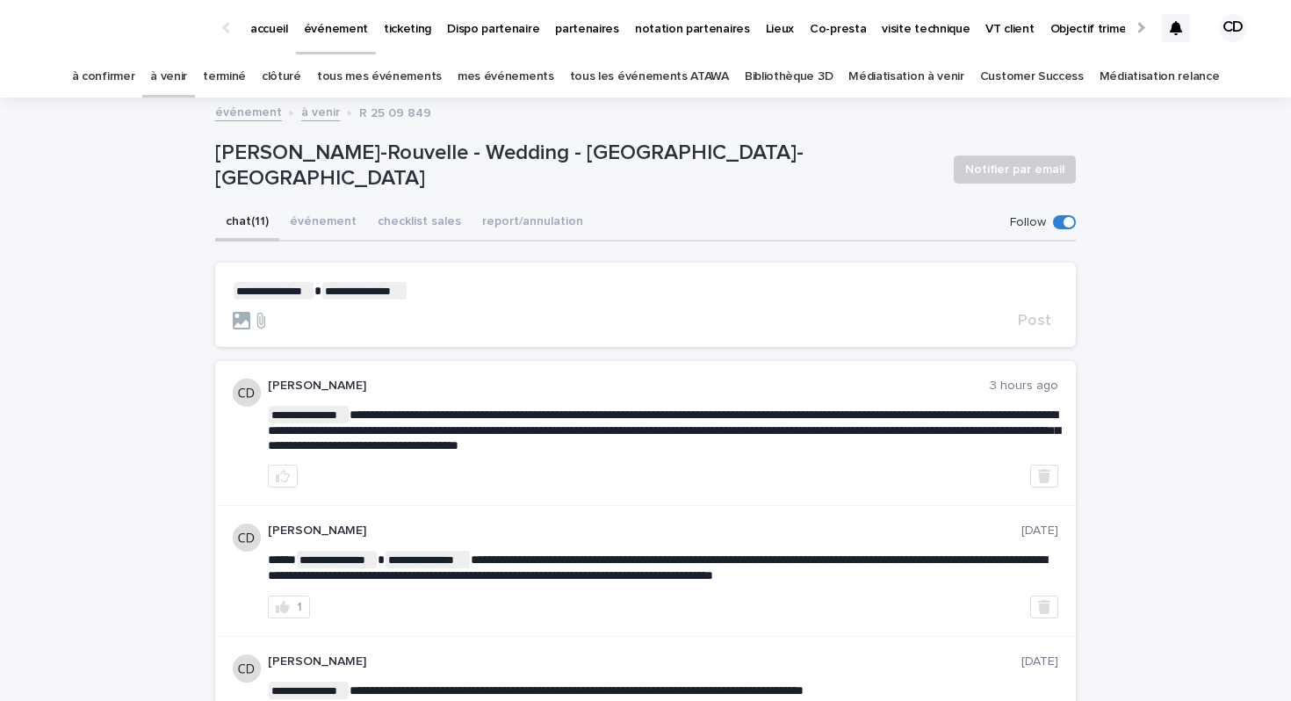
click at [454, 285] on p "**********" at bounding box center [646, 291] width 826 height 18
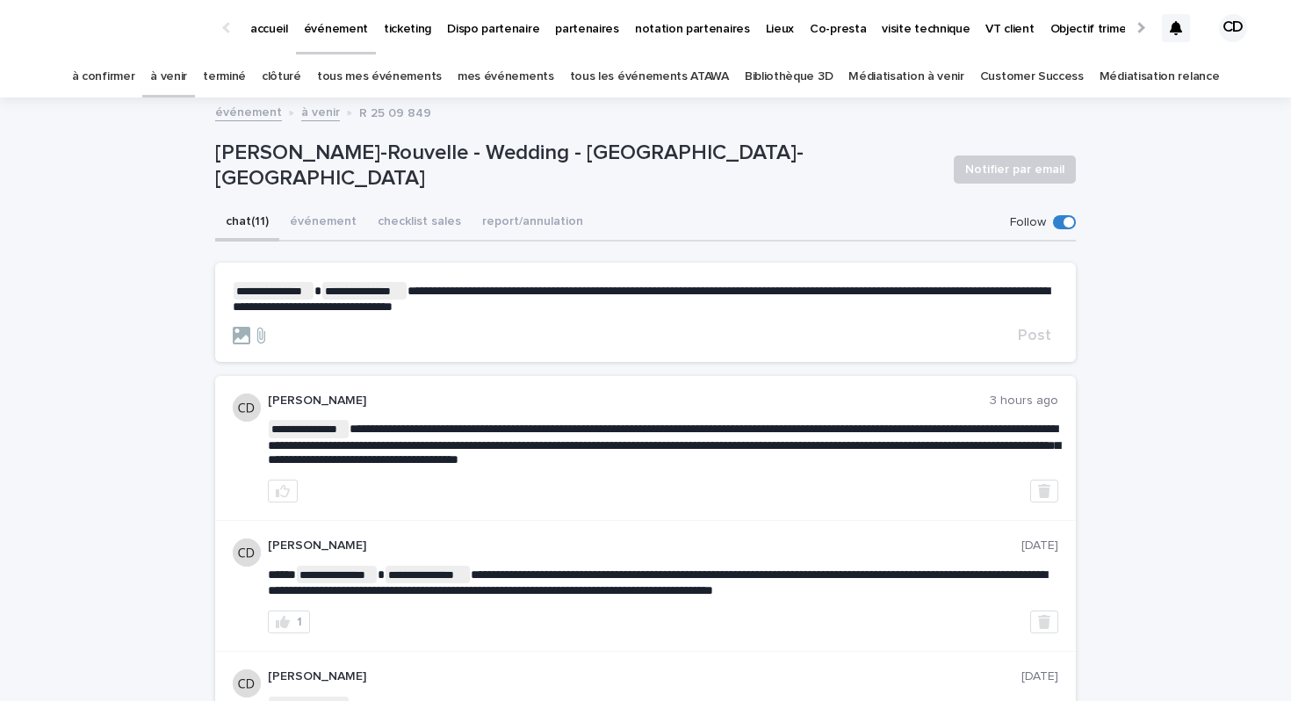
click at [417, 309] on span "**********" at bounding box center [641, 299] width 817 height 28
click at [685, 308] on p "**********" at bounding box center [646, 298] width 826 height 32
click at [1029, 333] on span "Post" at bounding box center [1034, 336] width 33 height 16
